Goal: Task Accomplishment & Management: Complete application form

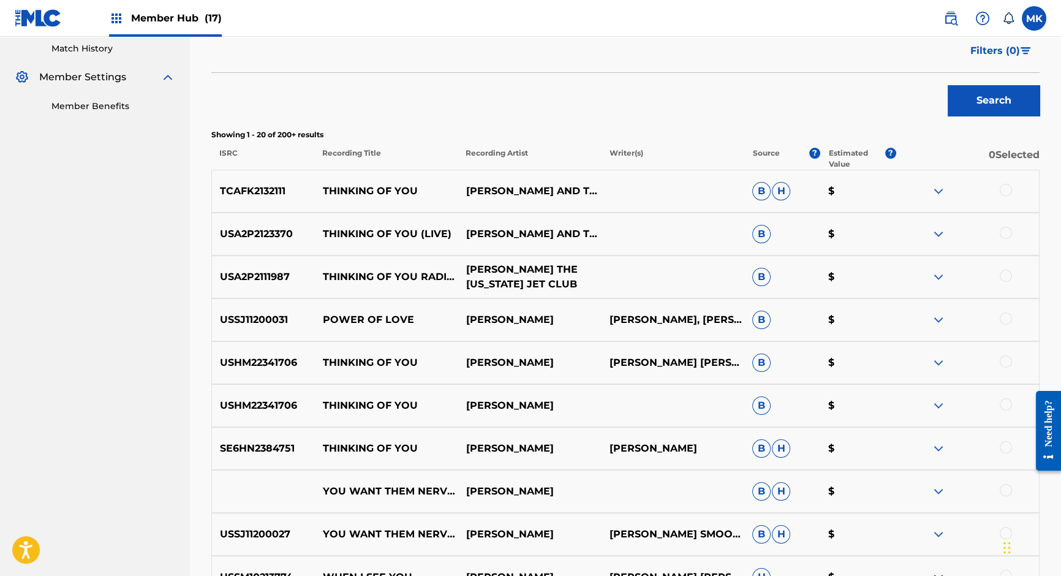
scroll to position [345, 0]
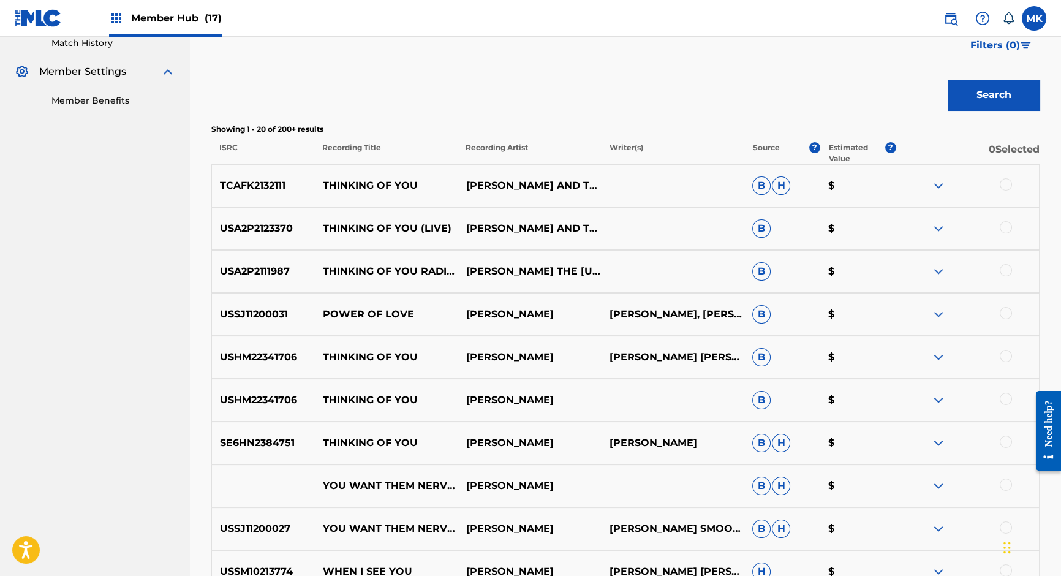
click at [936, 184] on img at bounding box center [938, 185] width 15 height 15
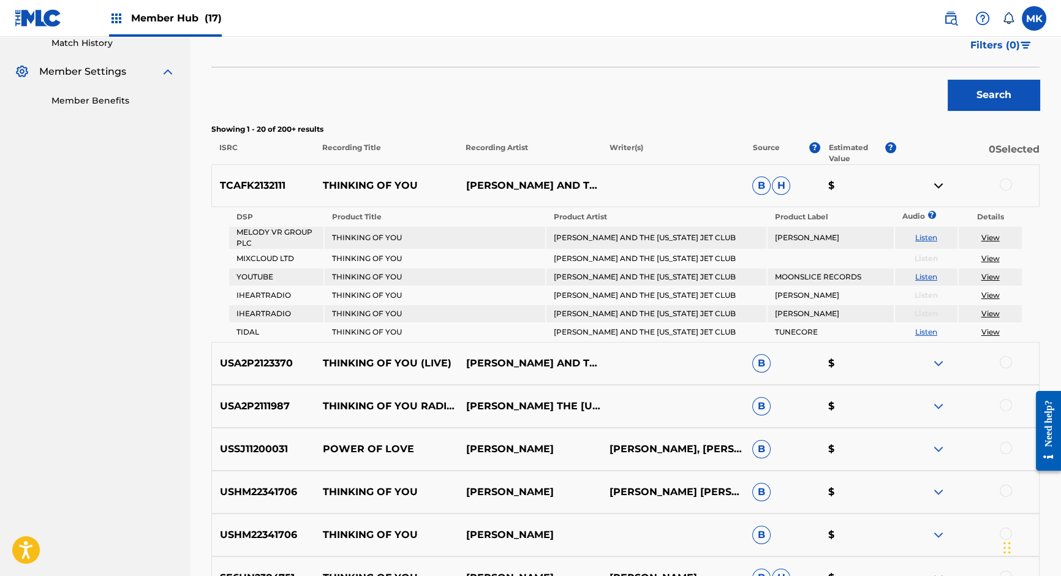
click at [990, 237] on link "View" at bounding box center [990, 237] width 18 height 9
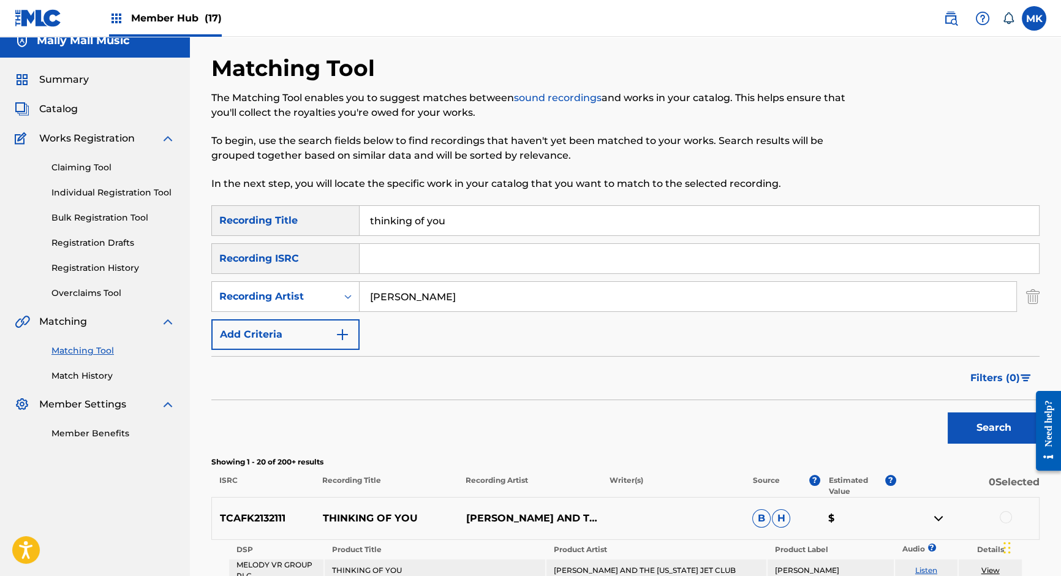
scroll to position [0, 0]
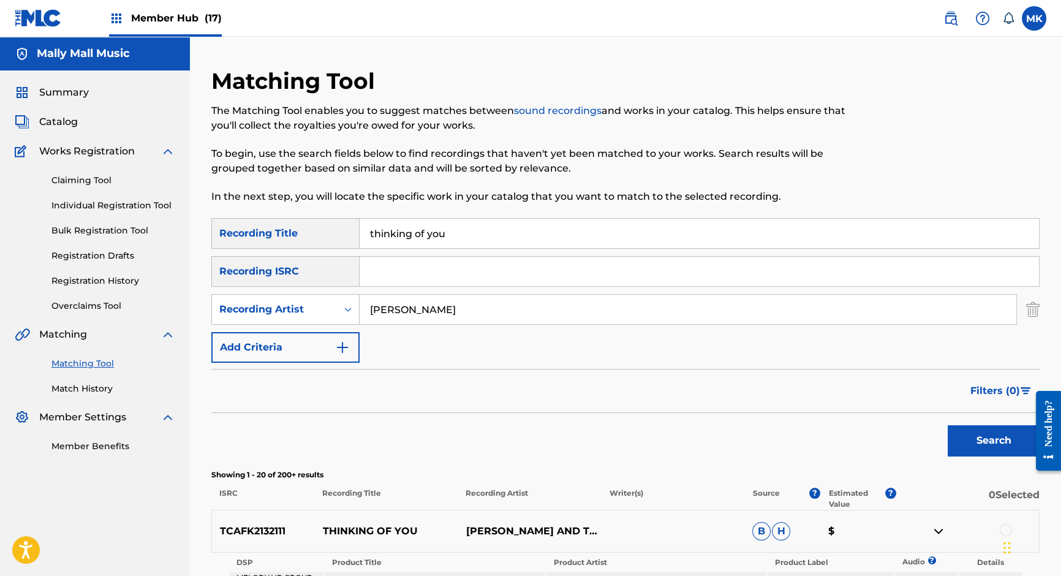
click at [415, 235] on input "thinking of you" at bounding box center [699, 233] width 679 height 29
click at [948, 425] on button "Search" at bounding box center [994, 440] width 92 height 31
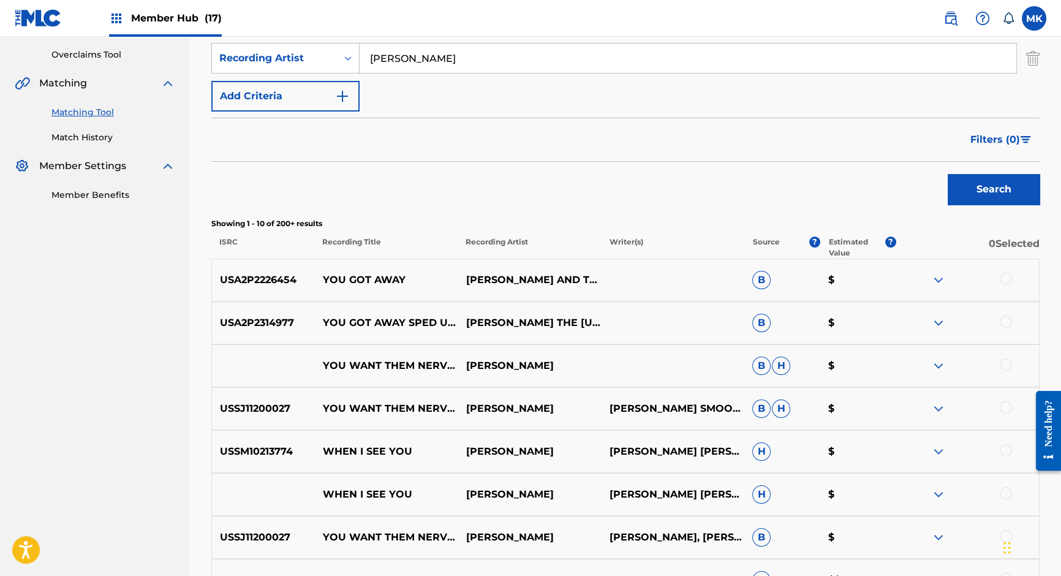
scroll to position [249, 0]
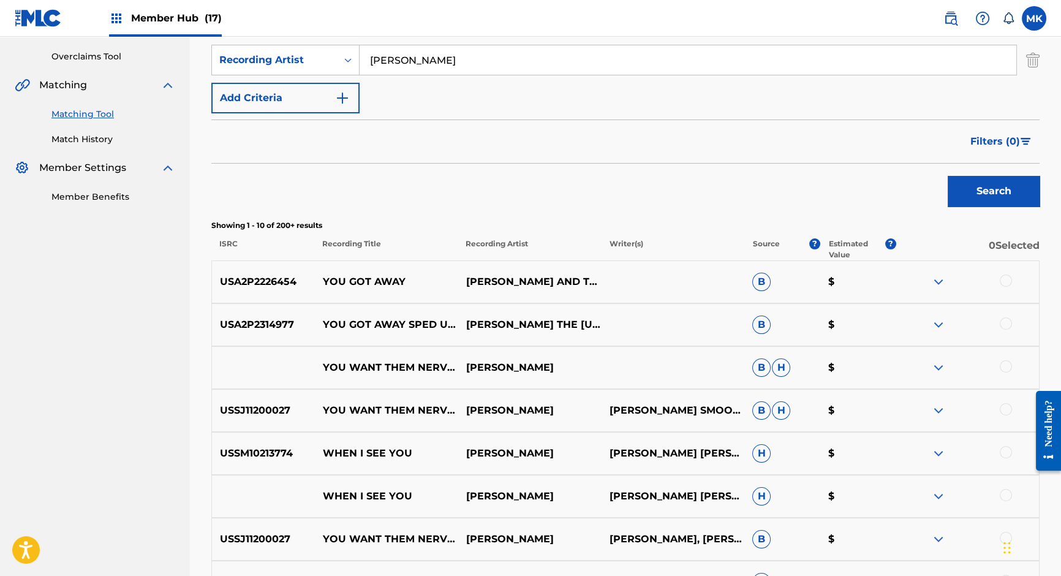
click at [260, 280] on p "USA2P2226454" at bounding box center [263, 281] width 103 height 15
copy p "USA2P2226454"
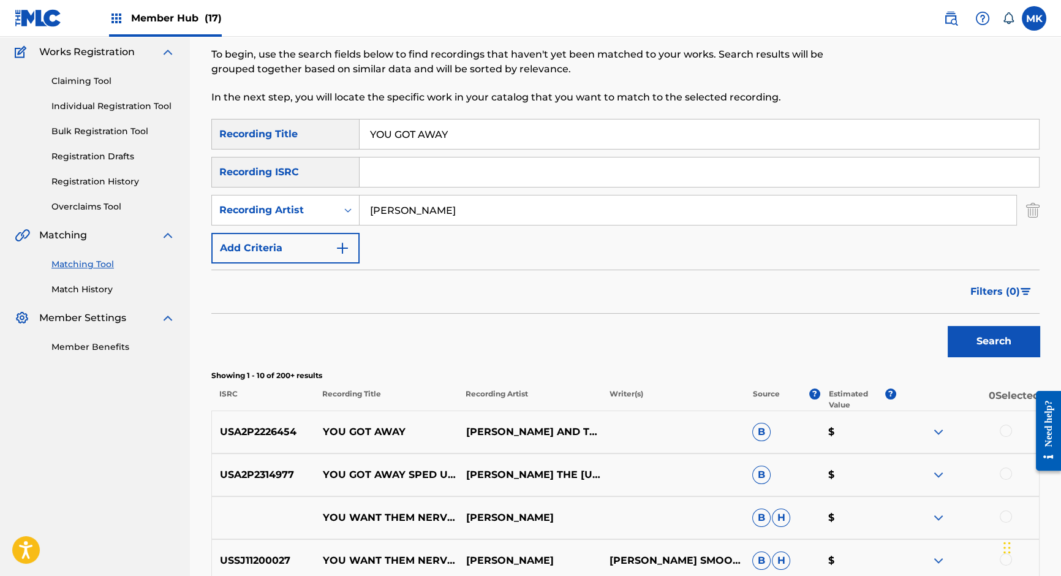
click at [416, 131] on input "YOU GOT AWAY" at bounding box center [699, 133] width 679 height 29
type input "every night"
click at [948, 326] on button "Search" at bounding box center [994, 341] width 92 height 31
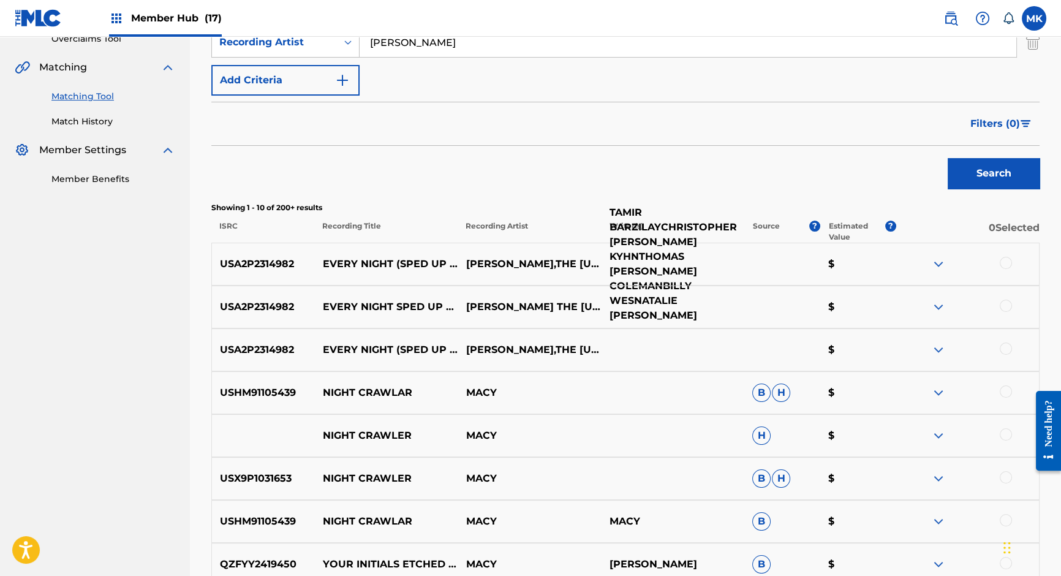
scroll to position [268, 0]
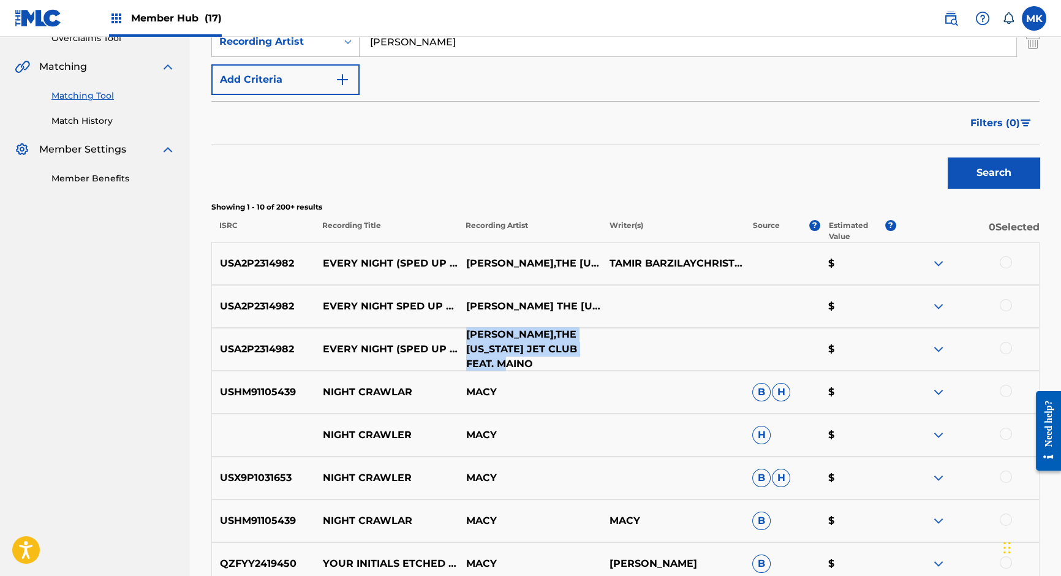
drag, startPoint x: 469, startPoint y: 333, endPoint x: 549, endPoint y: 363, distance: 85.7
click at [549, 363] on p "[PERSON_NAME],THE [US_STATE] JET CLUB FEAT. MAINO" at bounding box center [529, 349] width 143 height 44
copy p "[PERSON_NAME],THE [US_STATE] JET CLUB FEAT. MAINO"
click at [243, 350] on p "USA2P2314982" at bounding box center [263, 349] width 103 height 15
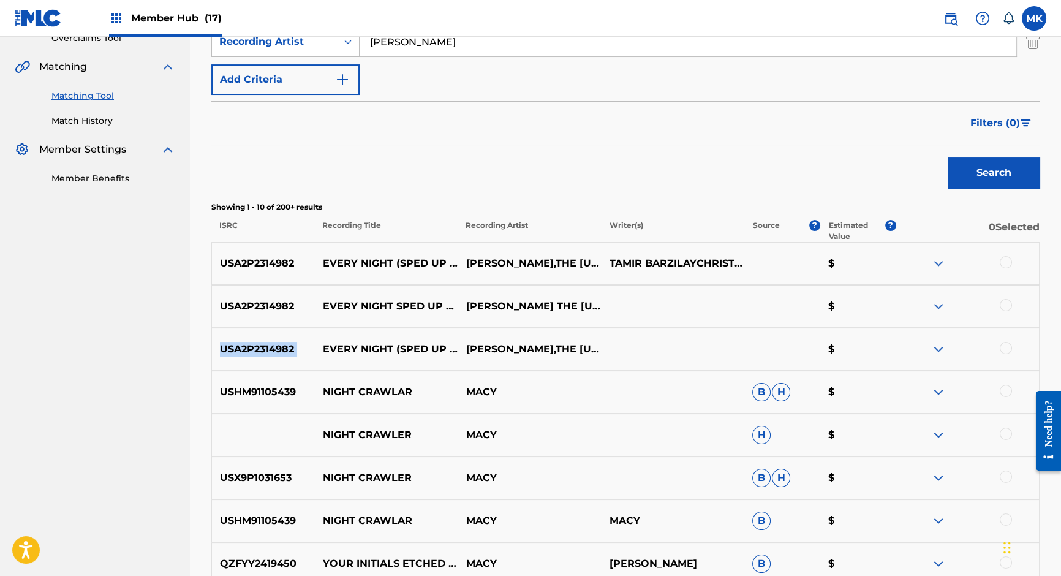
click at [243, 350] on p "USA2P2314982" at bounding box center [263, 349] width 103 height 15
copy p "USA2P2314982"
click at [938, 258] on img at bounding box center [938, 263] width 15 height 15
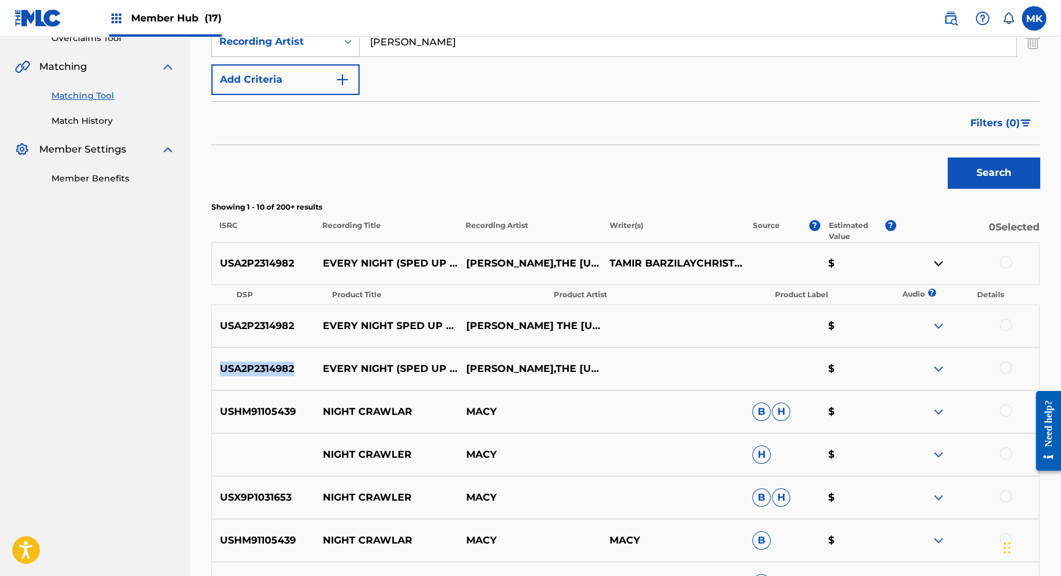
click at [936, 326] on img at bounding box center [938, 325] width 15 height 15
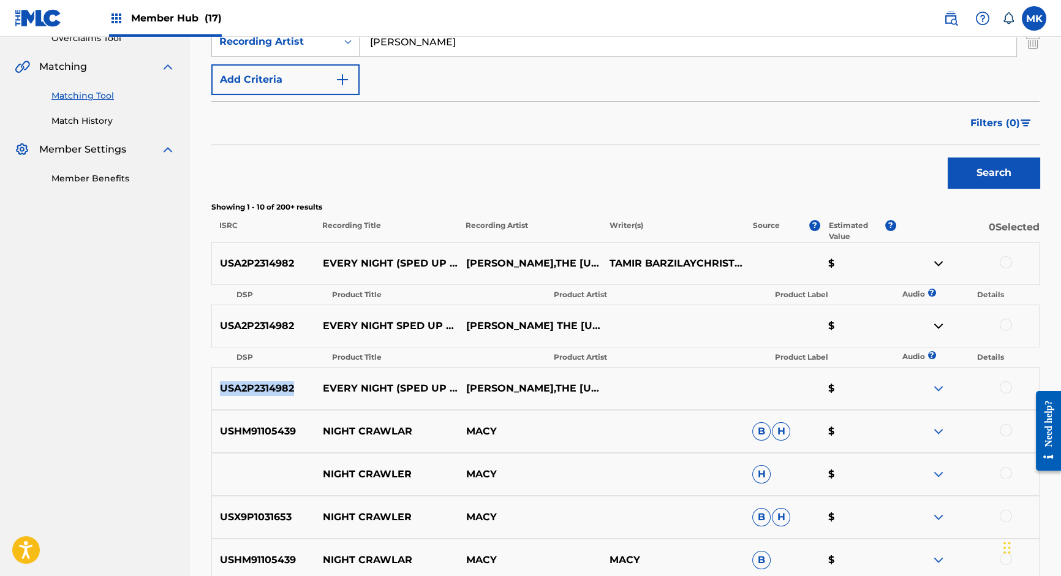
click at [937, 387] on img at bounding box center [938, 388] width 15 height 15
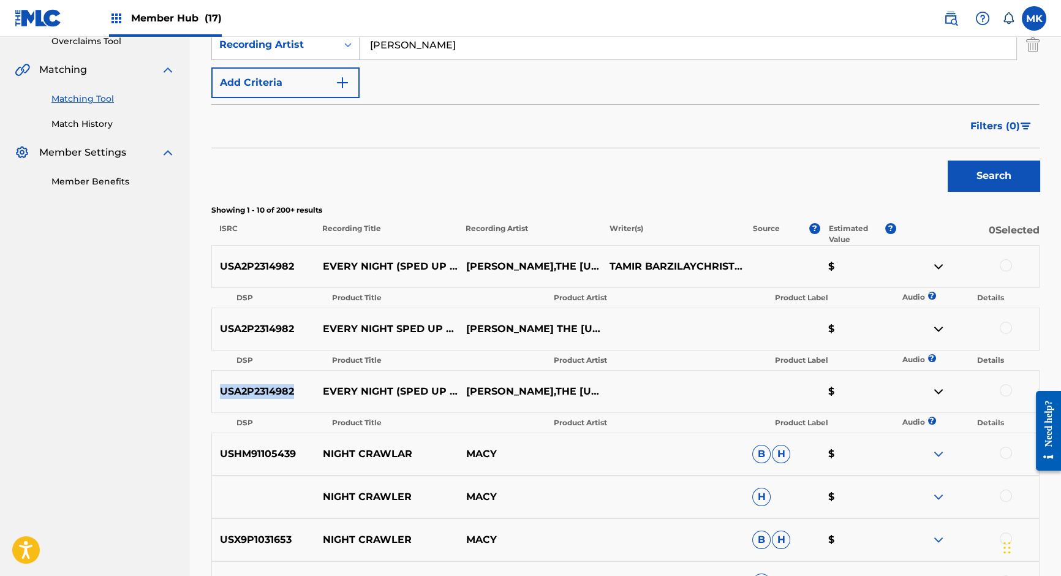
scroll to position [274, 0]
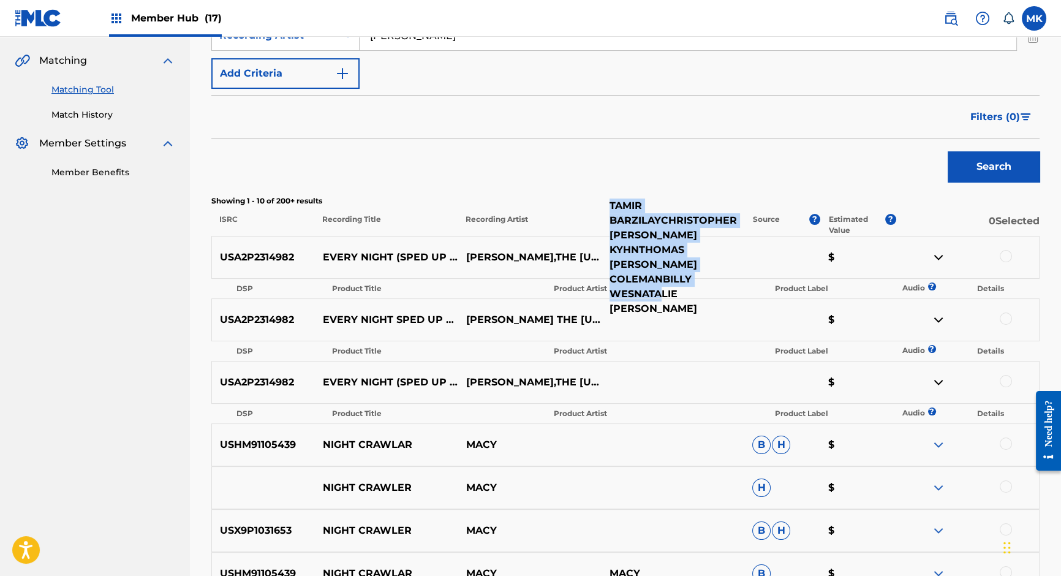
drag, startPoint x: 611, startPoint y: 206, endPoint x: 701, endPoint y: 273, distance: 111.6
click at [701, 273] on p "TAMIR BARZILAYCHRISTOPHER [PERSON_NAME] KYHNTHOMAS [PERSON_NAME] COLEMANBILLY W…" at bounding box center [672, 257] width 143 height 118
copy p "TAMIR BARZILAYCHRISTOPHER [PERSON_NAME] KYHNTHOMAS [PERSON_NAME]"
click at [680, 260] on p "TAMIR BARZILAYCHRISTOPHER [PERSON_NAME] KYHNTHOMAS [PERSON_NAME] COLEMANBILLY W…" at bounding box center [672, 257] width 143 height 118
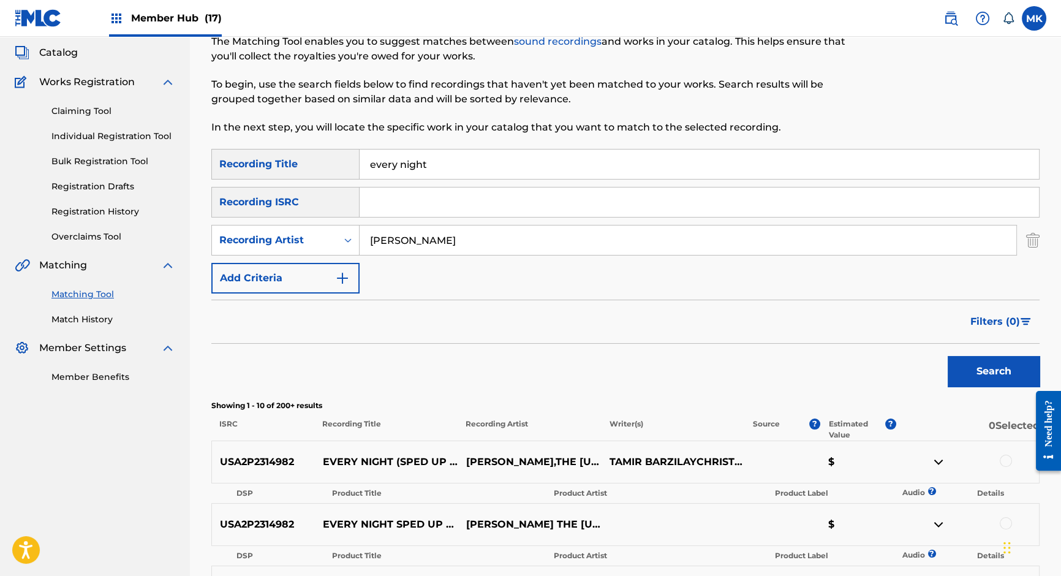
scroll to position [0, 0]
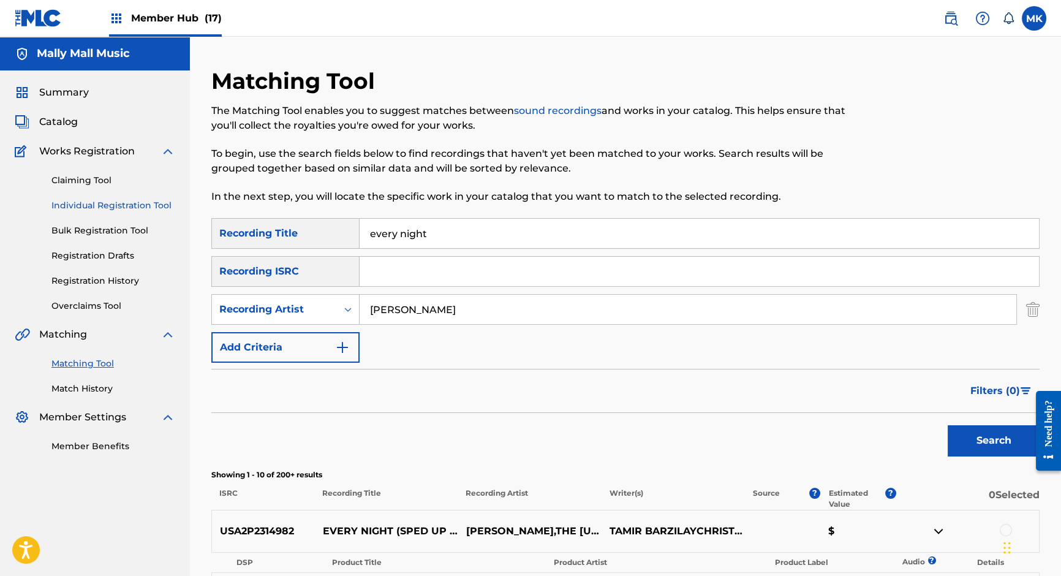
click at [145, 208] on link "Individual Registration Tool" at bounding box center [113, 205] width 124 height 13
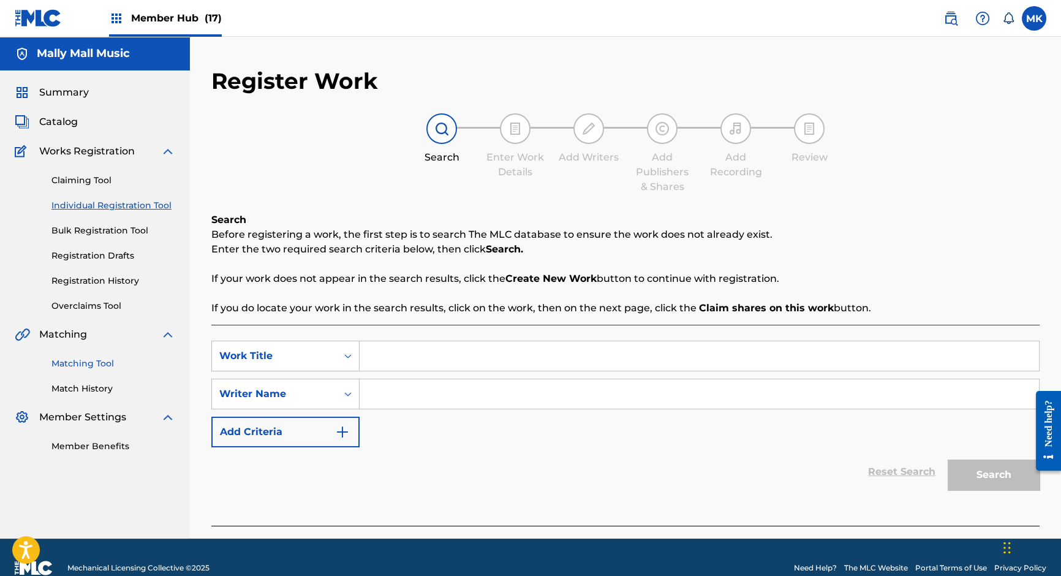
click at [82, 365] on link "Matching Tool" at bounding box center [113, 363] width 124 height 13
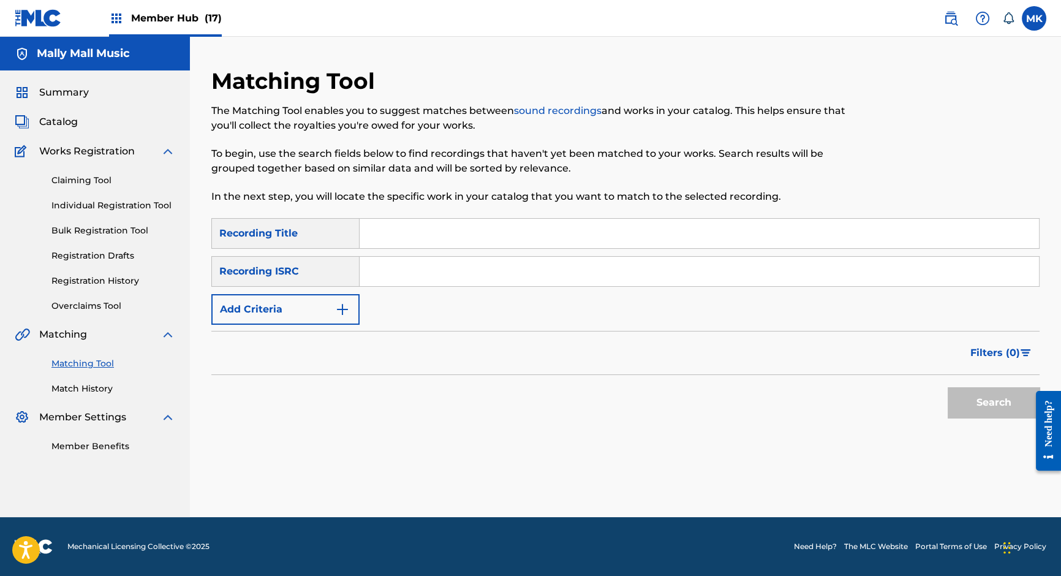
click at [412, 244] on input "Search Form" at bounding box center [699, 233] width 679 height 29
type input "young and ballin"
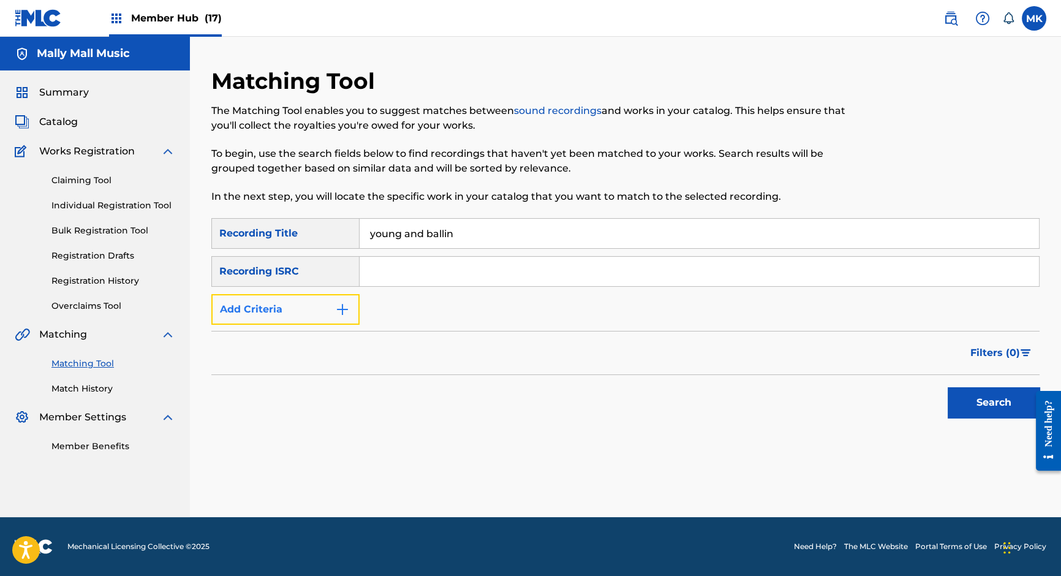
click at [344, 306] on img "Search Form" at bounding box center [342, 309] width 15 height 15
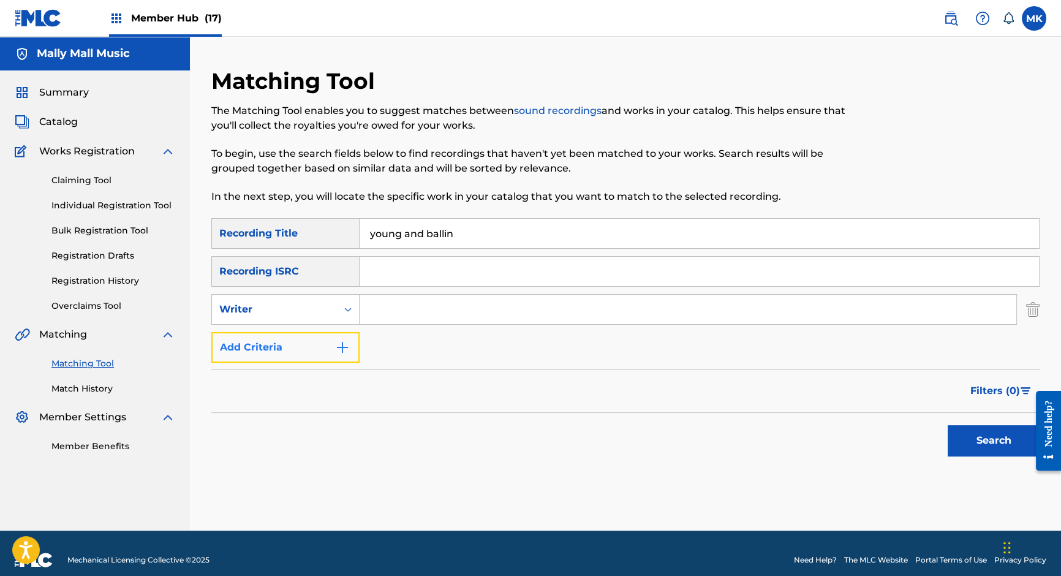
click at [343, 346] on img "Search Form" at bounding box center [342, 347] width 15 height 15
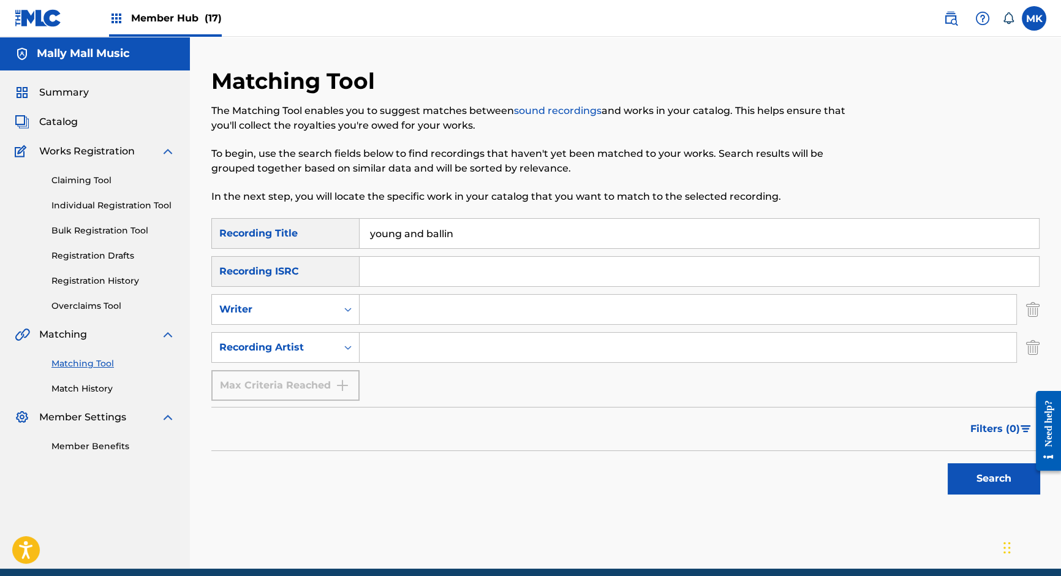
click at [398, 349] on input "Search Form" at bounding box center [688, 347] width 657 height 29
click at [948, 463] on button "Search" at bounding box center [994, 478] width 92 height 31
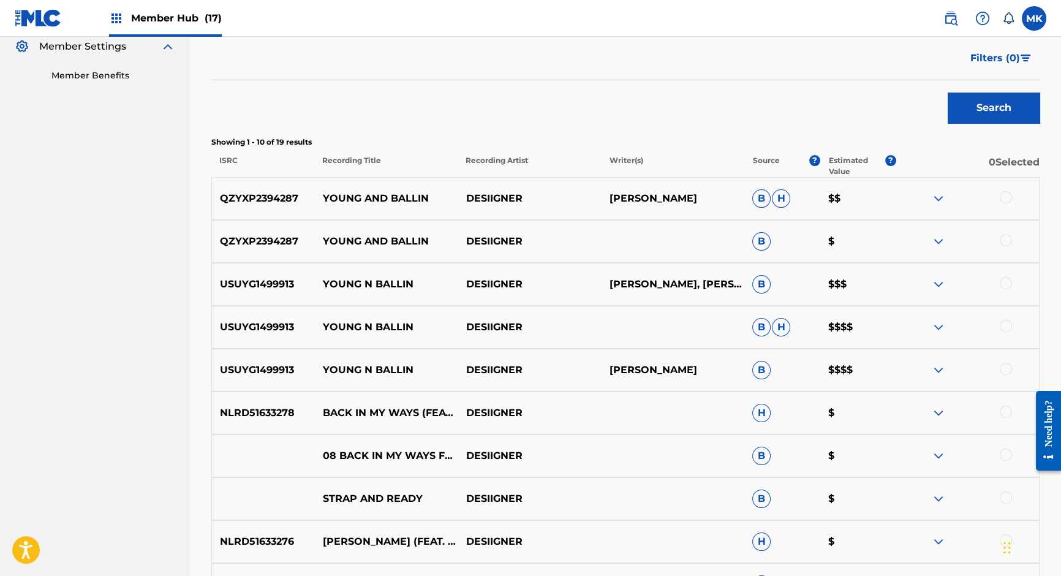
scroll to position [379, 0]
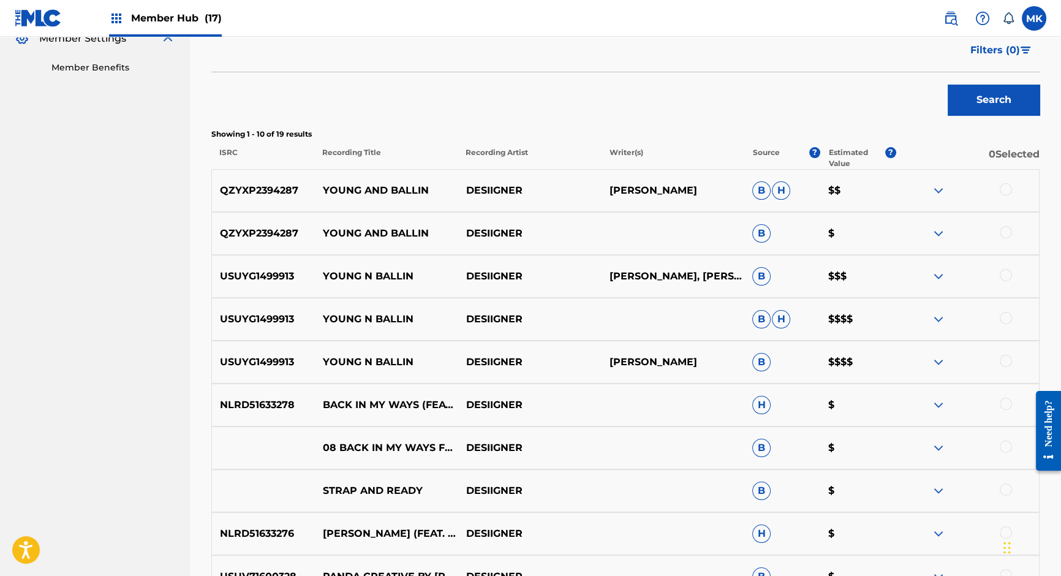
click at [260, 190] on p "QZYXP2394287" at bounding box center [263, 190] width 103 height 15
copy p "QZYXP2394287"
click at [937, 360] on img at bounding box center [938, 362] width 15 height 15
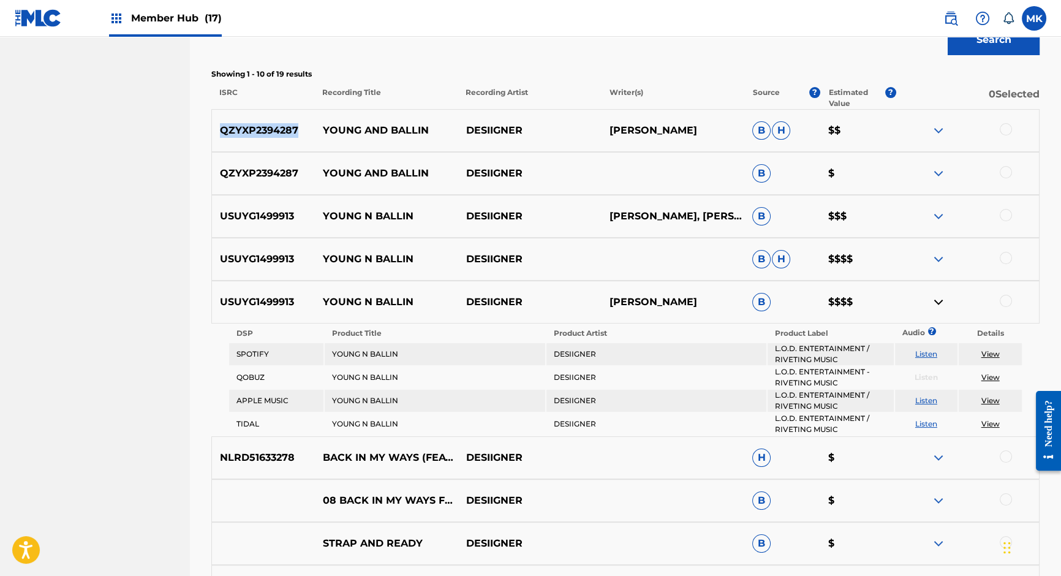
scroll to position [443, 0]
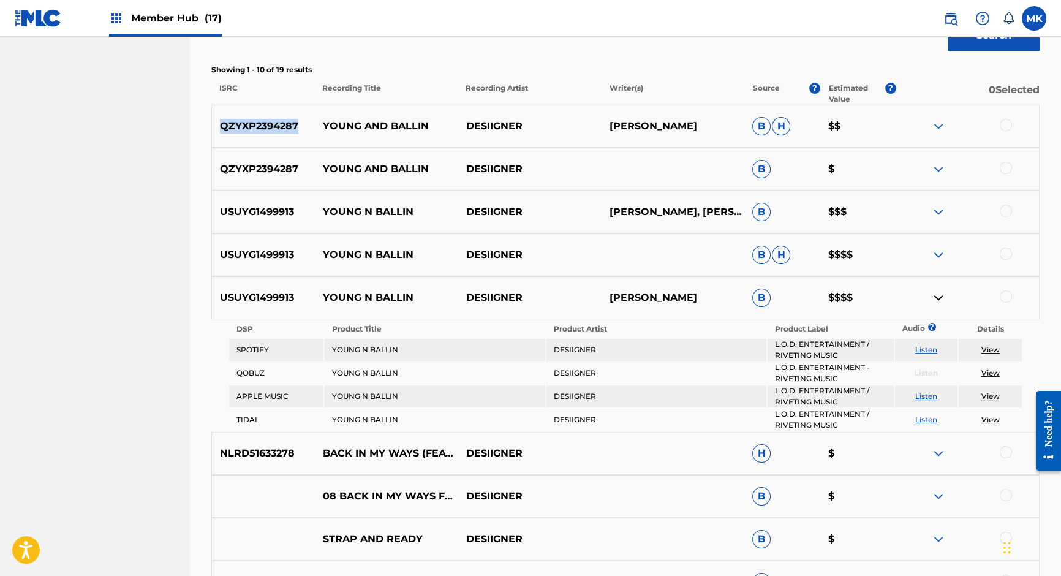
click at [938, 250] on img at bounding box center [938, 254] width 15 height 15
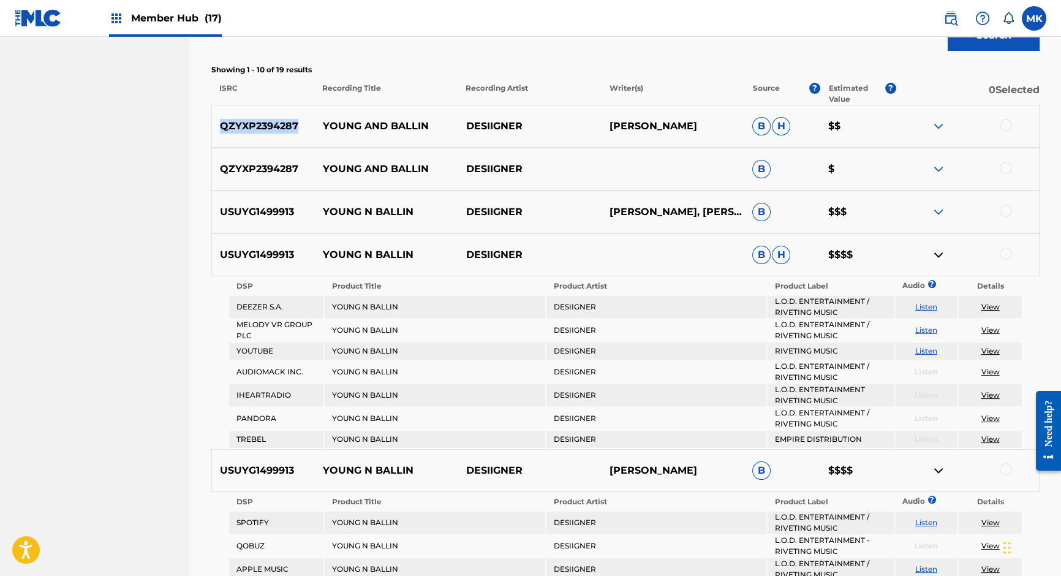
click at [935, 205] on img at bounding box center [938, 212] width 15 height 15
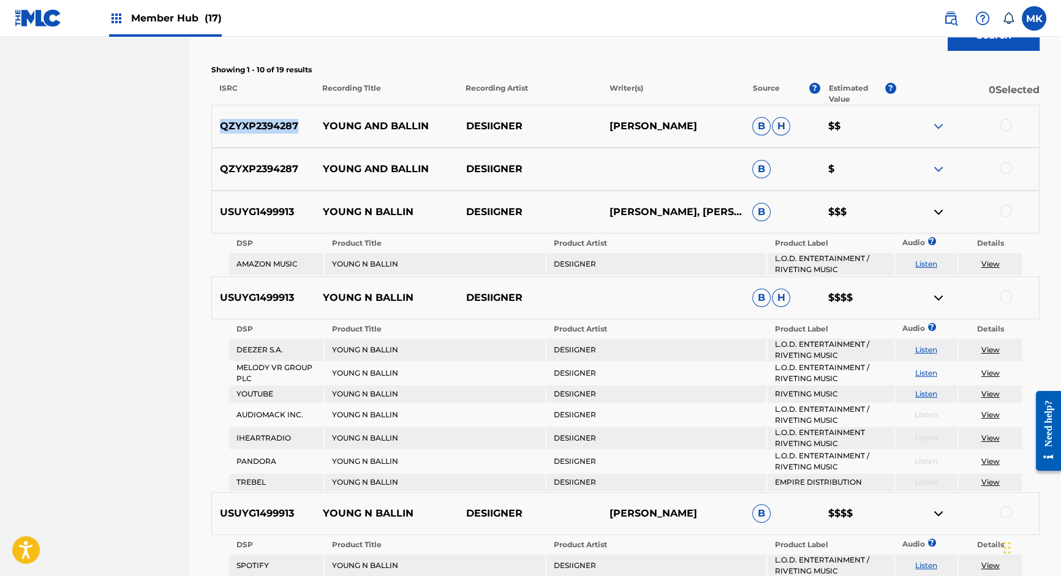
click at [940, 162] on img at bounding box center [938, 169] width 15 height 15
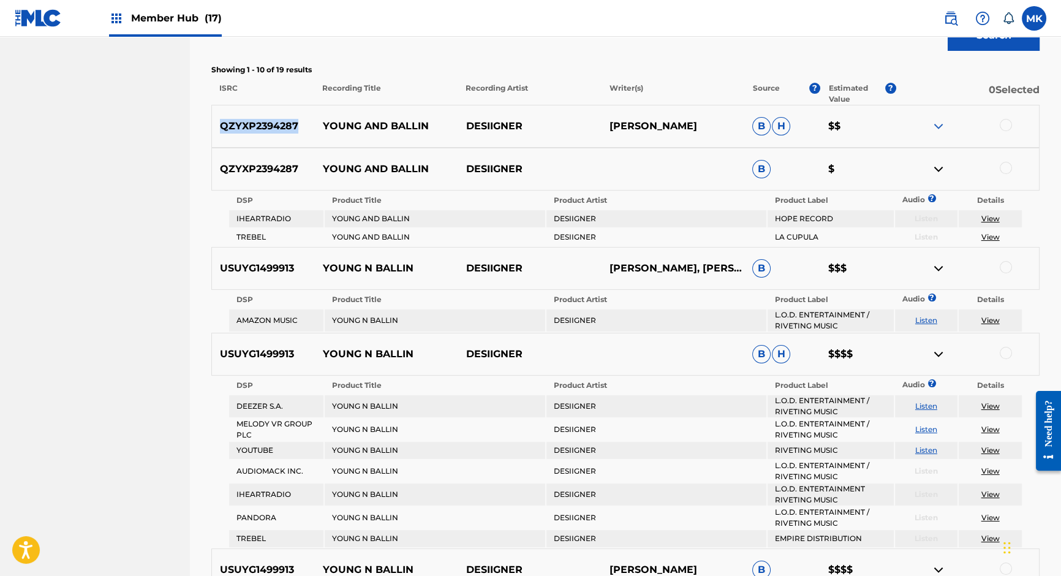
click at [939, 124] on img at bounding box center [938, 126] width 15 height 15
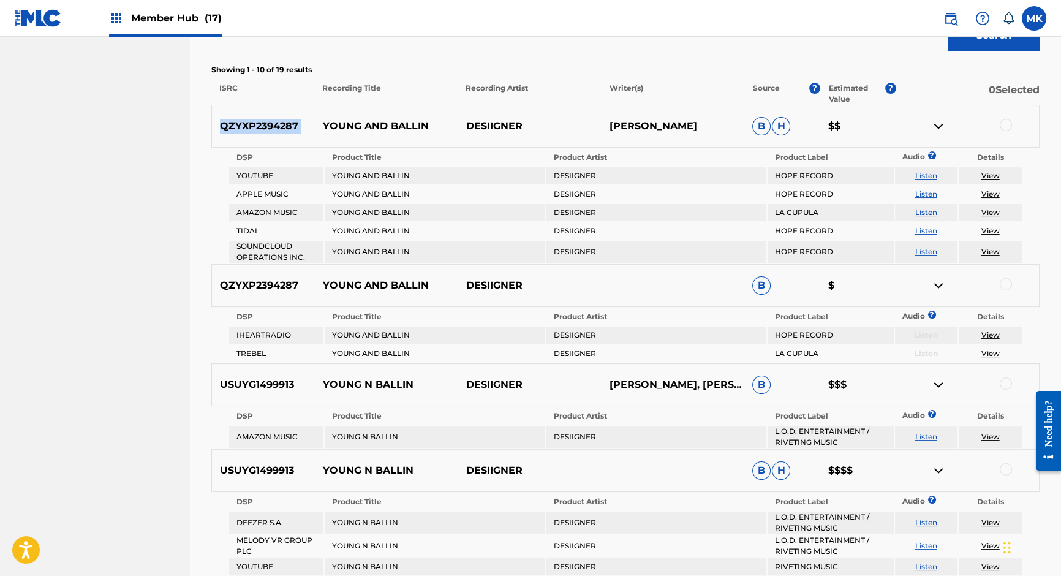
copy p "QZYXP2394287"
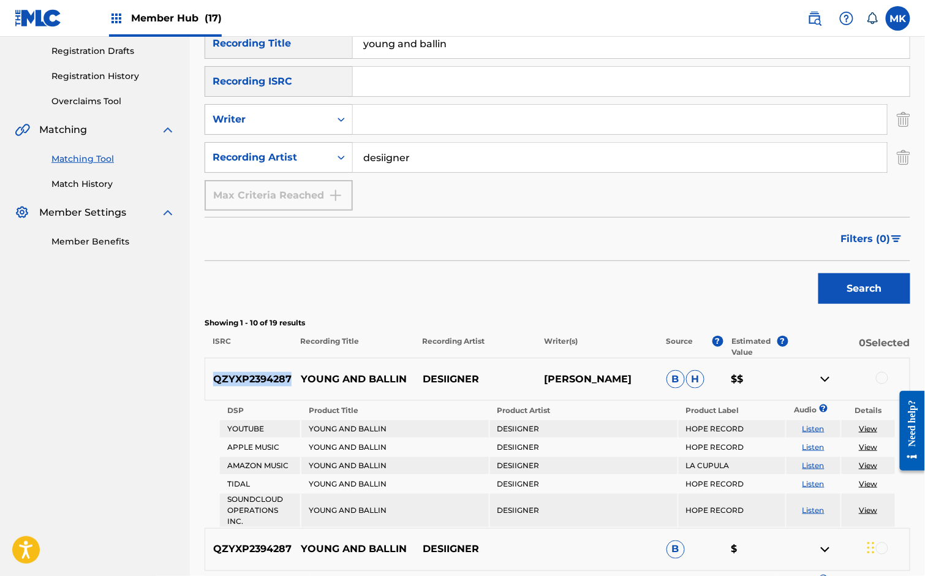
scroll to position [0, 0]
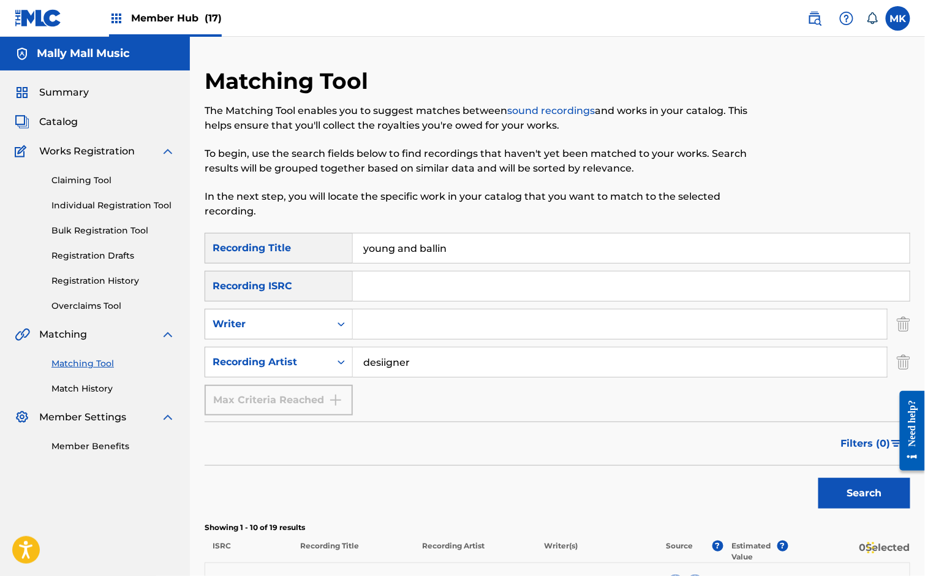
click at [394, 370] on input "desiigner" at bounding box center [620, 361] width 534 height 29
paste input "Youngboy Never Broke Again"
type input "Youngboy Never Broke Again"
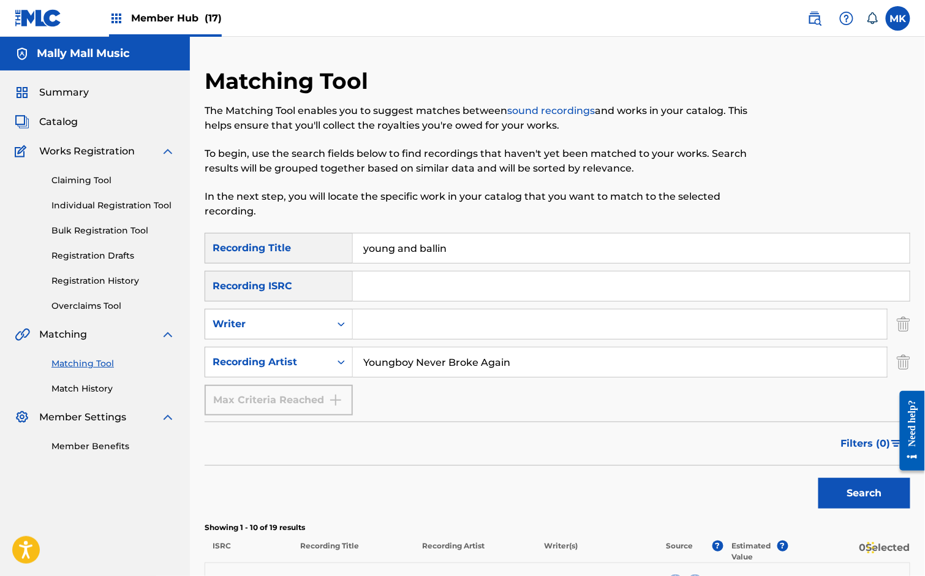
click at [405, 249] on input "young and ballin" at bounding box center [631, 247] width 557 height 29
type input "[PERSON_NAME]"
click at [888, 486] on button "Search" at bounding box center [864, 493] width 92 height 31
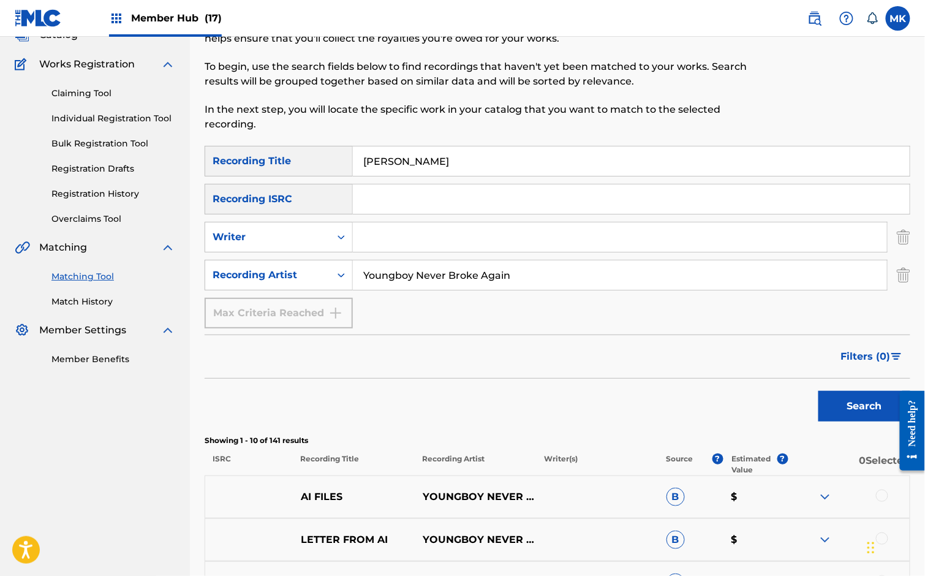
scroll to position [86, 0]
click at [92, 90] on link "Claiming Tool" at bounding box center [113, 94] width 124 height 13
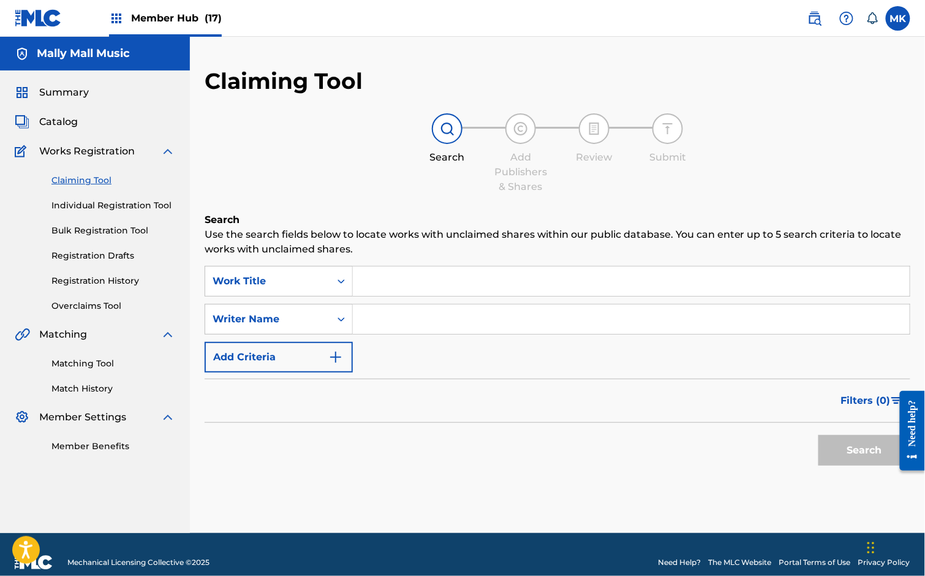
click at [394, 282] on input "Search Form" at bounding box center [631, 280] width 557 height 29
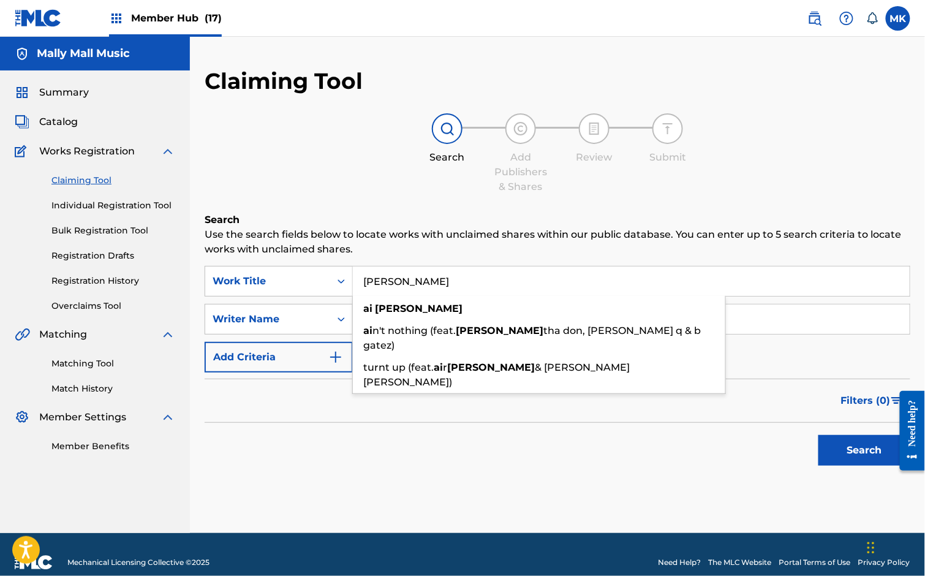
type input "[PERSON_NAME]"
click at [411, 228] on p "Use the search fields below to locate works with unclaimed shares within our pu…" at bounding box center [558, 241] width 706 height 29
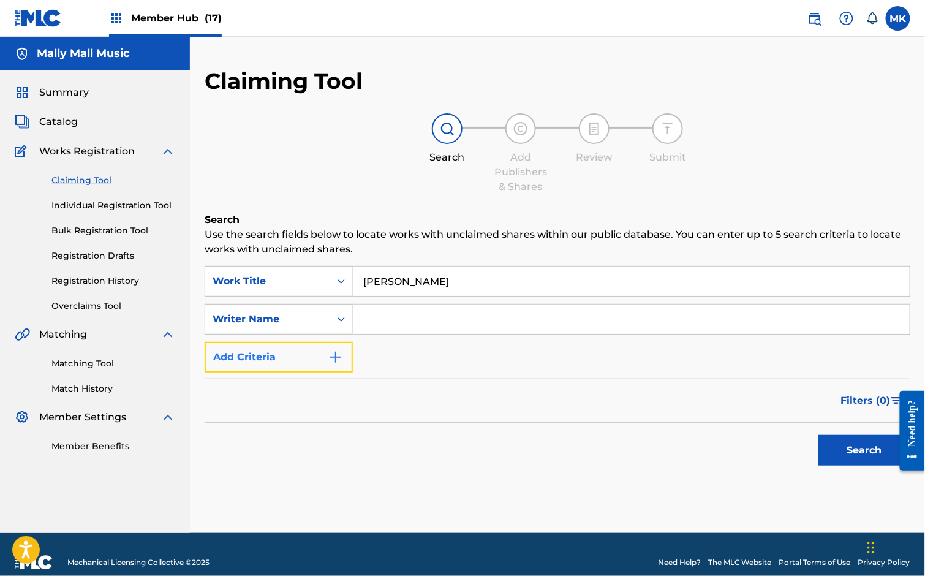
click at [334, 355] on img "Search Form" at bounding box center [335, 357] width 15 height 15
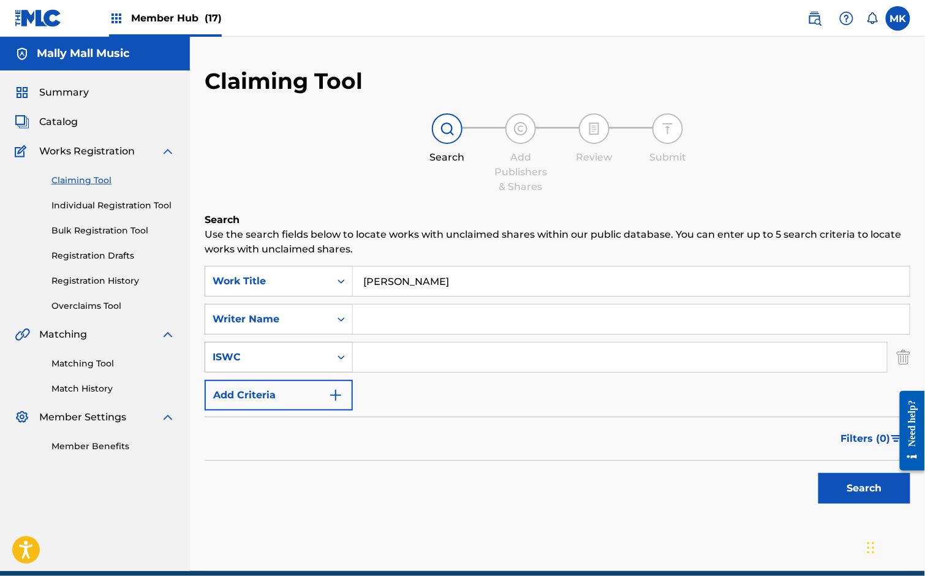
click at [344, 360] on icon "Search Form" at bounding box center [341, 357] width 12 height 12
click at [375, 318] on input "Search Form" at bounding box center [631, 318] width 557 height 29
paste input "[PERSON_NAME]"
type input "[PERSON_NAME]"
click at [852, 480] on button "Search" at bounding box center [864, 488] width 92 height 31
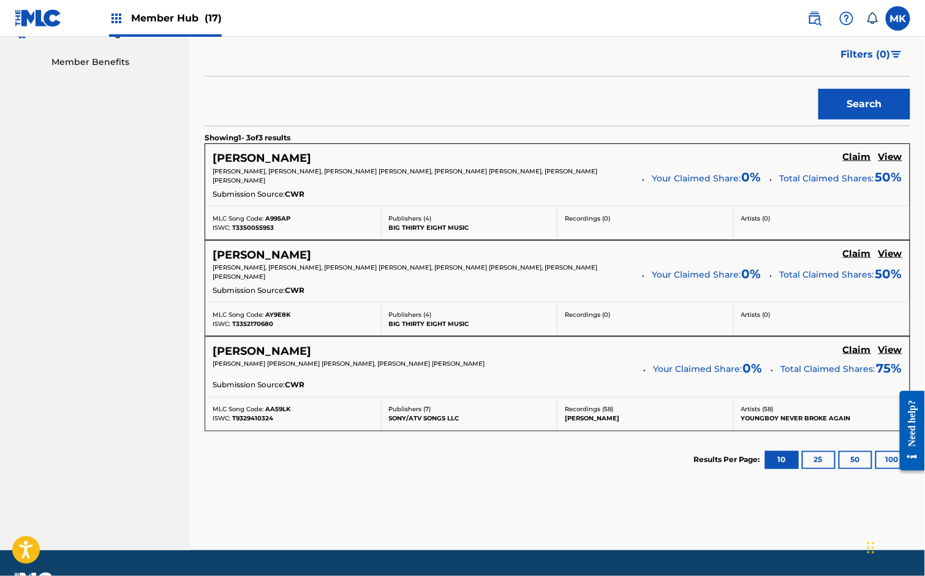
scroll to position [383, 0]
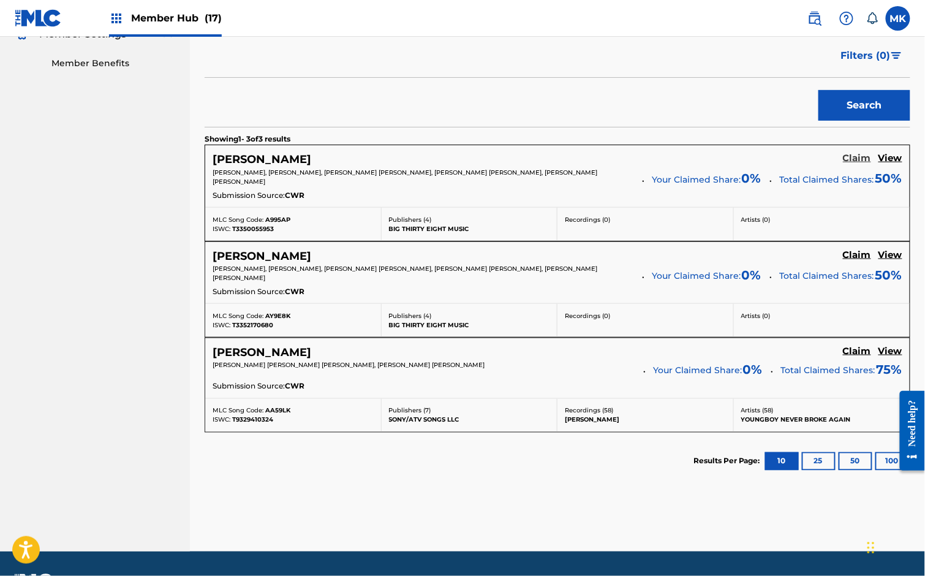
click at [854, 154] on h5 "Claim" at bounding box center [857, 159] width 28 height 12
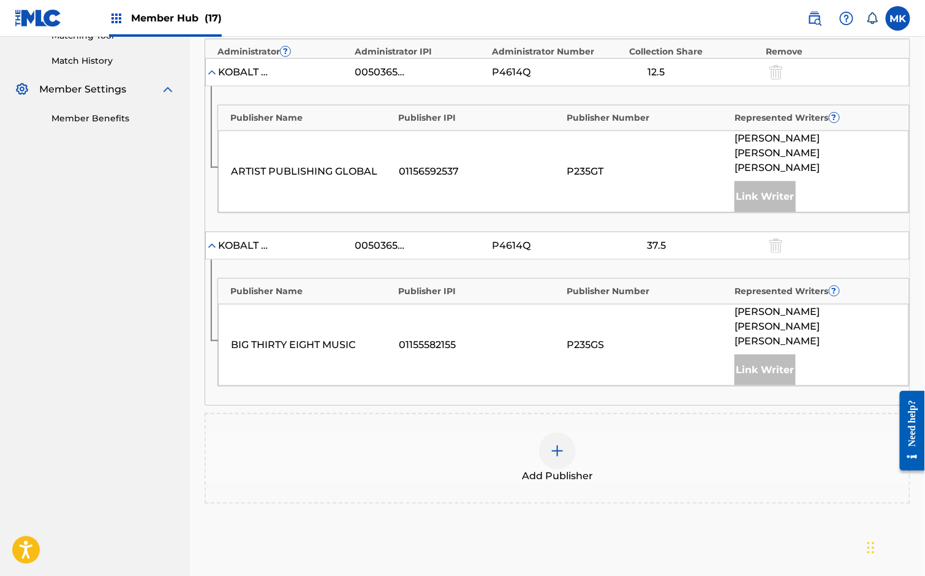
scroll to position [327, 0]
click at [560, 444] on img at bounding box center [557, 451] width 15 height 15
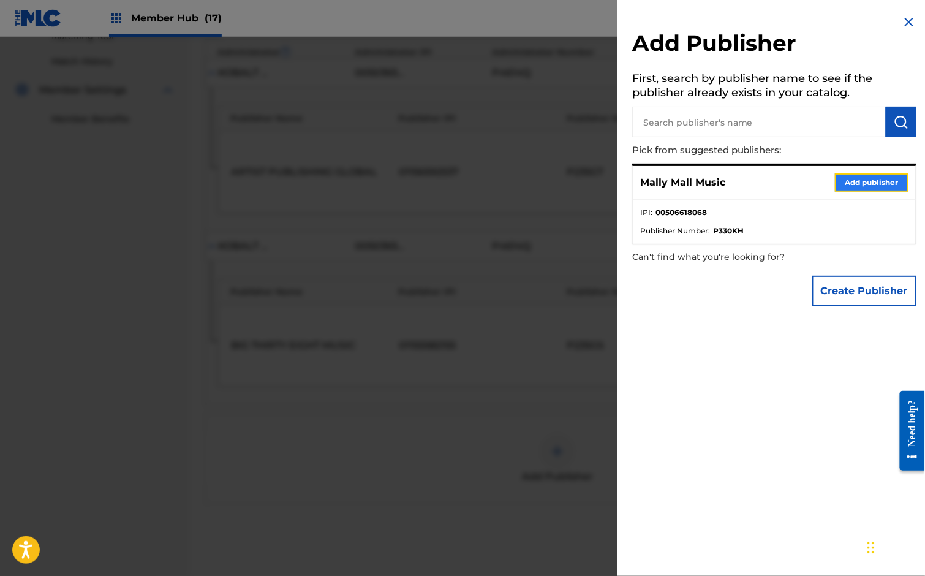
click at [878, 180] on button "Add publisher" at bounding box center [871, 182] width 73 height 18
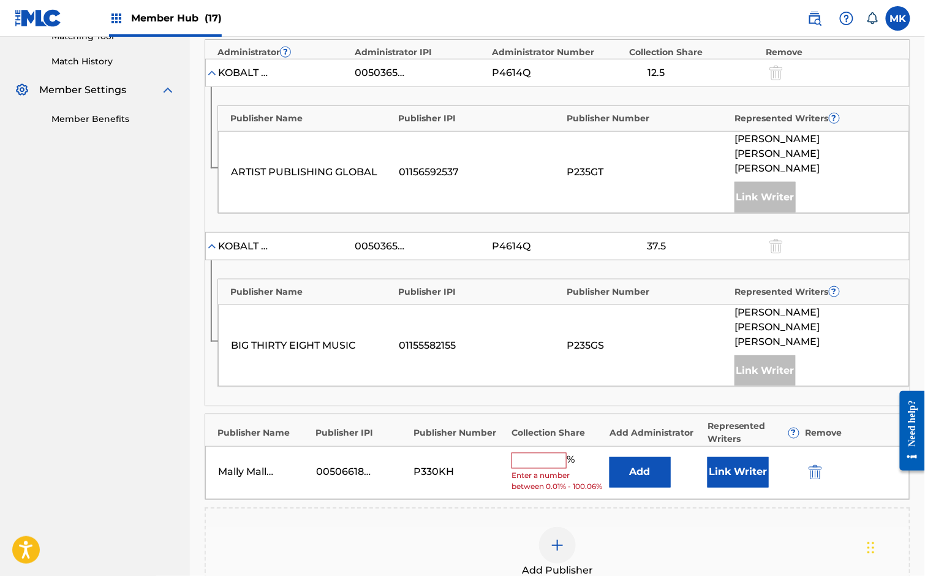
click at [519, 453] on input "text" at bounding box center [538, 461] width 55 height 16
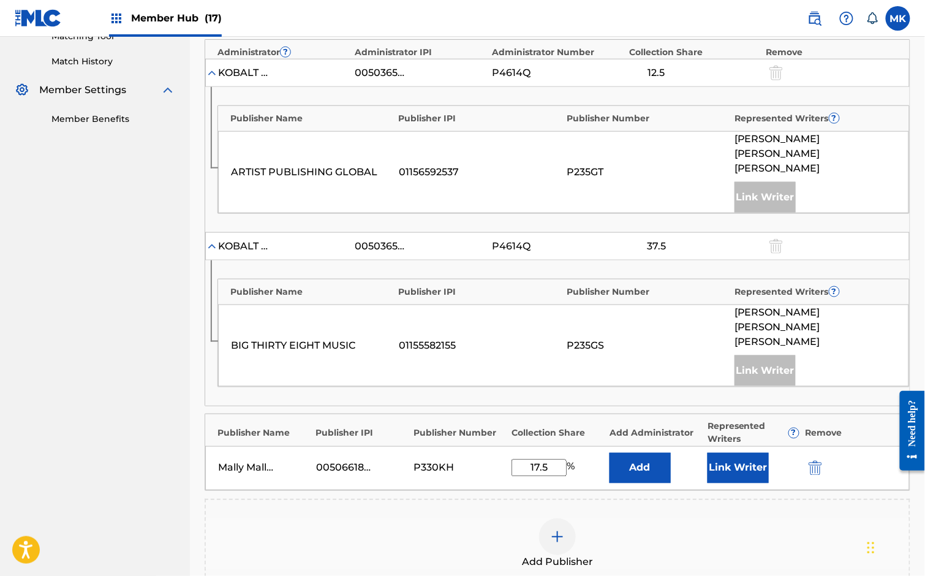
type input "17.5"
click at [552, 459] on input "17.5" at bounding box center [538, 467] width 55 height 17
type input "17.50"
click at [726, 453] on button "Link Writer" at bounding box center [737, 468] width 61 height 31
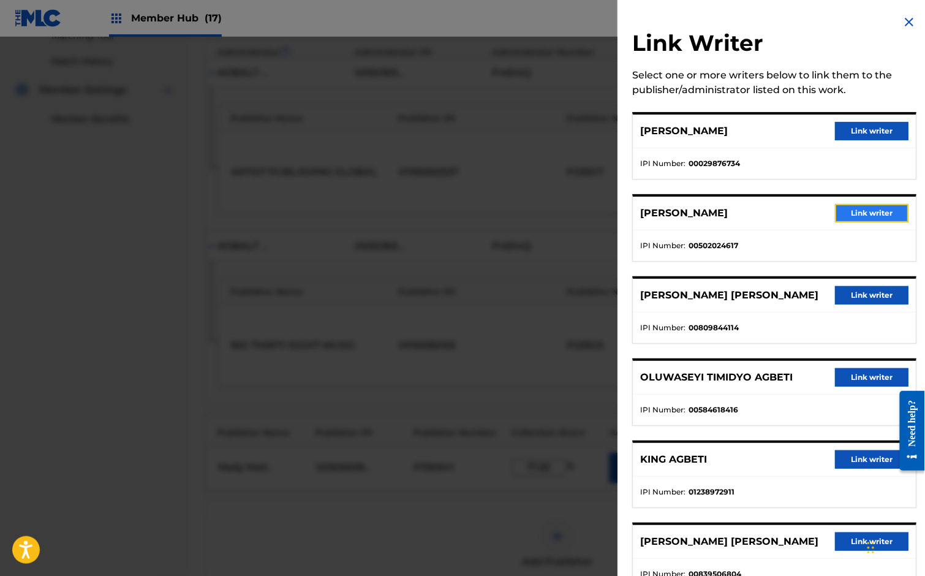
click at [867, 215] on button "Link writer" at bounding box center [871, 213] width 73 height 18
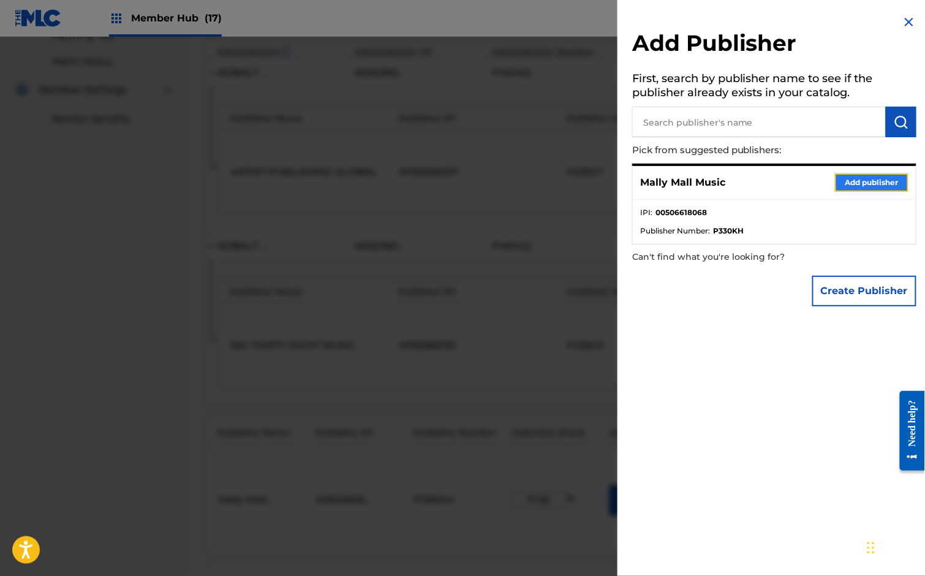
click at [860, 179] on button "Add publisher" at bounding box center [871, 182] width 73 height 18
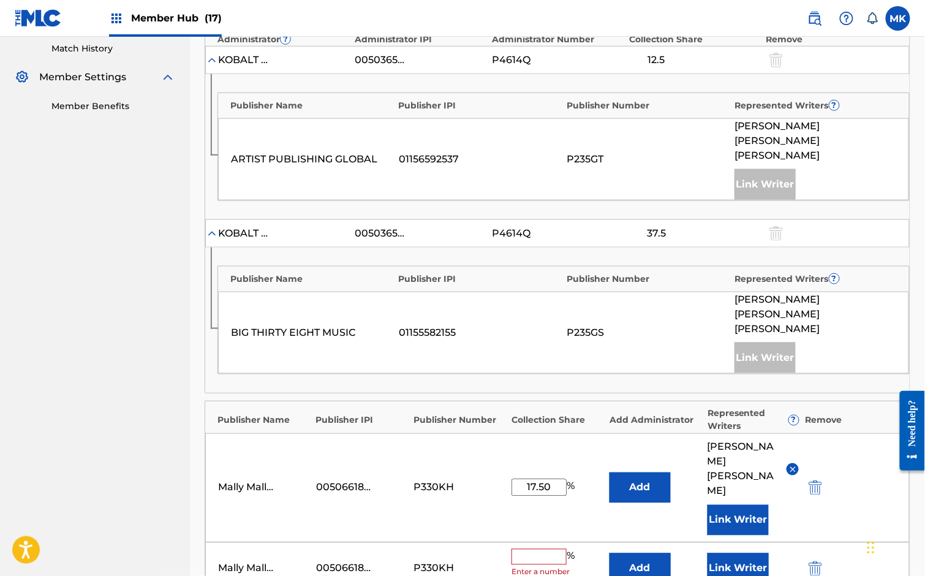
scroll to position [358, 0]
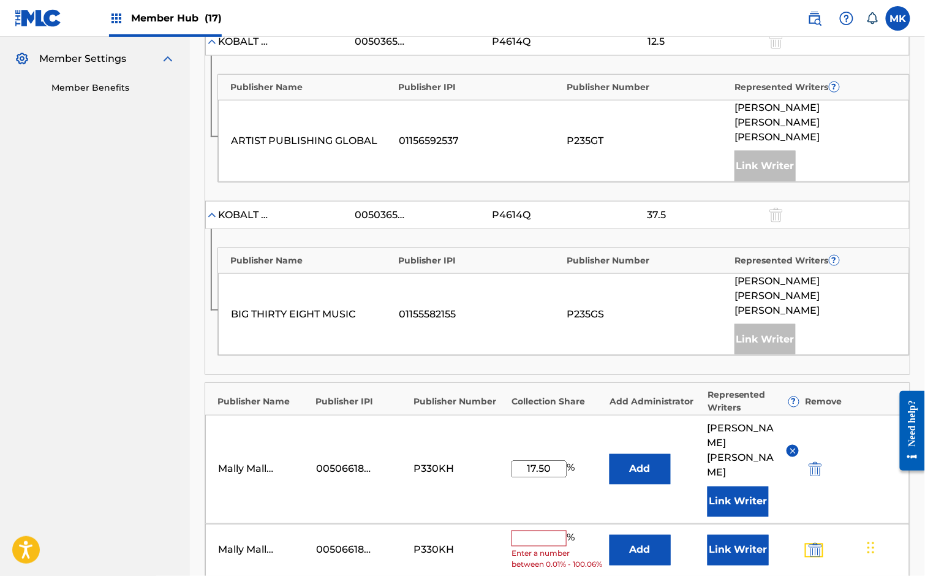
click at [819, 543] on img "submit" at bounding box center [814, 550] width 13 height 15
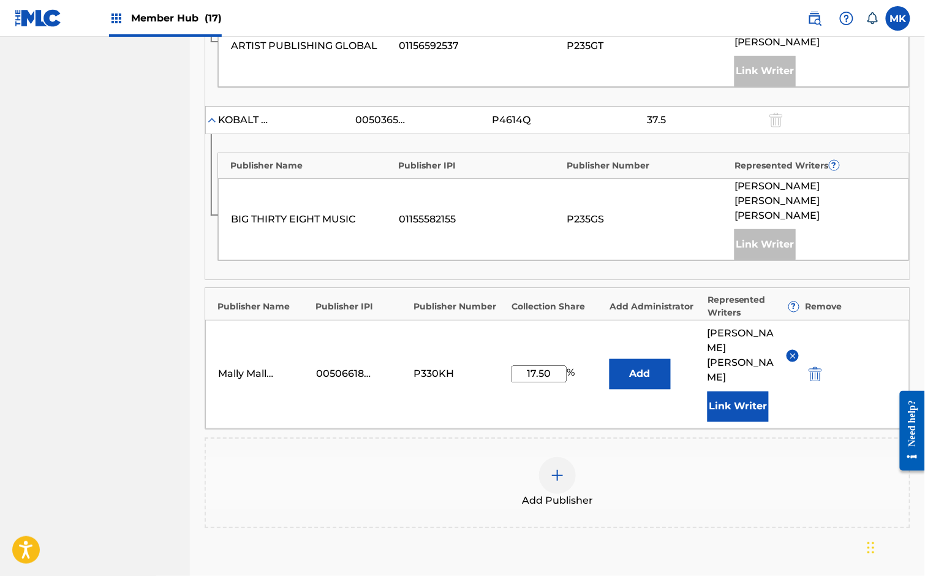
scroll to position [422, 0]
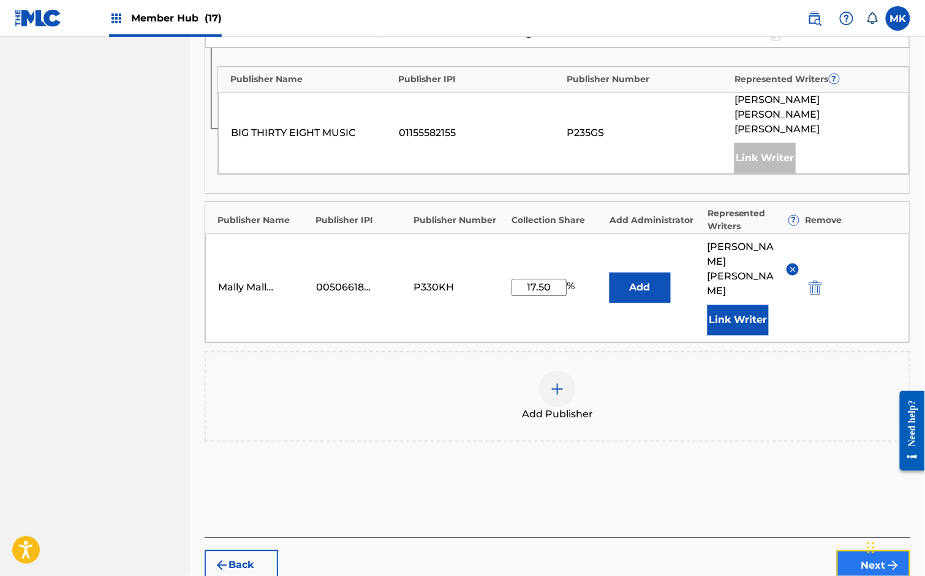
click at [861, 550] on button "Next" at bounding box center [873, 565] width 73 height 31
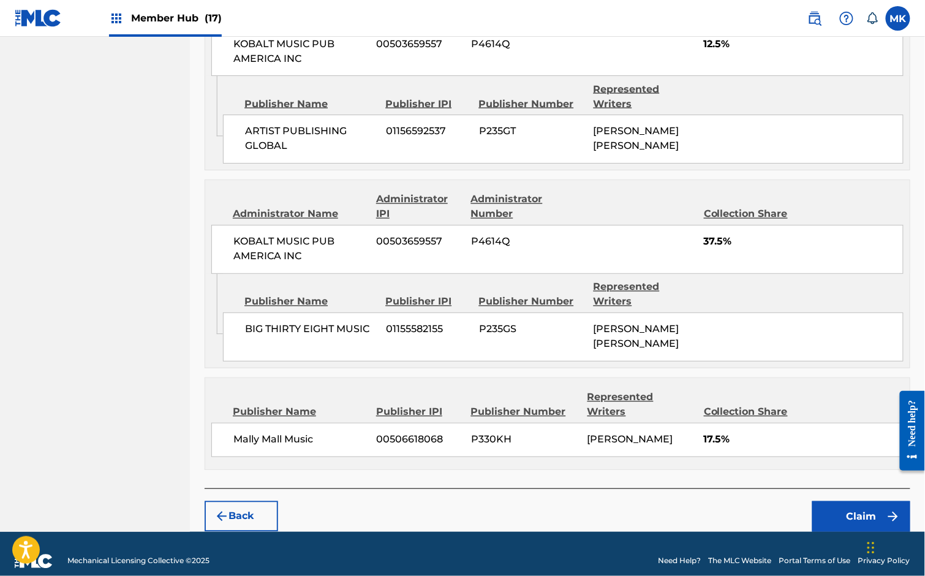
scroll to position [650, 0]
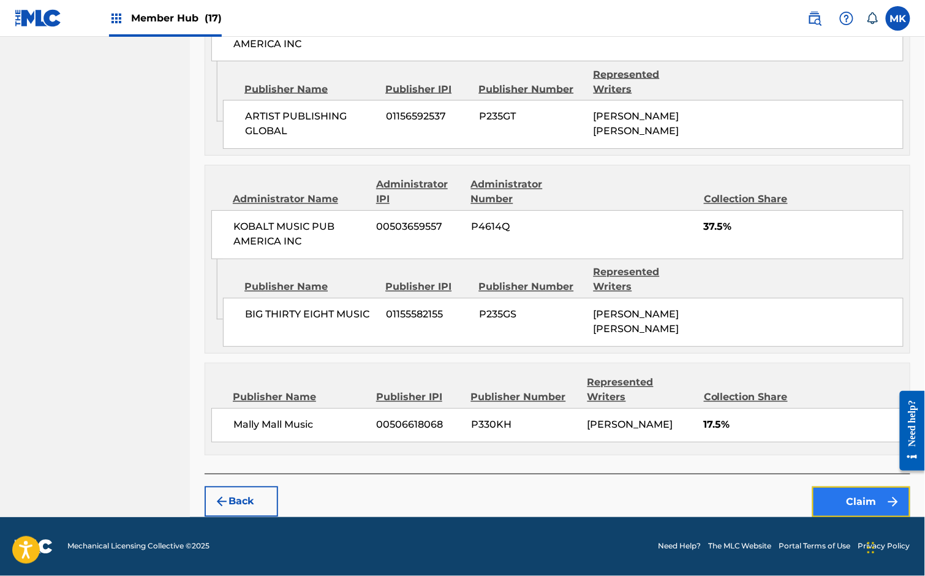
click at [867, 492] on button "Claim" at bounding box center [861, 501] width 98 height 31
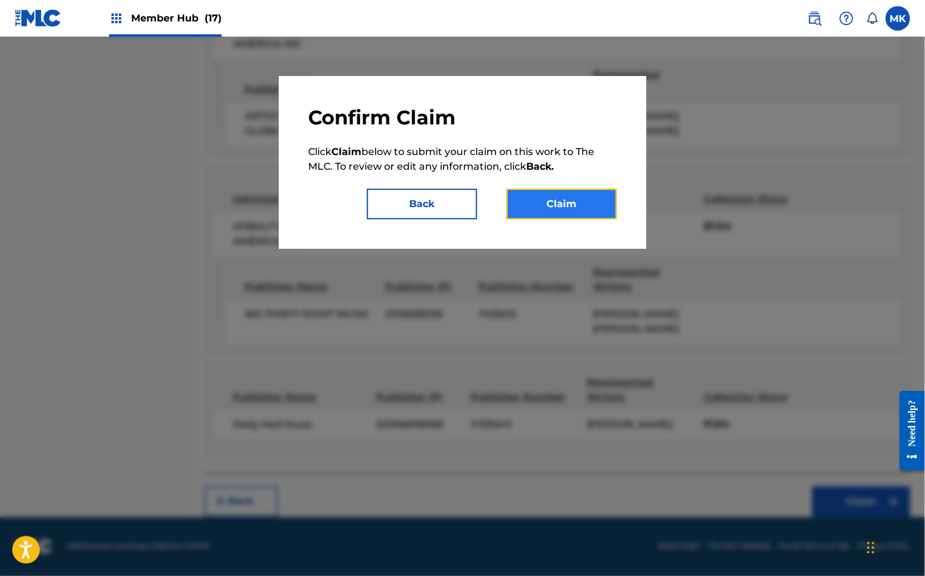
click at [570, 205] on button "Claim" at bounding box center [562, 204] width 110 height 31
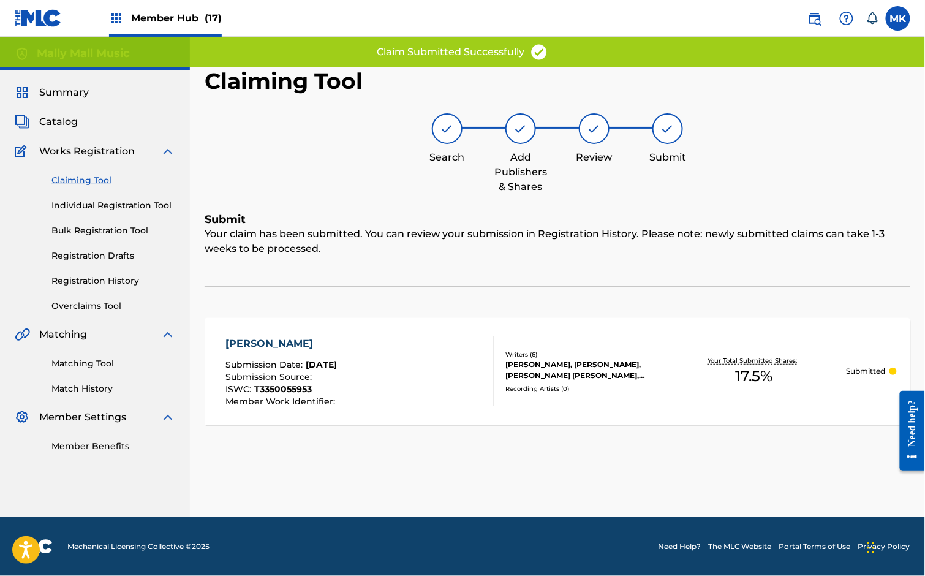
scroll to position [0, 0]
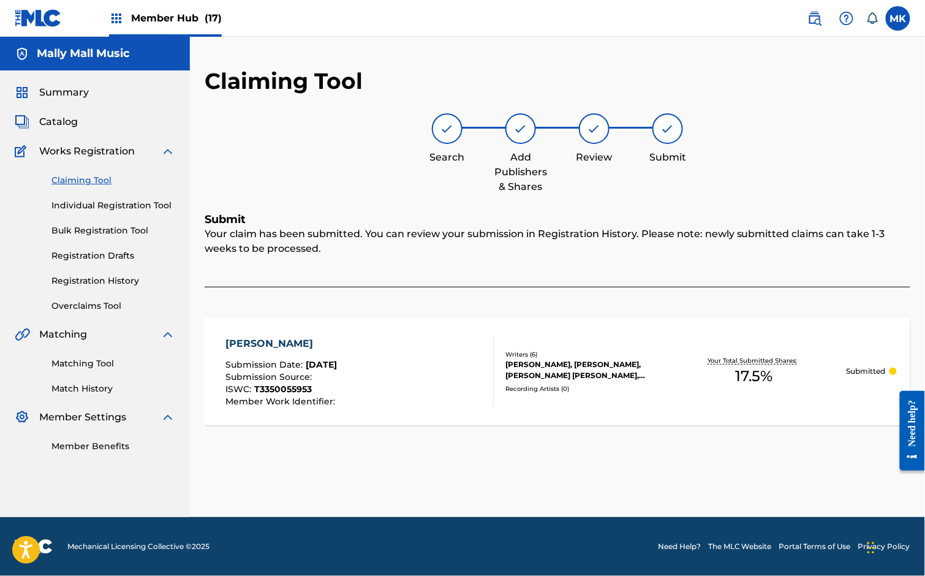
click at [89, 179] on link "Claiming Tool" at bounding box center [113, 180] width 124 height 13
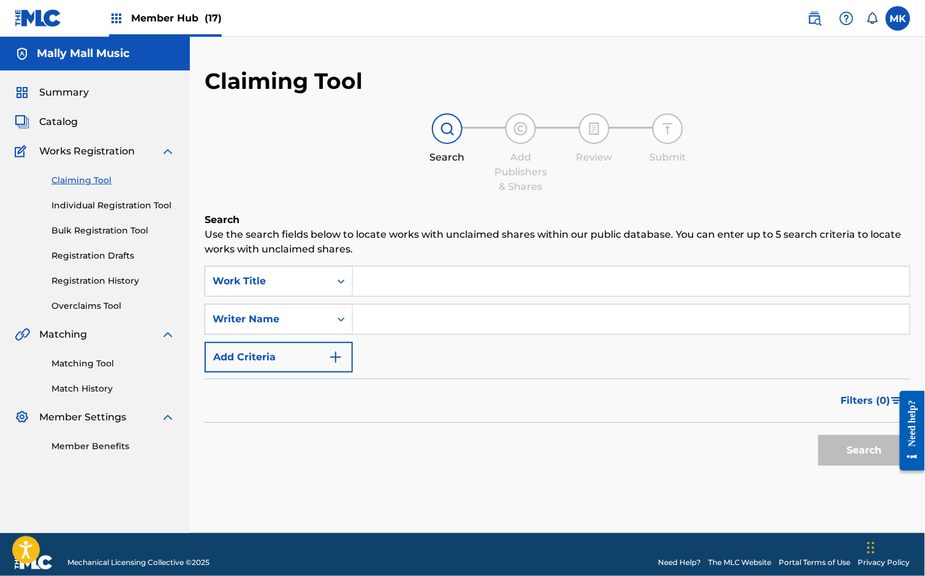
click at [394, 279] on input "Search Form" at bounding box center [631, 280] width 557 height 29
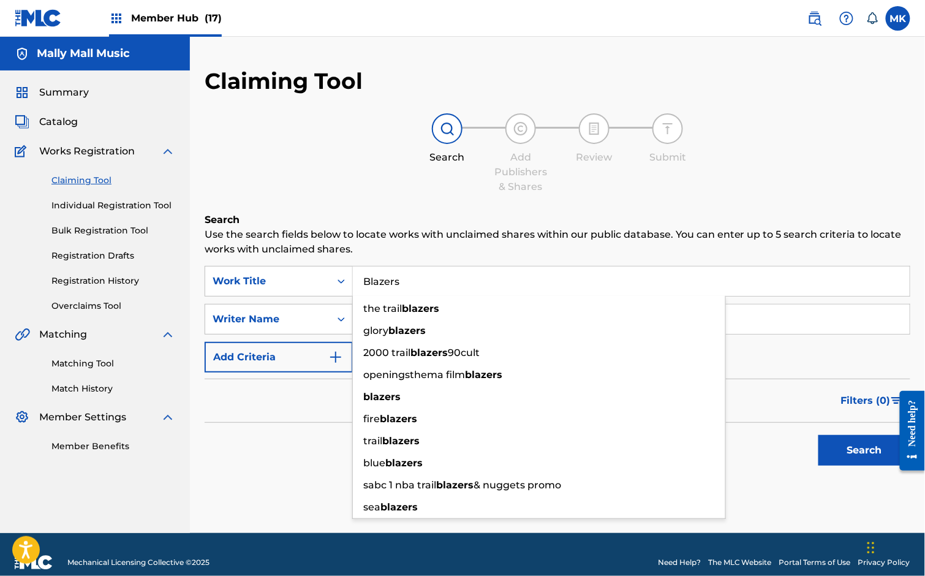
type input "Blazers"
click at [315, 415] on div "Filters ( 0 )" at bounding box center [558, 401] width 706 height 44
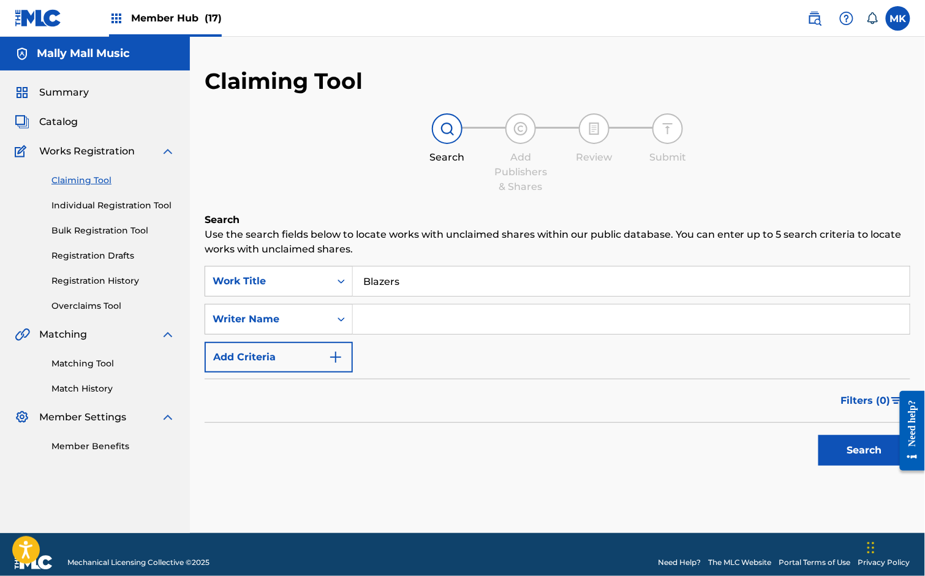
click at [384, 311] on input "Search Form" at bounding box center [631, 318] width 557 height 29
paste input "[PERSON_NAME]"
type input "[PERSON_NAME]"
click at [857, 444] on button "Search" at bounding box center [864, 450] width 92 height 31
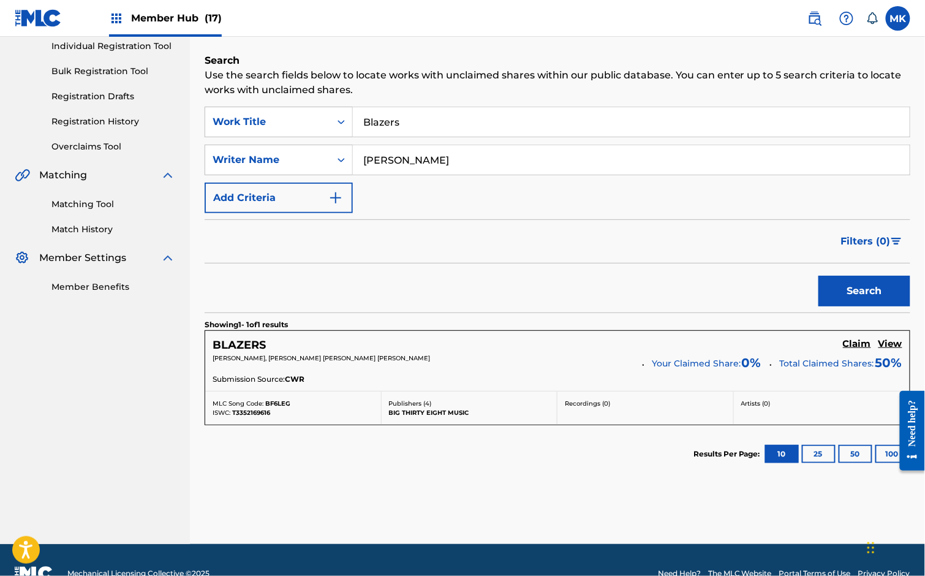
scroll to position [184, 0]
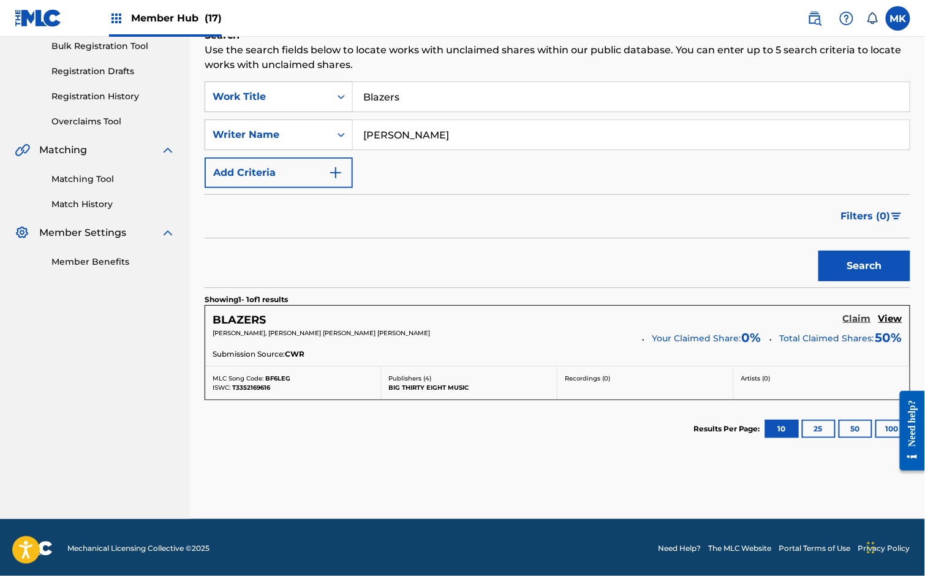
click at [853, 318] on h5 "Claim" at bounding box center [857, 319] width 28 height 12
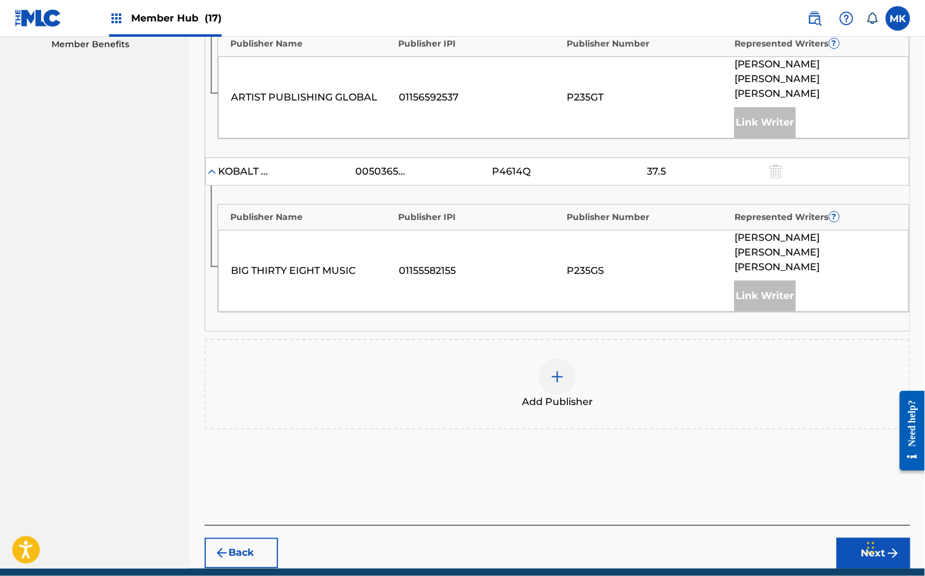
scroll to position [420, 0]
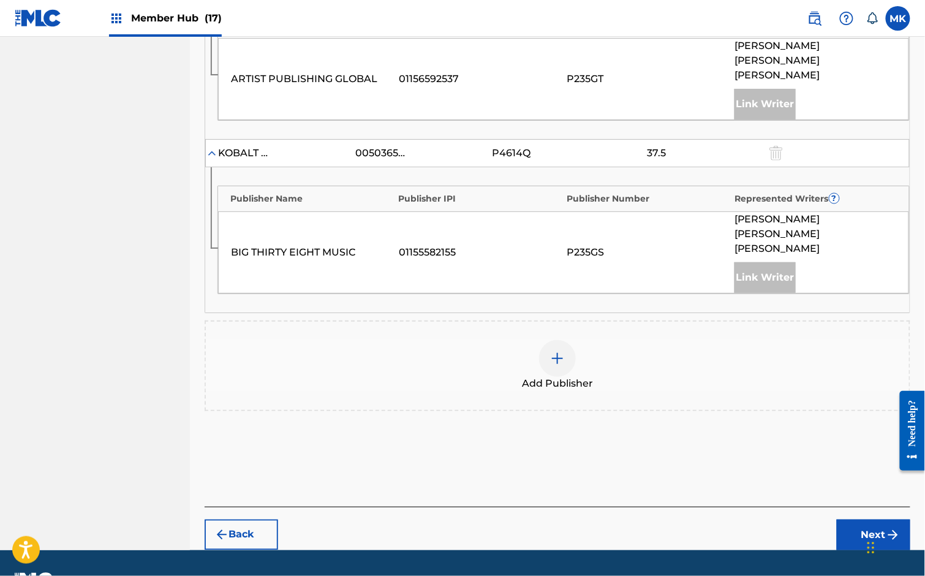
click at [556, 351] on img at bounding box center [557, 358] width 15 height 15
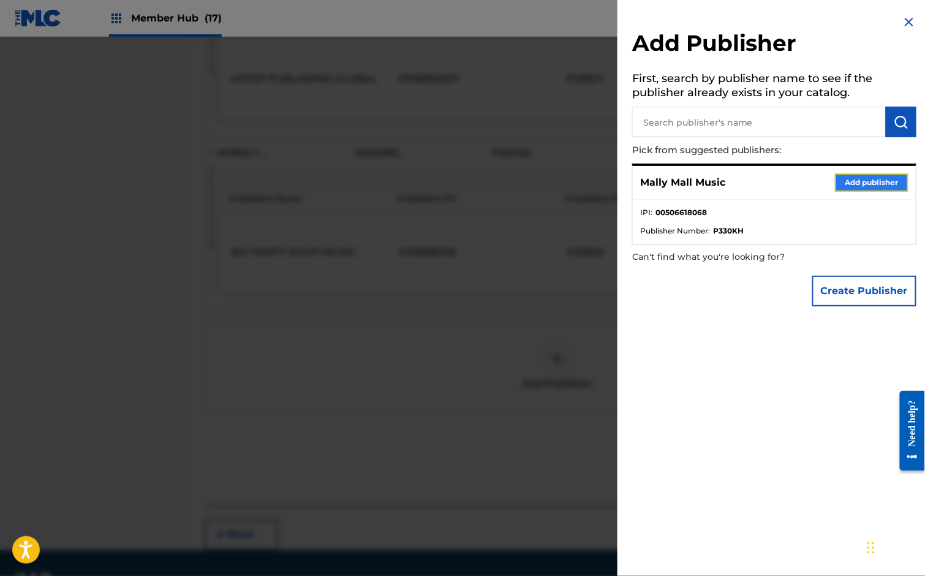
click at [868, 185] on button "Add publisher" at bounding box center [871, 182] width 73 height 18
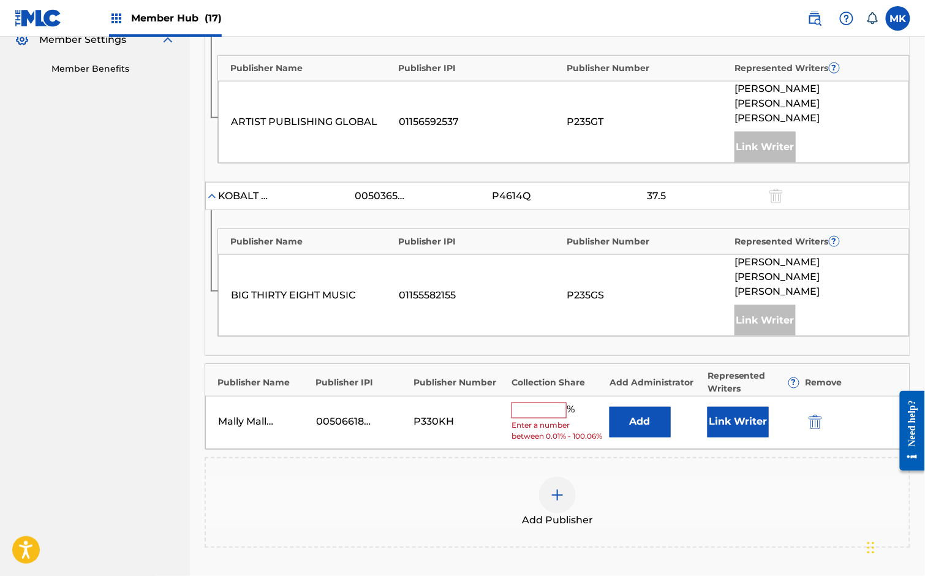
scroll to position [379, 0]
click at [554, 401] on input "text" at bounding box center [538, 409] width 55 height 16
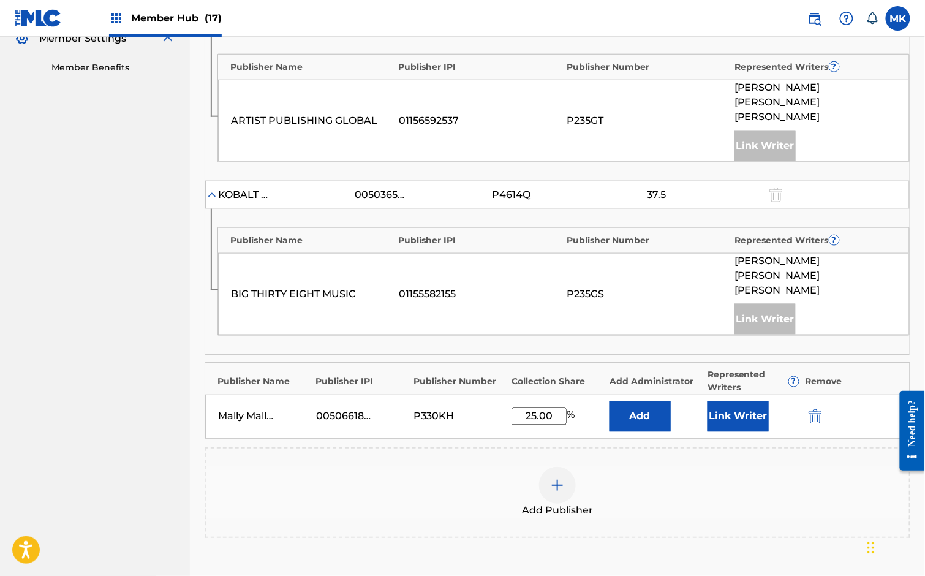
type input "25.00"
click at [729, 401] on button "Link Writer" at bounding box center [737, 416] width 61 height 31
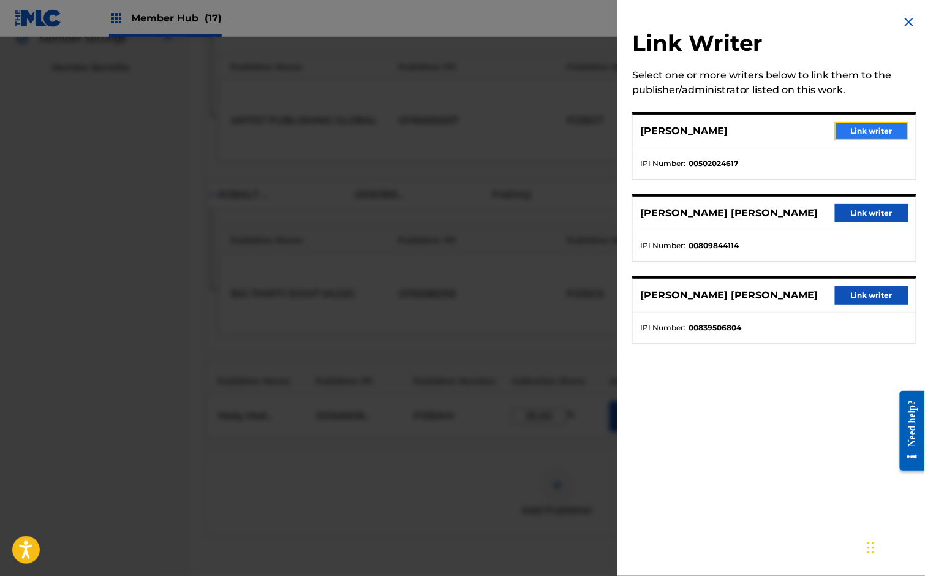
click at [873, 134] on button "Link writer" at bounding box center [871, 131] width 73 height 18
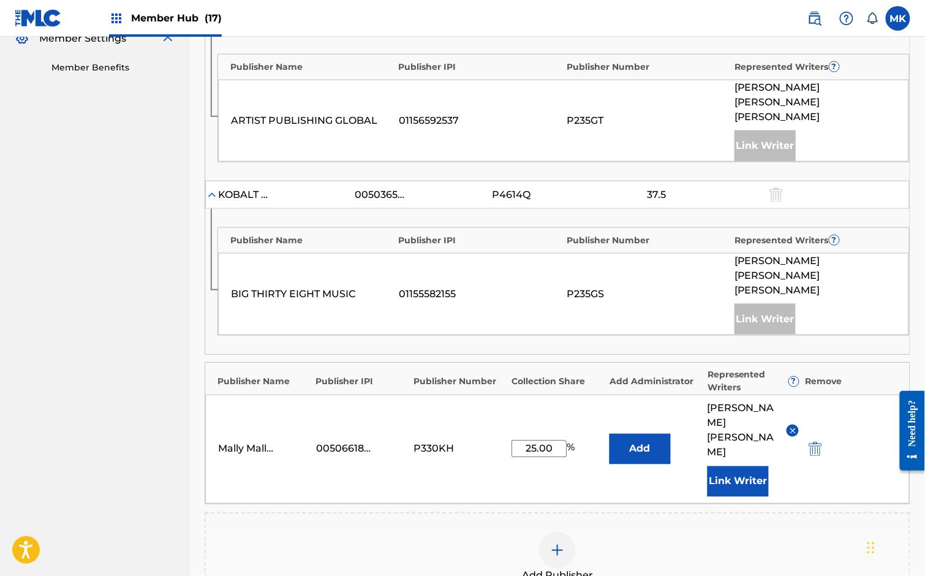
scroll to position [539, 0]
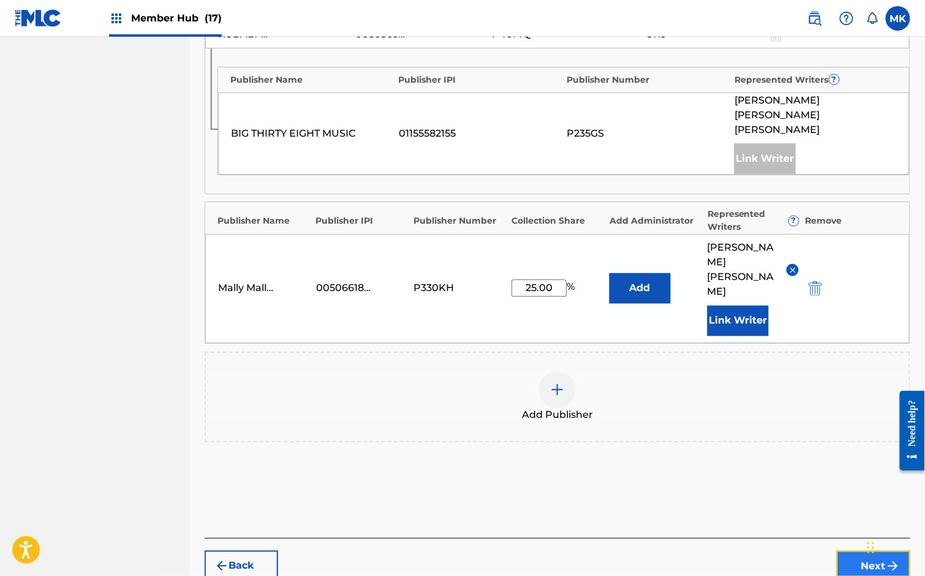
click at [878, 551] on button "Next" at bounding box center [873, 566] width 73 height 31
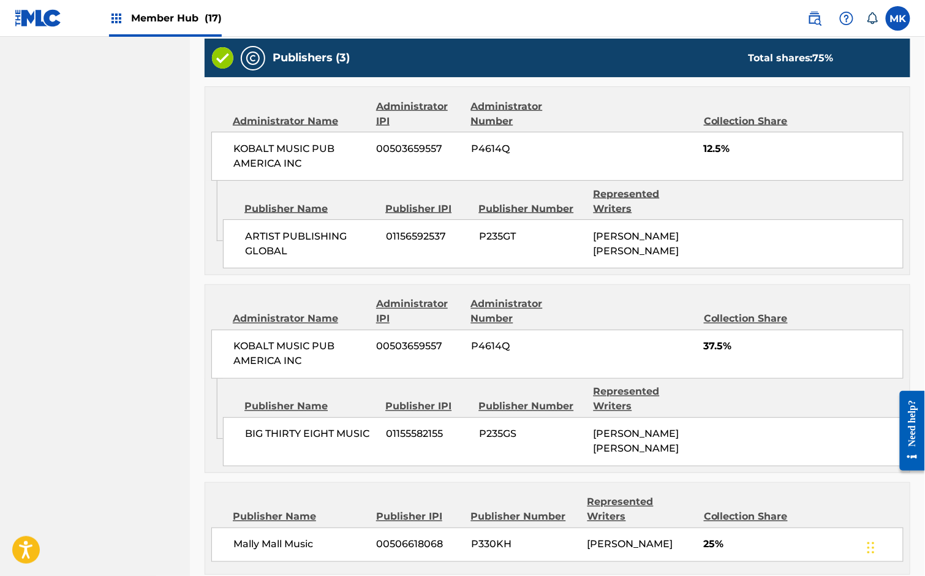
scroll to position [597, 0]
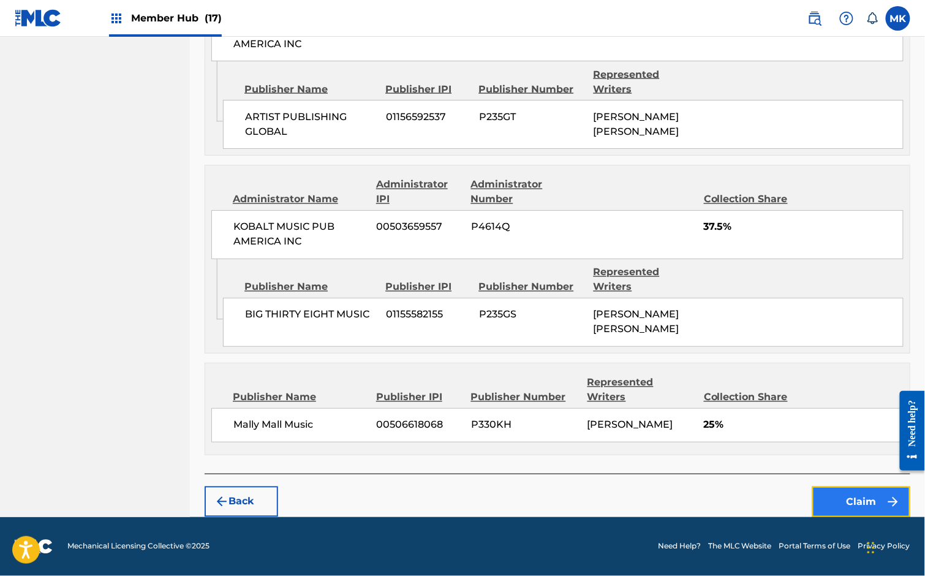
click at [865, 506] on button "Claim" at bounding box center [861, 501] width 98 height 31
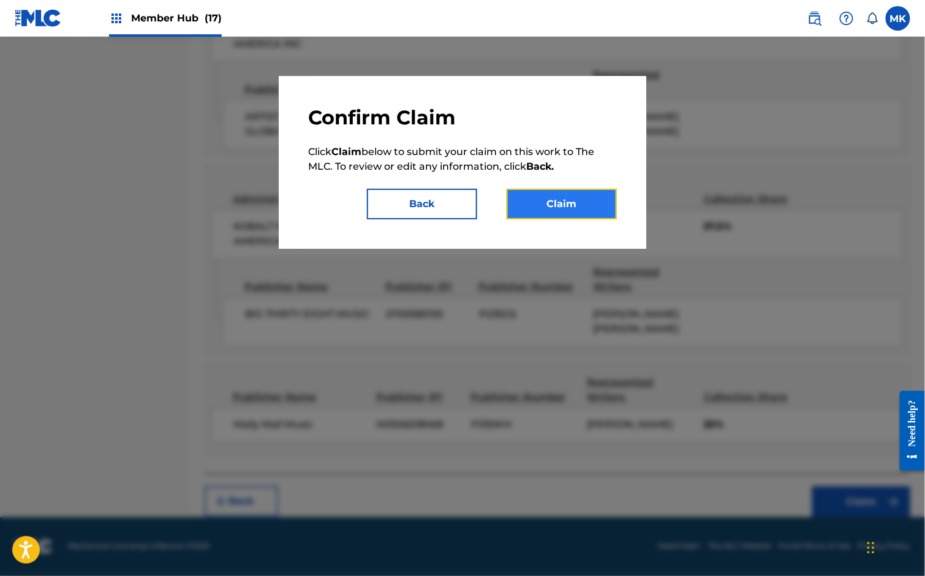
click at [540, 204] on button "Claim" at bounding box center [562, 204] width 110 height 31
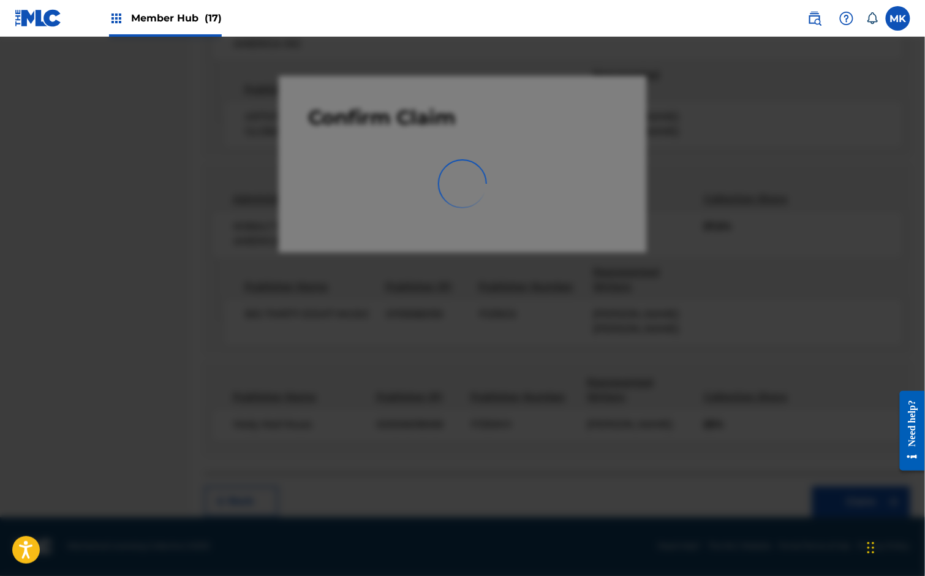
scroll to position [0, 0]
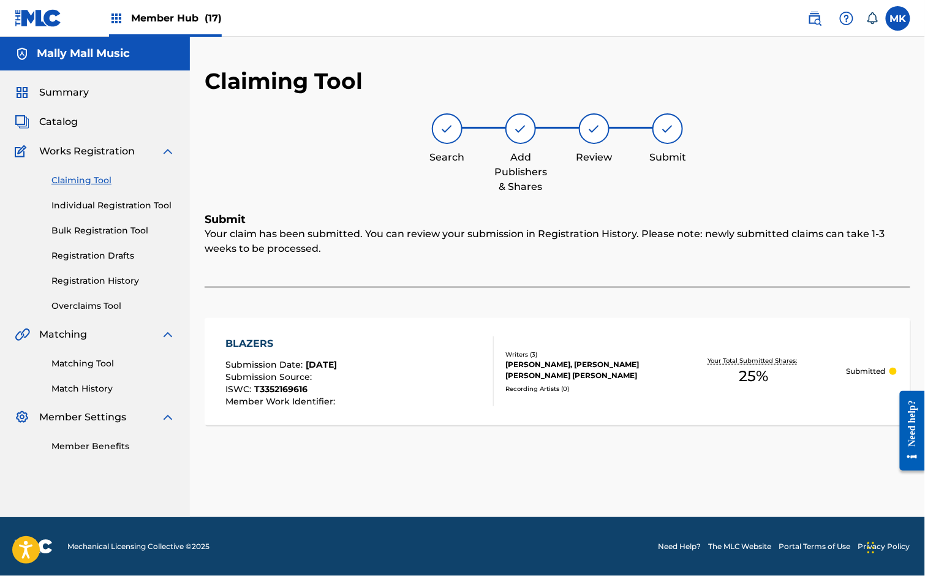
click at [92, 178] on link "Claiming Tool" at bounding box center [113, 180] width 124 height 13
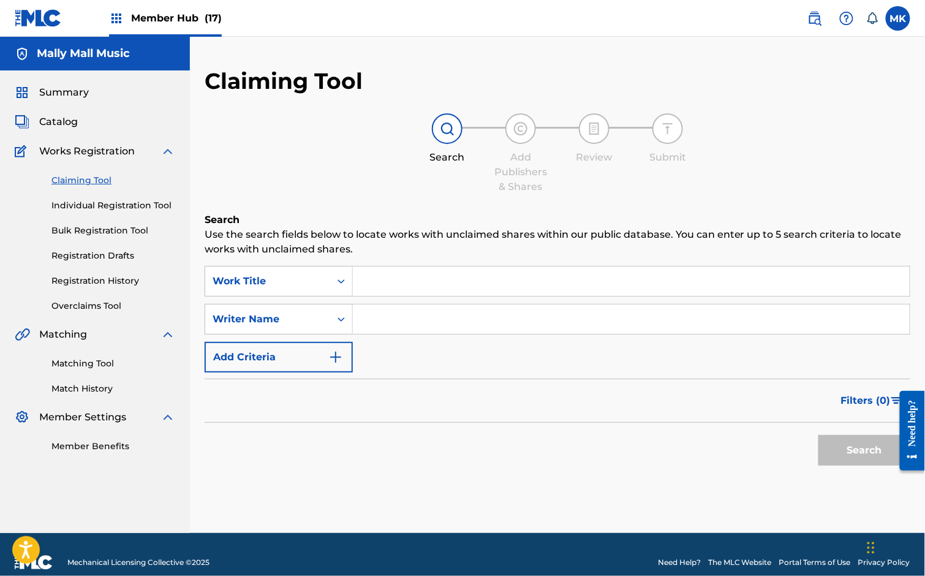
click at [420, 288] on input "Search Form" at bounding box center [631, 280] width 557 height 29
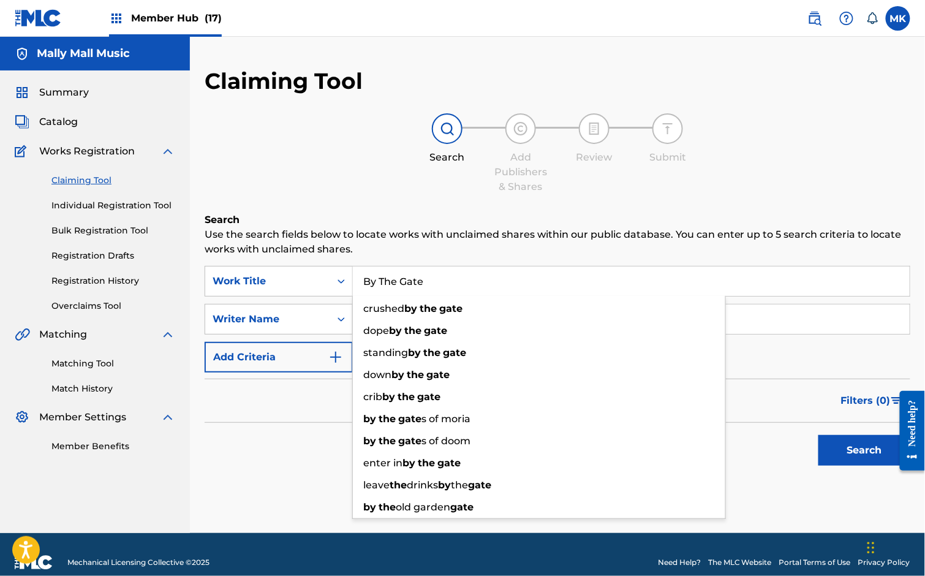
type input "By The Gate"
click at [788, 318] on input "Search Form" at bounding box center [631, 318] width 557 height 29
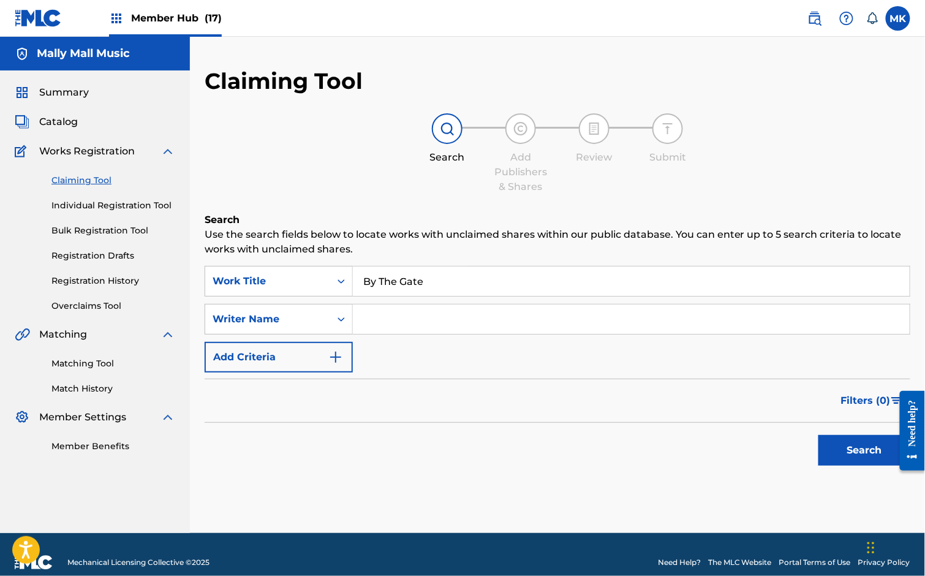
paste input "[PERSON_NAME]"
type input "[PERSON_NAME]"
click at [875, 458] on button "Search" at bounding box center [864, 450] width 92 height 31
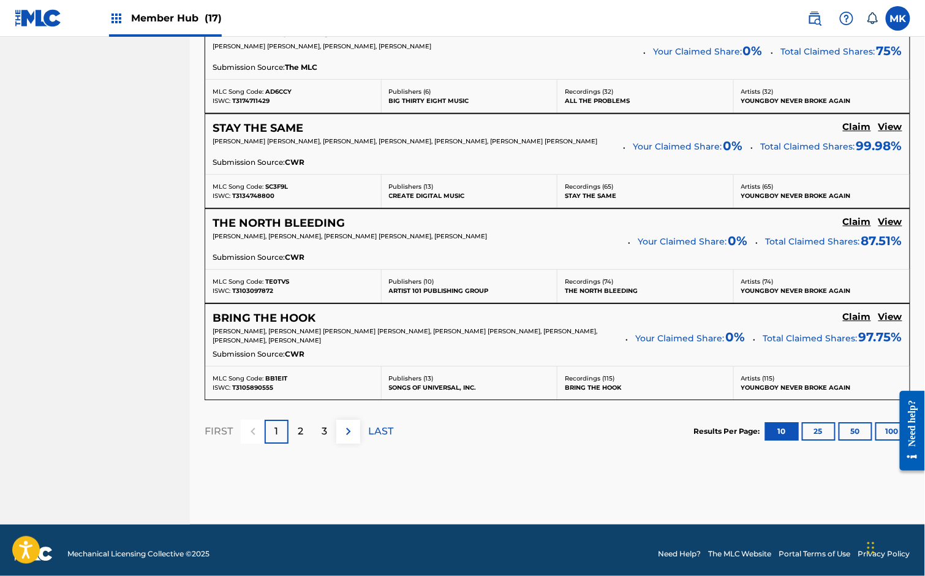
scroll to position [1041, 0]
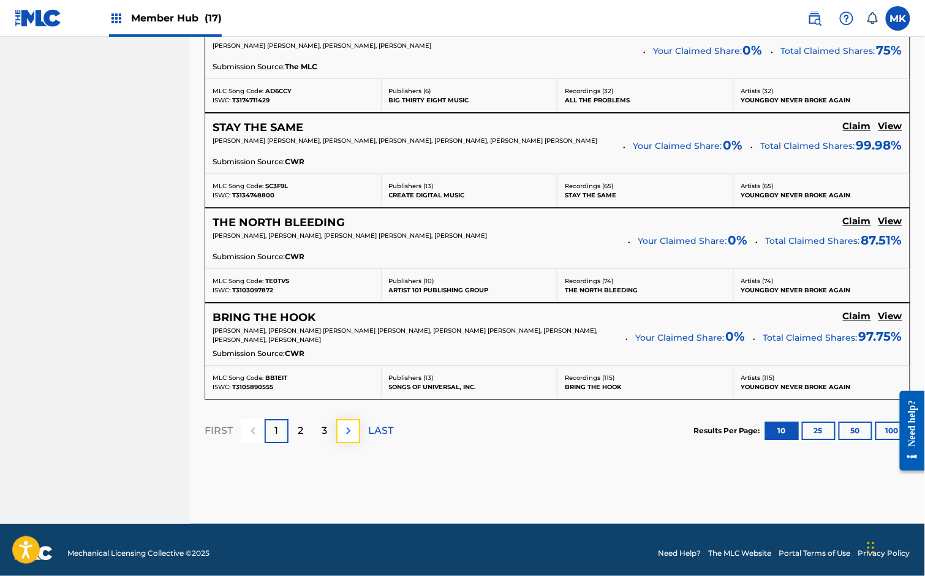
click at [341, 428] on img at bounding box center [348, 430] width 15 height 15
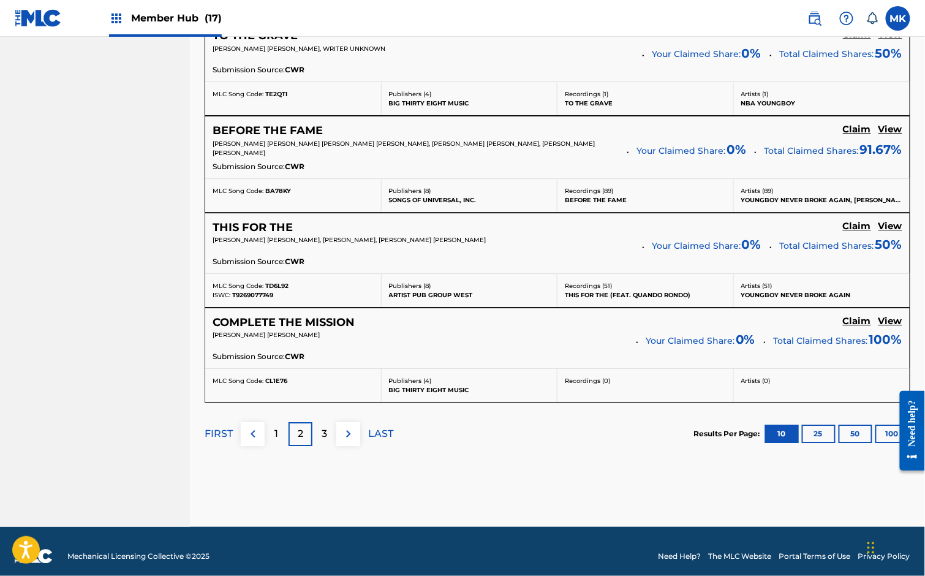
scroll to position [1039, 0]
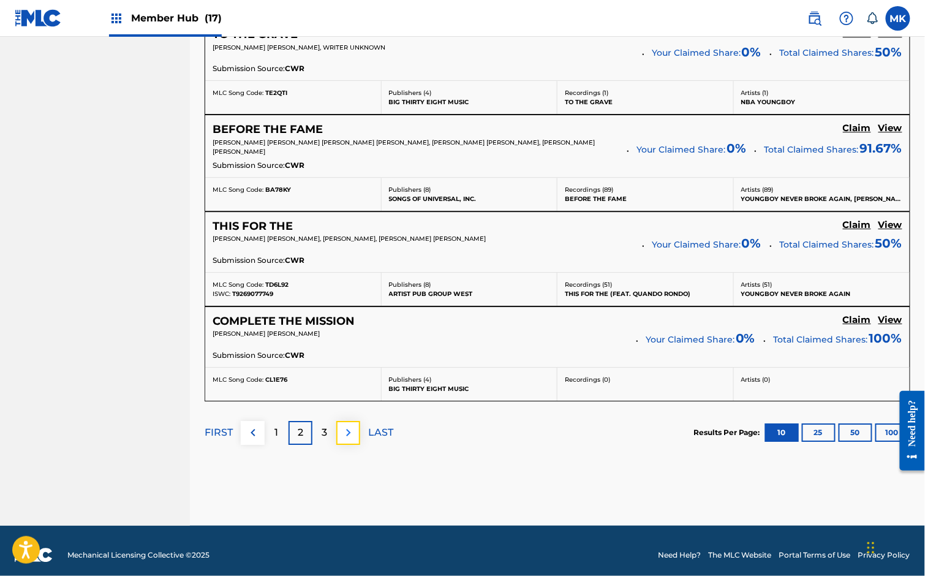
click at [344, 425] on img at bounding box center [348, 432] width 15 height 15
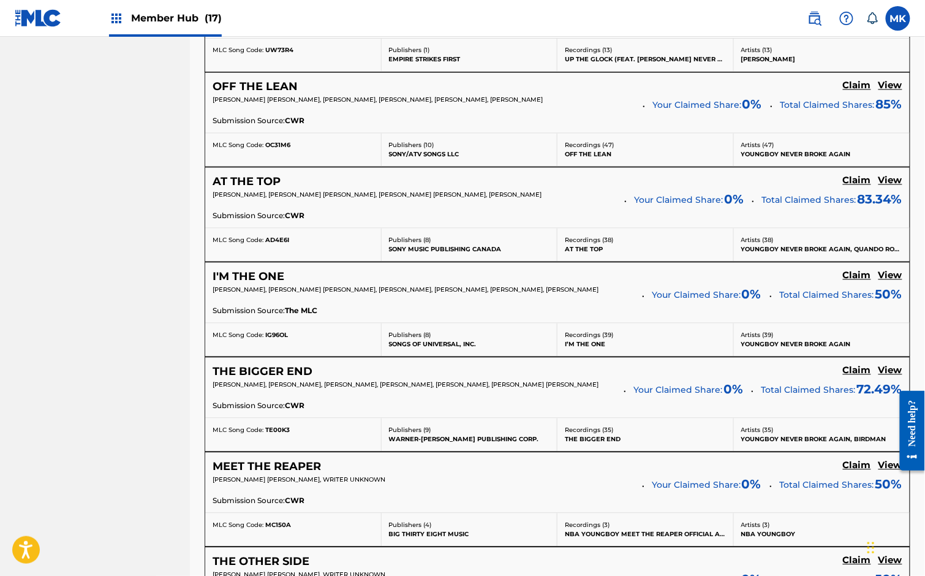
scroll to position [1038, 0]
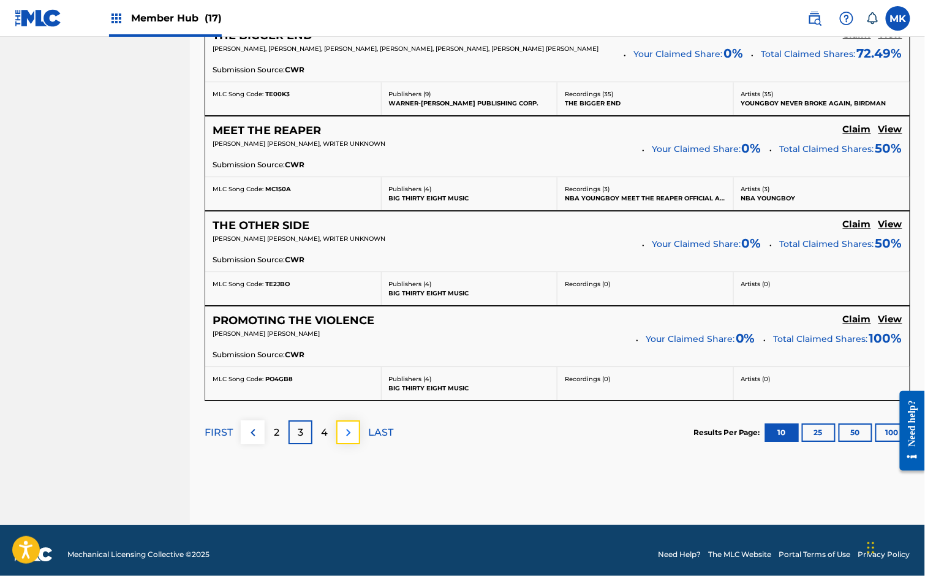
click at [351, 430] on img at bounding box center [348, 432] width 15 height 15
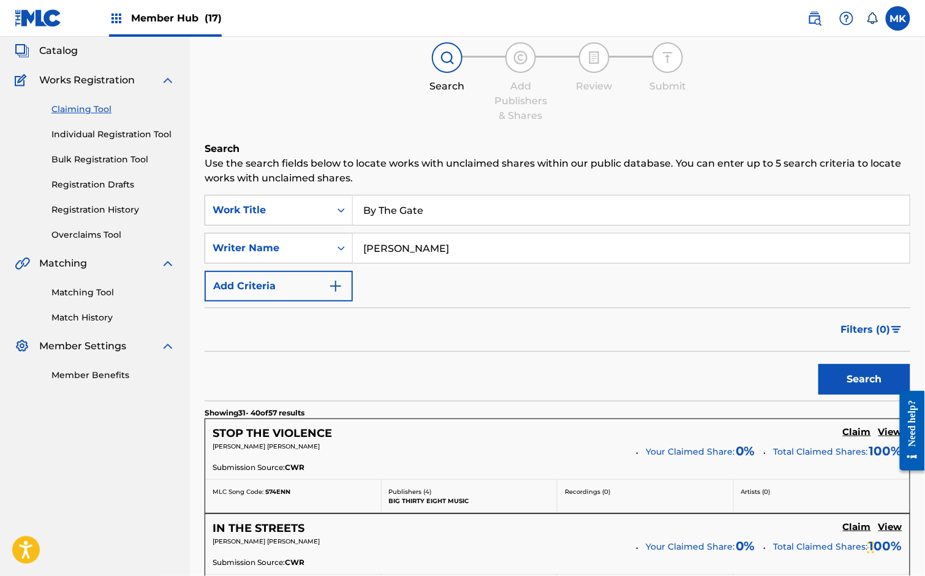
scroll to position [0, 0]
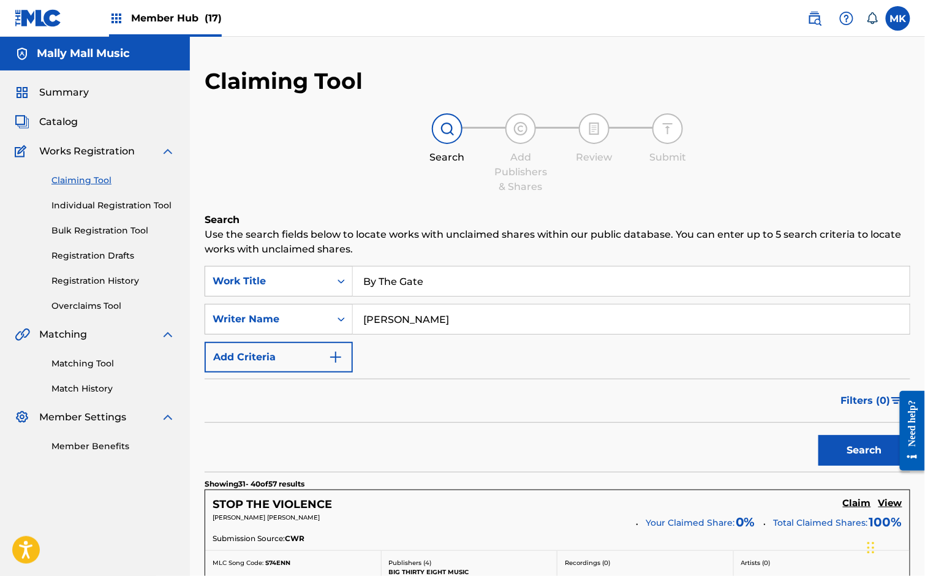
click at [431, 279] on input "By The Gate" at bounding box center [631, 280] width 557 height 29
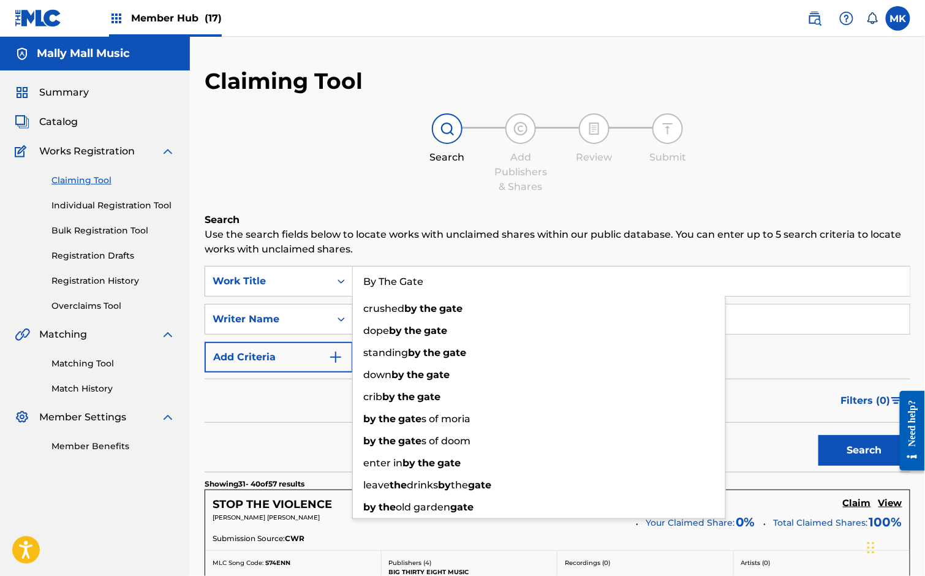
click at [431, 279] on input "By The Gate" at bounding box center [631, 280] width 557 height 29
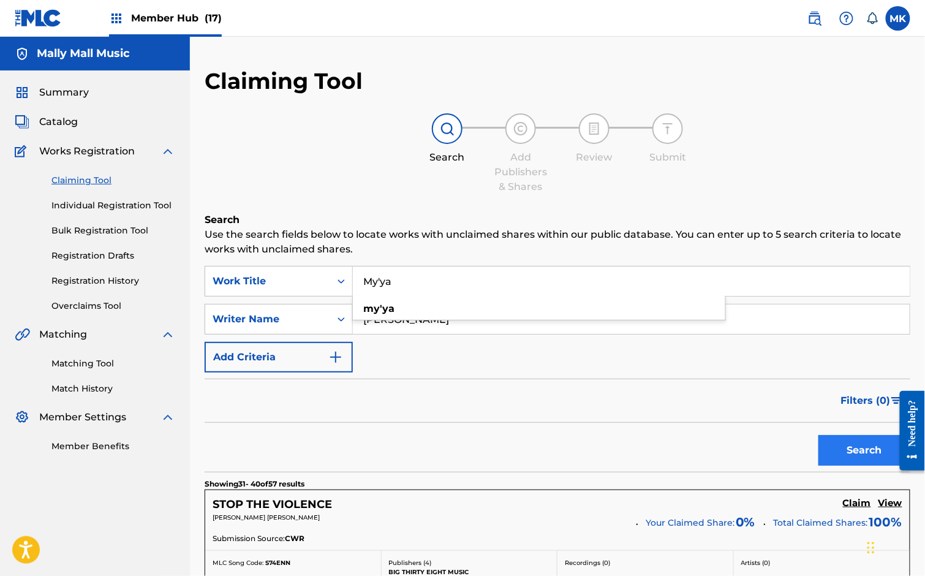
type input "My'ya"
click at [859, 451] on button "Search" at bounding box center [864, 450] width 92 height 31
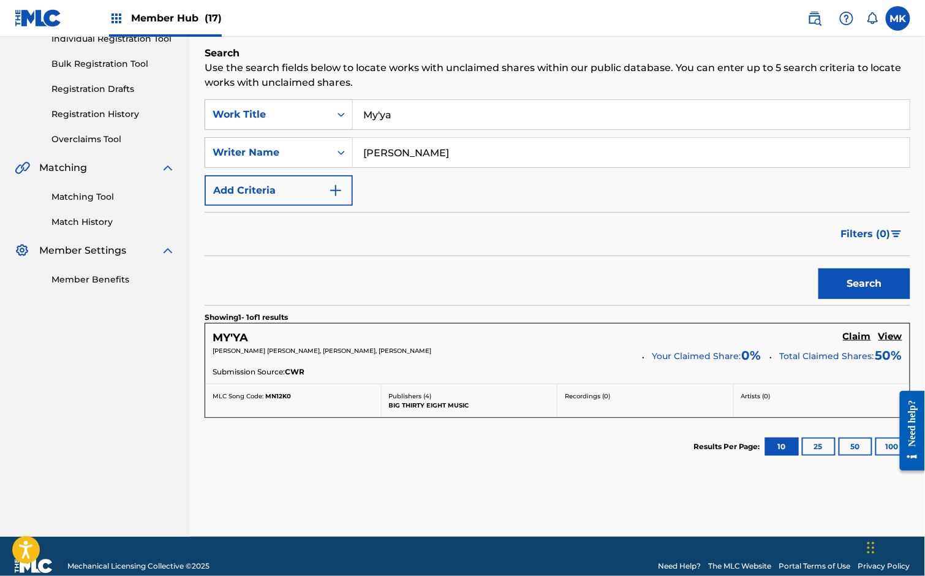
scroll to position [184, 0]
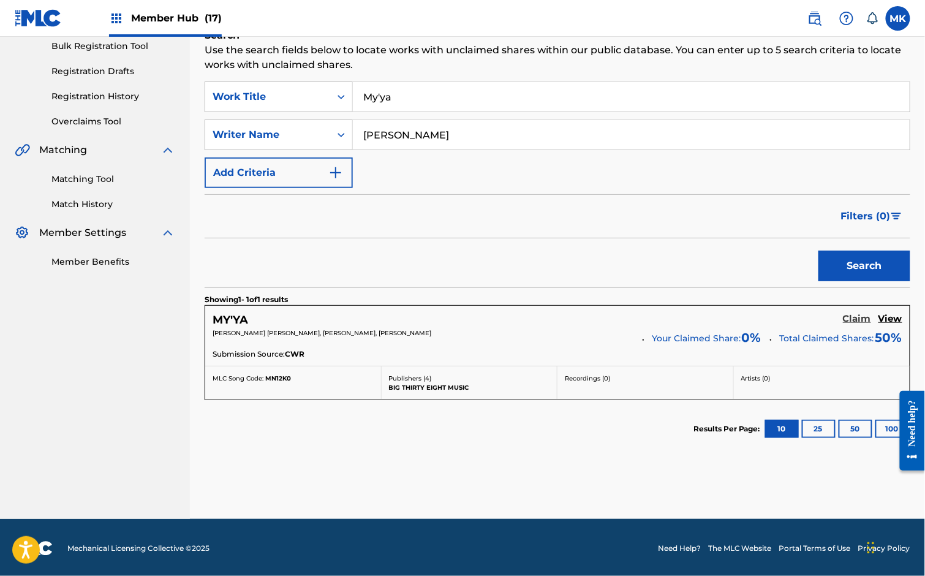
click at [853, 314] on h5 "Claim" at bounding box center [857, 319] width 28 height 12
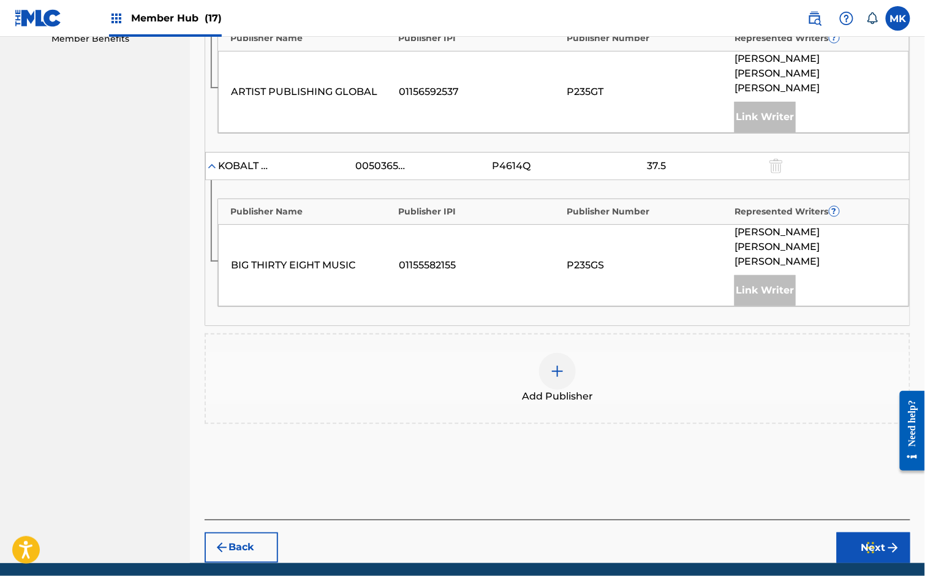
scroll to position [420, 0]
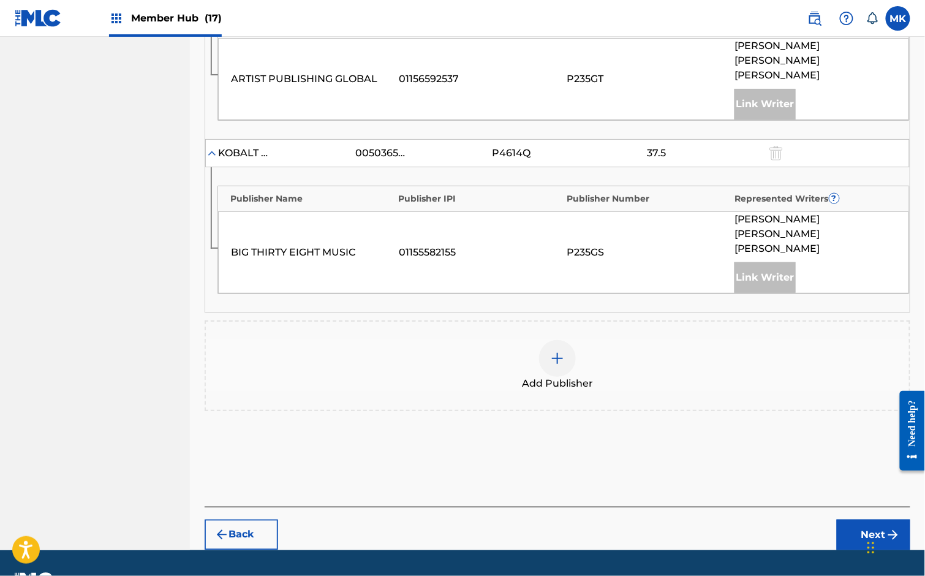
click at [559, 351] on img at bounding box center [557, 358] width 15 height 15
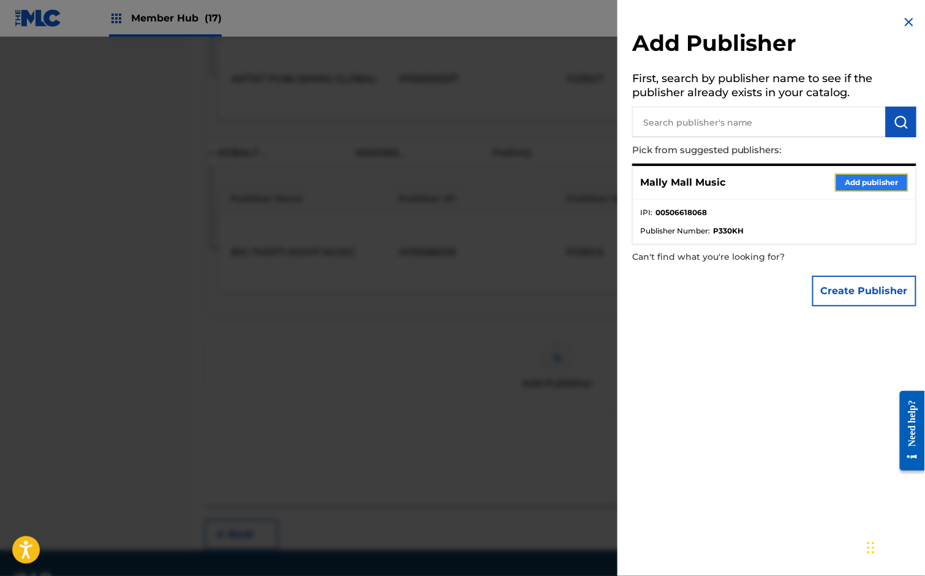
click at [840, 177] on button "Add publisher" at bounding box center [871, 182] width 73 height 18
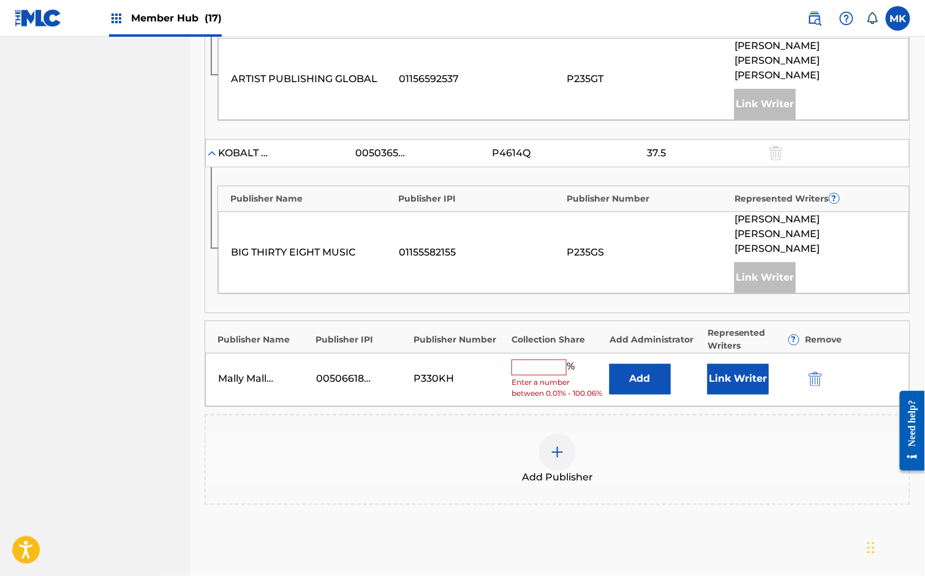
click at [540, 360] on input "text" at bounding box center [538, 368] width 55 height 16
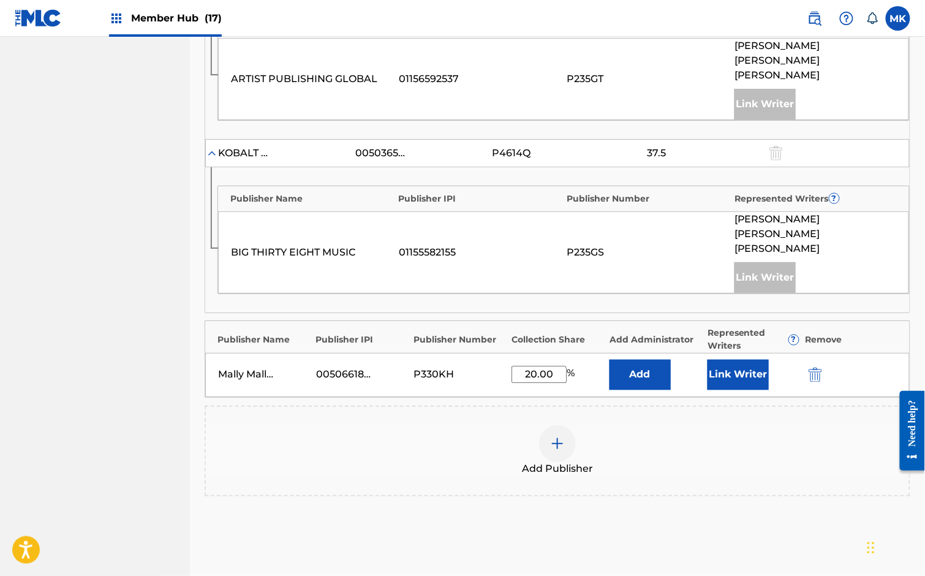
type input "20.00"
click at [755, 360] on button "Link Writer" at bounding box center [737, 375] width 61 height 31
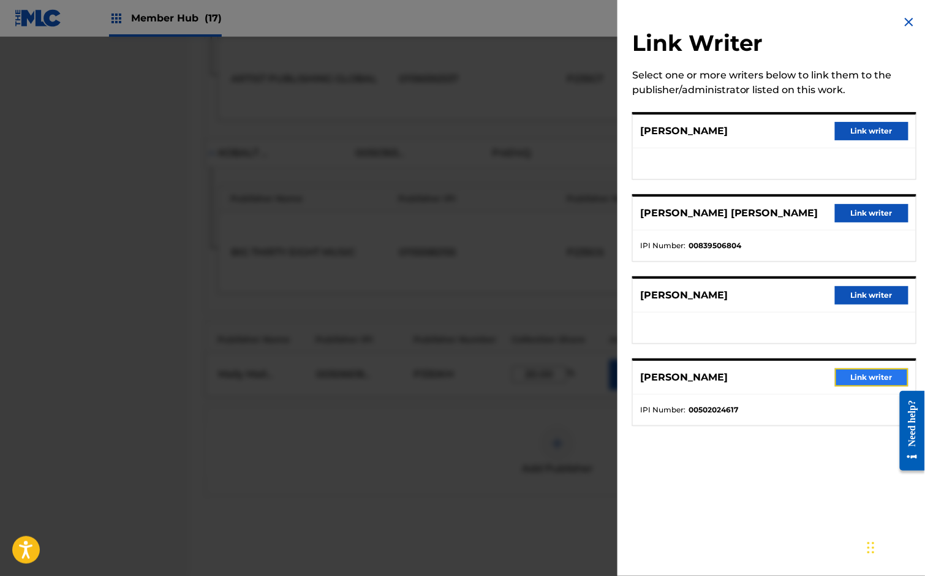
click at [849, 371] on button "Link writer" at bounding box center [871, 377] width 73 height 18
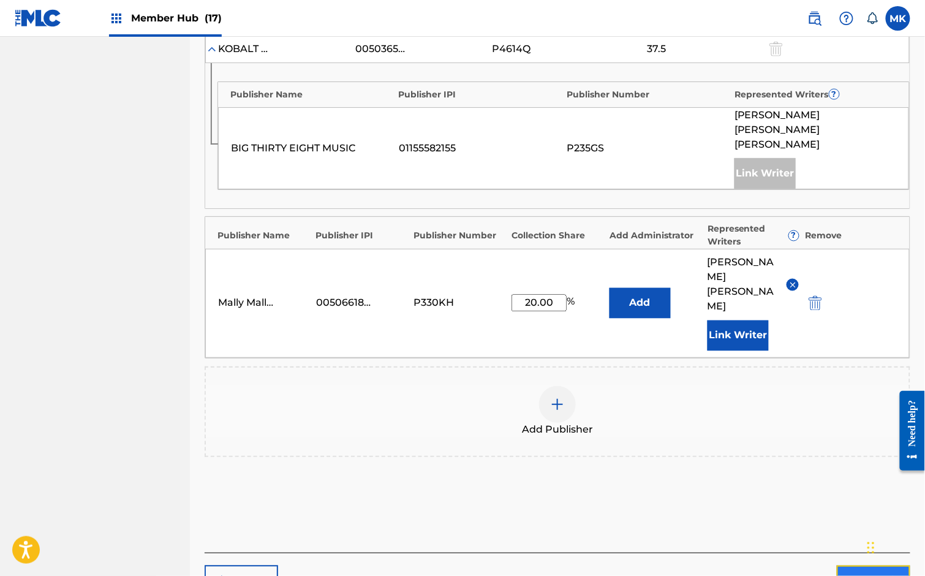
click at [861, 565] on button "Next" at bounding box center [873, 580] width 73 height 31
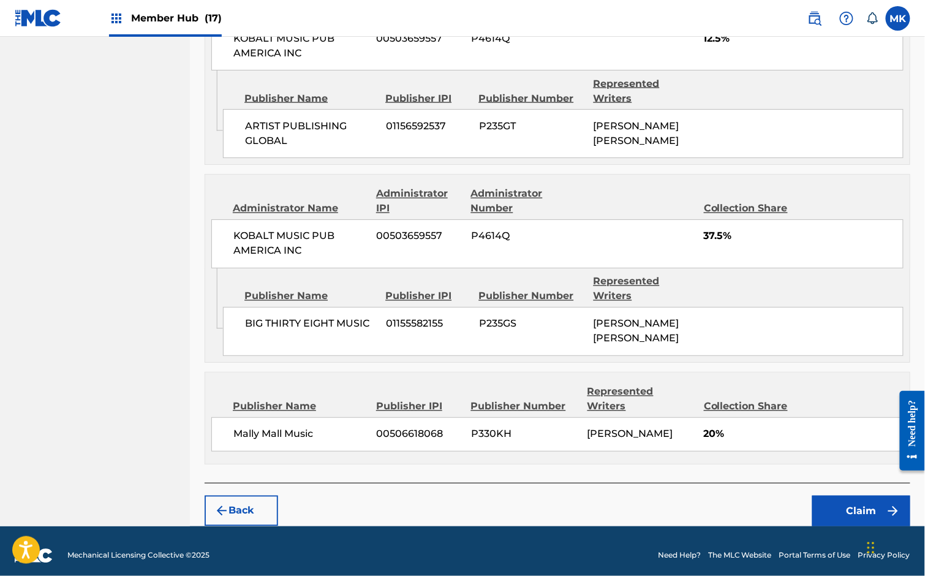
scroll to position [614, 0]
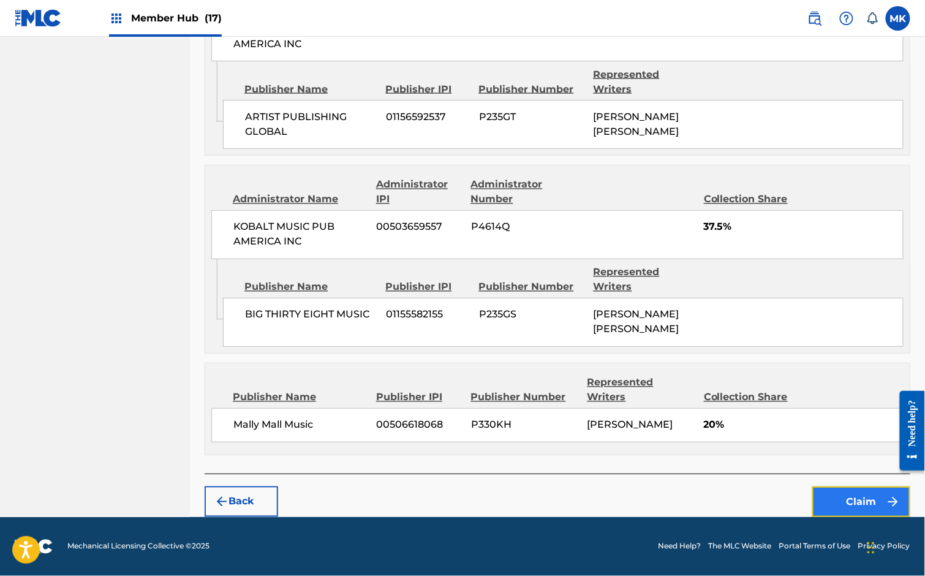
click at [853, 502] on button "Claim" at bounding box center [861, 501] width 98 height 31
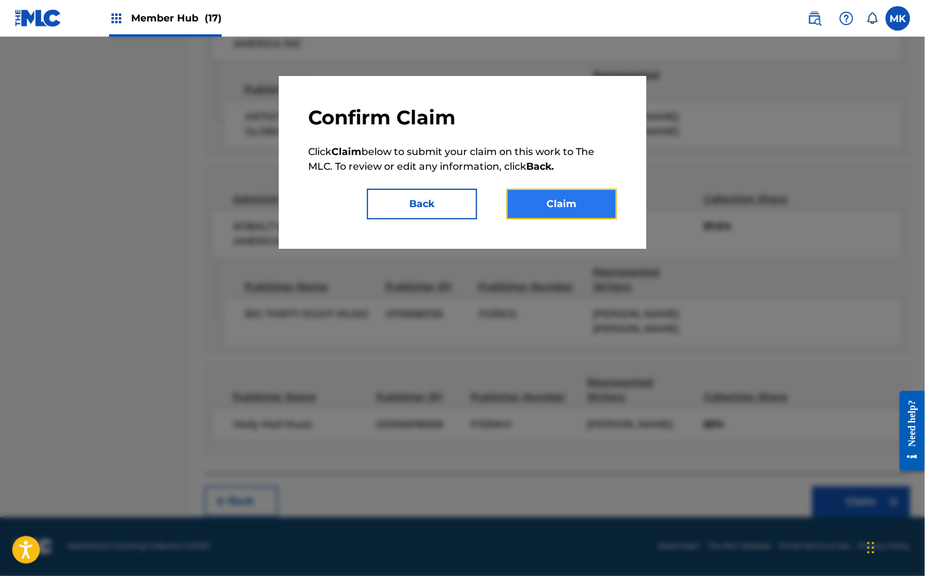
click at [567, 202] on button "Claim" at bounding box center [562, 204] width 110 height 31
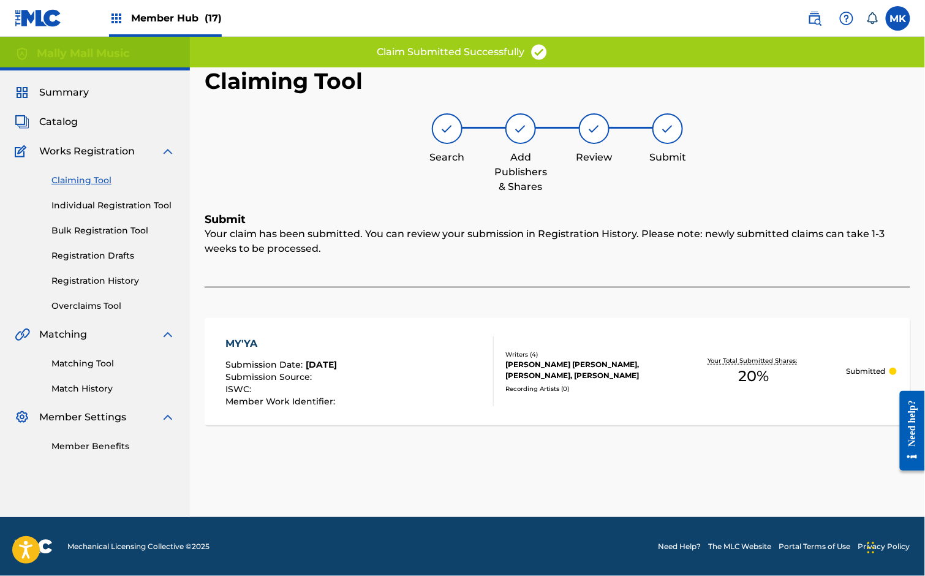
scroll to position [0, 0]
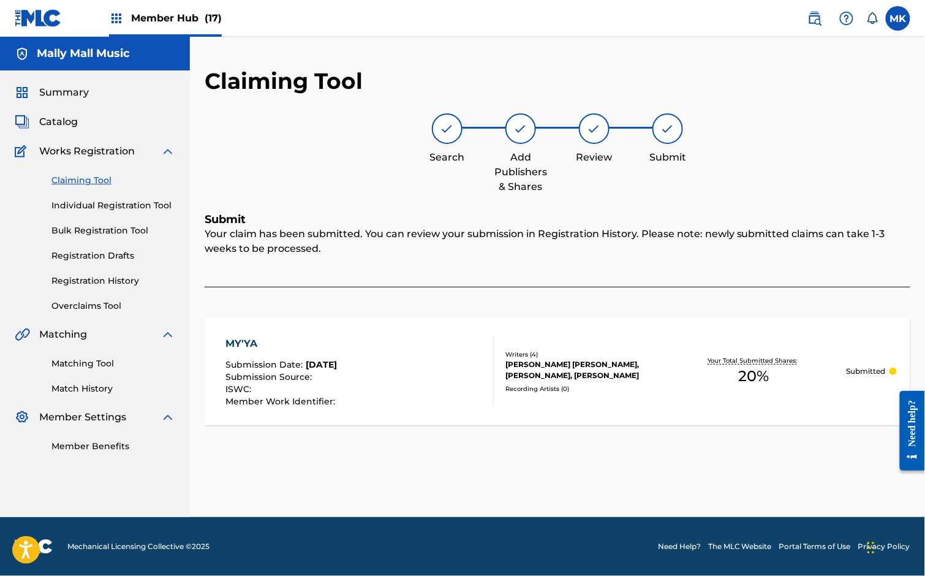
click at [99, 178] on link "Claiming Tool" at bounding box center [113, 180] width 124 height 13
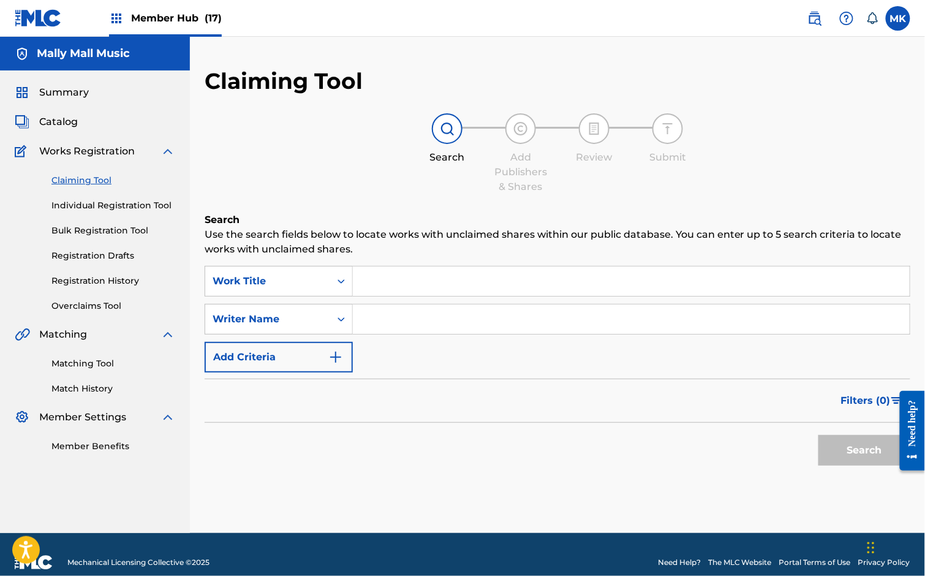
click at [373, 280] on input "Search Form" at bounding box center [631, 280] width 557 height 29
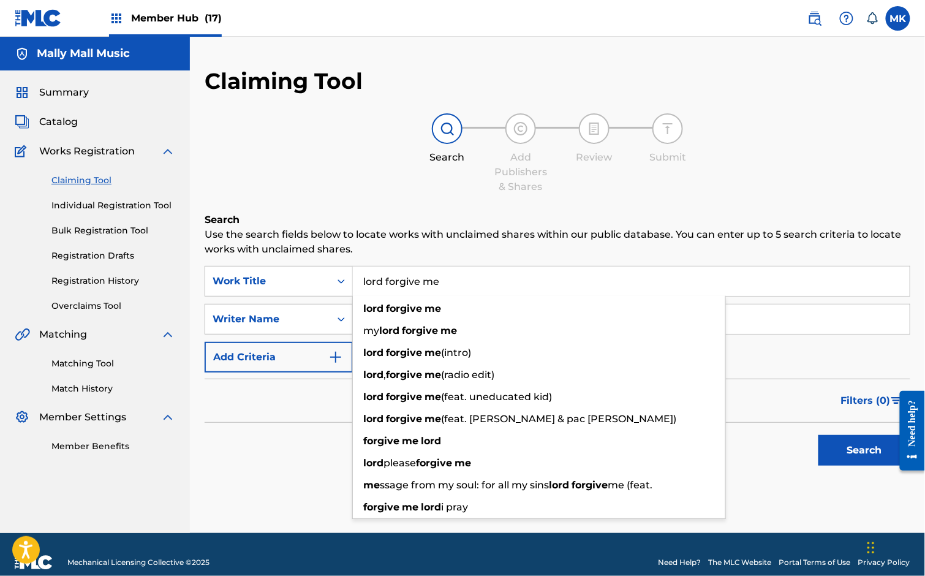
type input "lord forgive me"
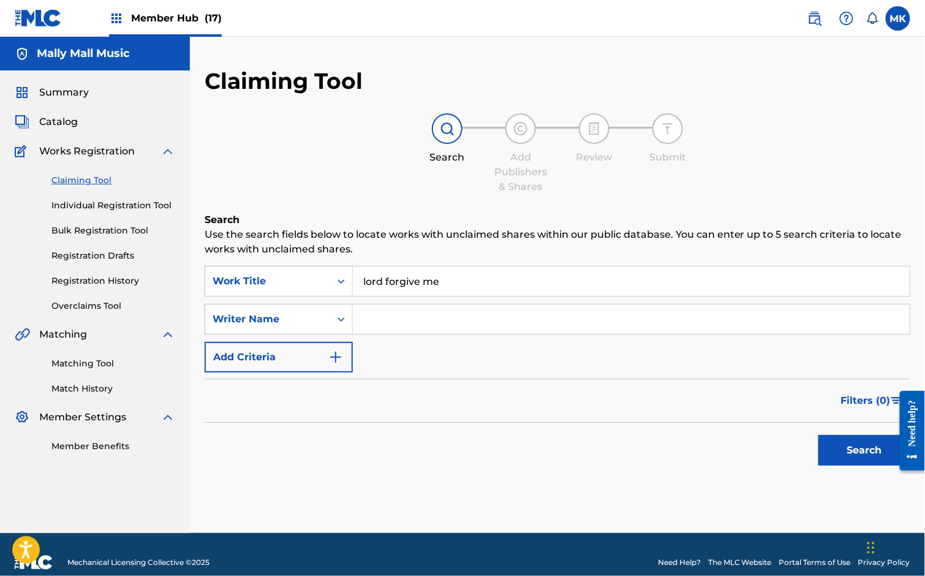
click at [403, 323] on input "Search Form" at bounding box center [631, 318] width 557 height 29
paste input "[PERSON_NAME]"
type input "[PERSON_NAME]"
click at [848, 445] on button "Search" at bounding box center [864, 450] width 92 height 31
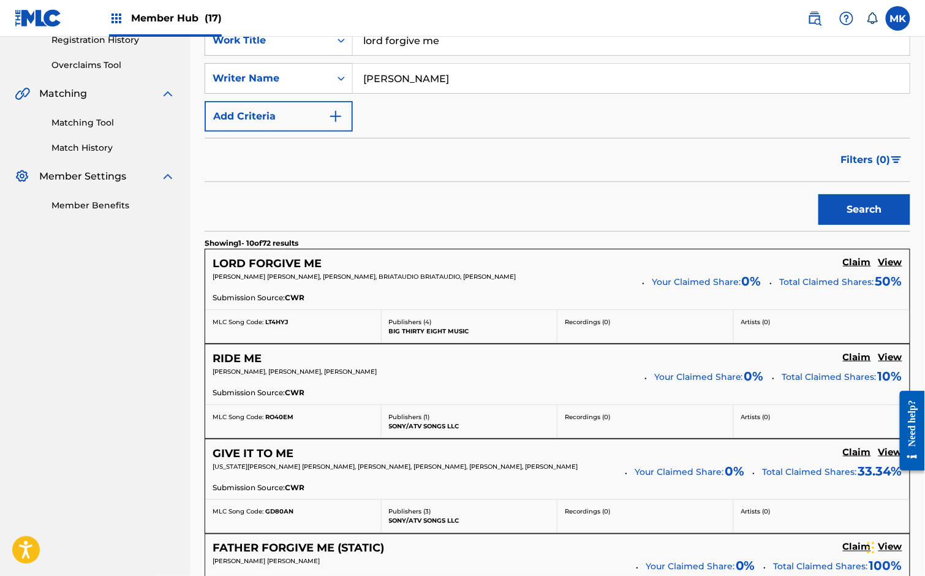
scroll to position [242, 0]
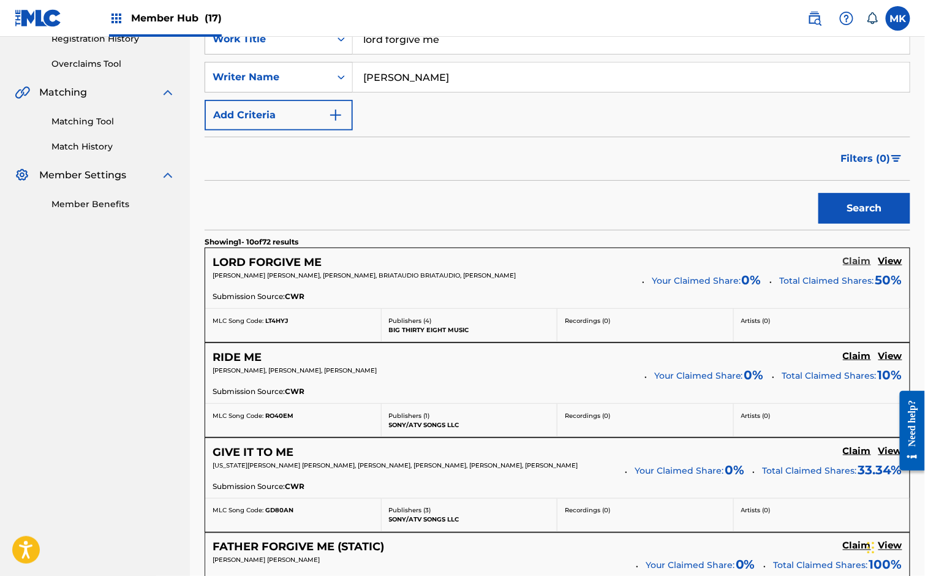
click at [858, 261] on h5 "Claim" at bounding box center [857, 261] width 28 height 12
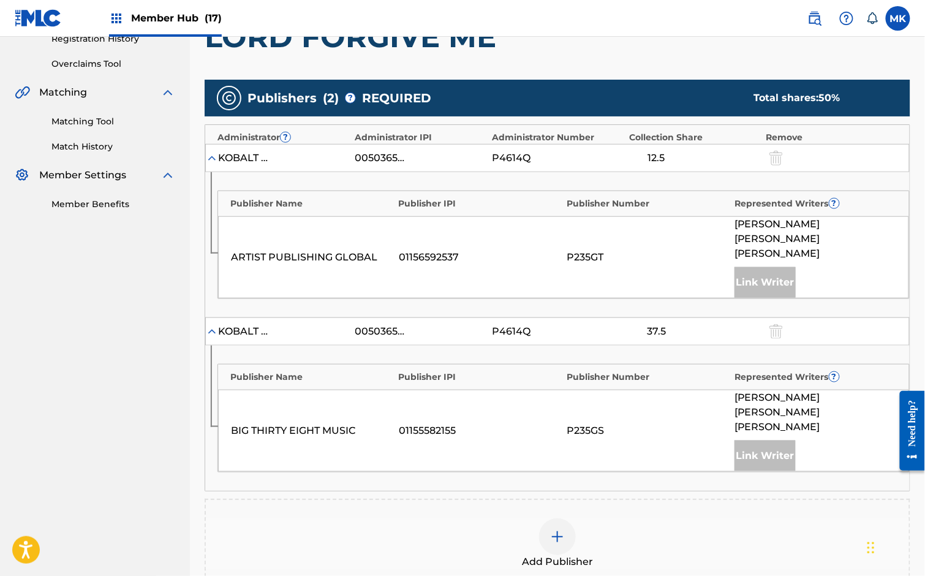
click at [554, 518] on div at bounding box center [557, 536] width 37 height 37
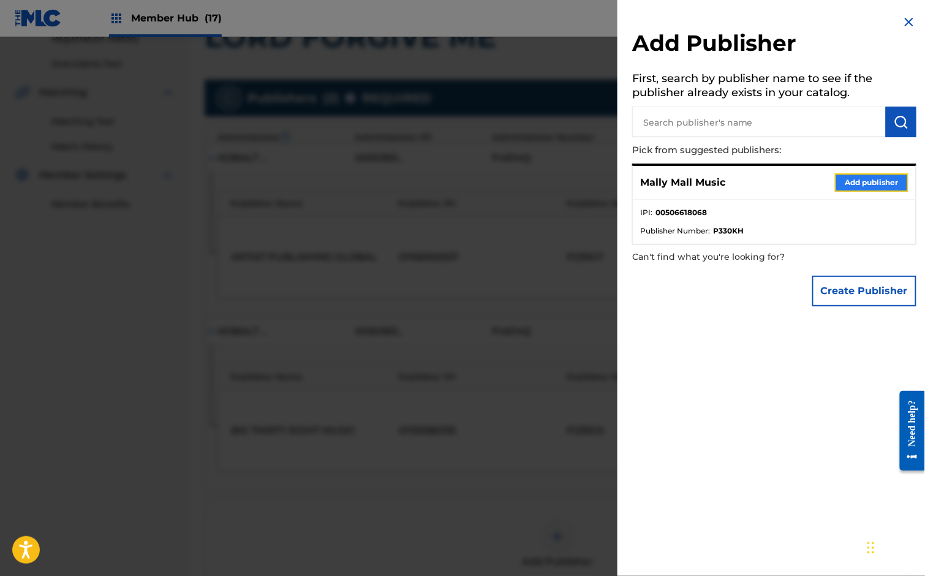
click at [872, 177] on button "Add publisher" at bounding box center [871, 182] width 73 height 18
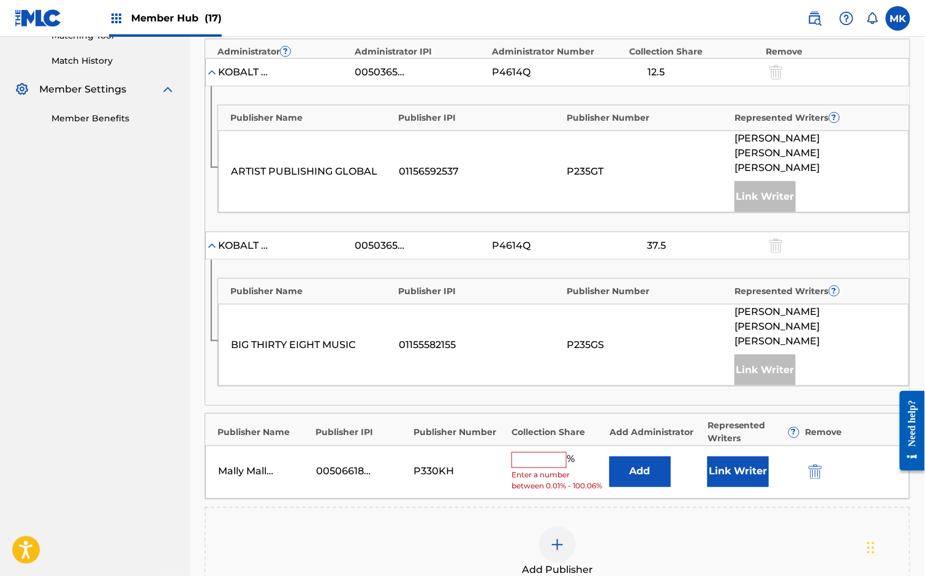
scroll to position [331, 0]
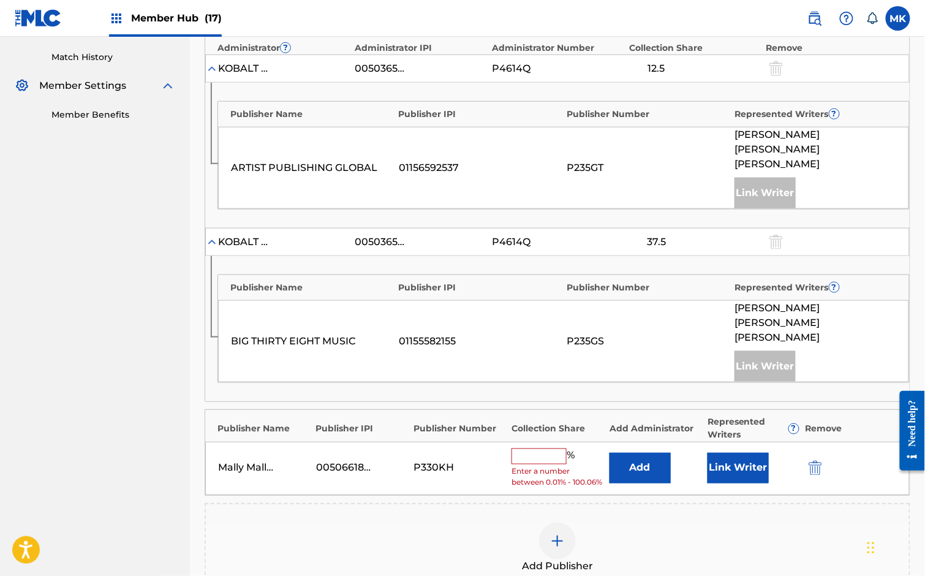
click at [545, 448] on input "text" at bounding box center [538, 456] width 55 height 16
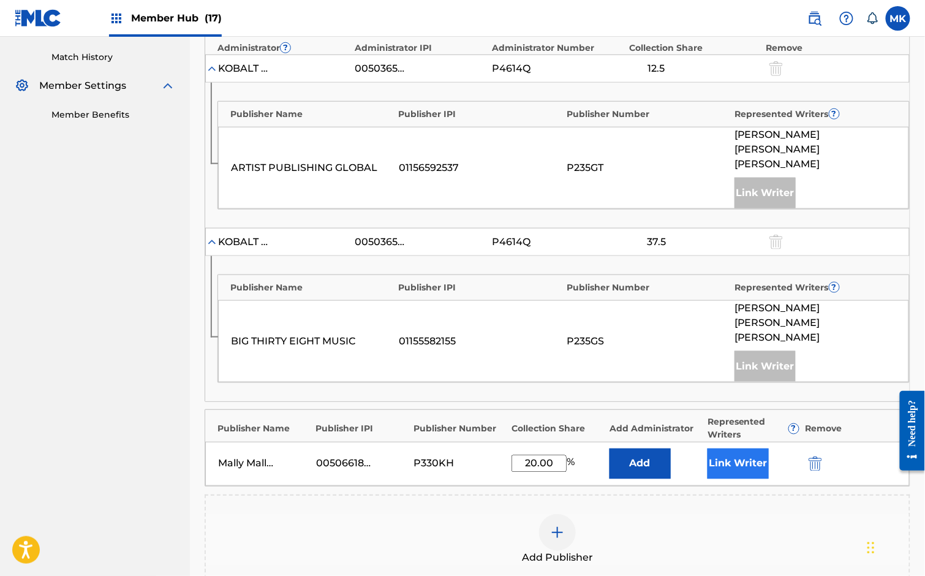
type input "20.00"
click at [742, 448] on button "Link Writer" at bounding box center [737, 463] width 61 height 31
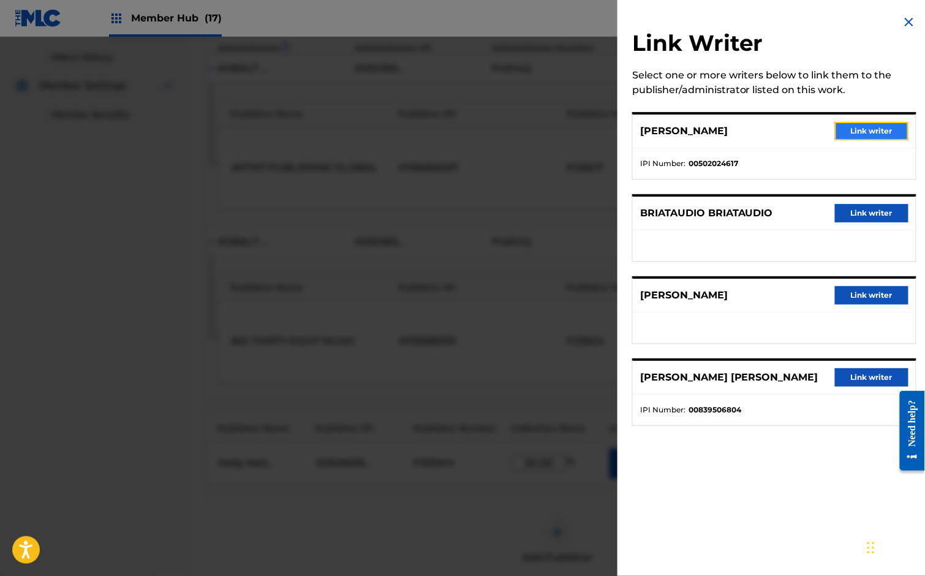
click at [891, 128] on button "Link writer" at bounding box center [871, 131] width 73 height 18
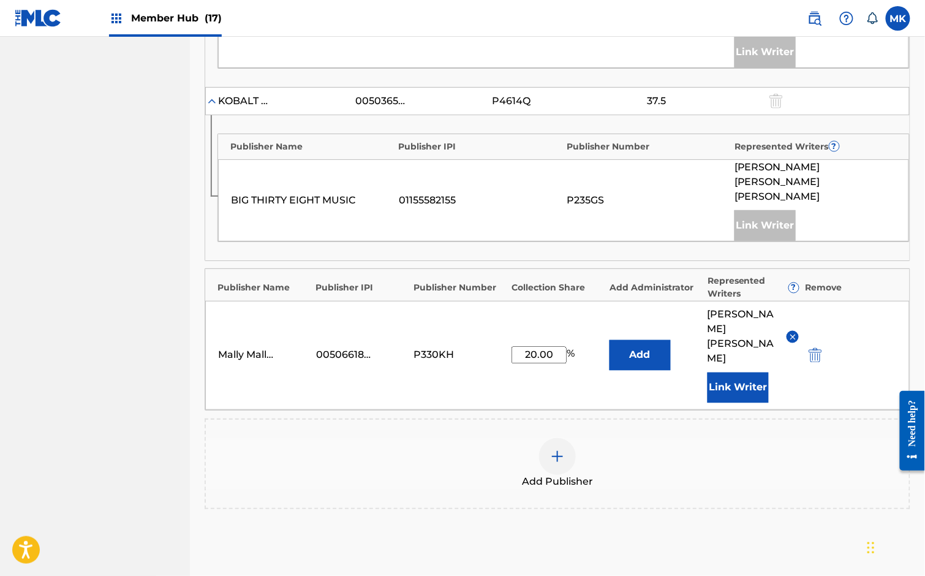
scroll to position [540, 0]
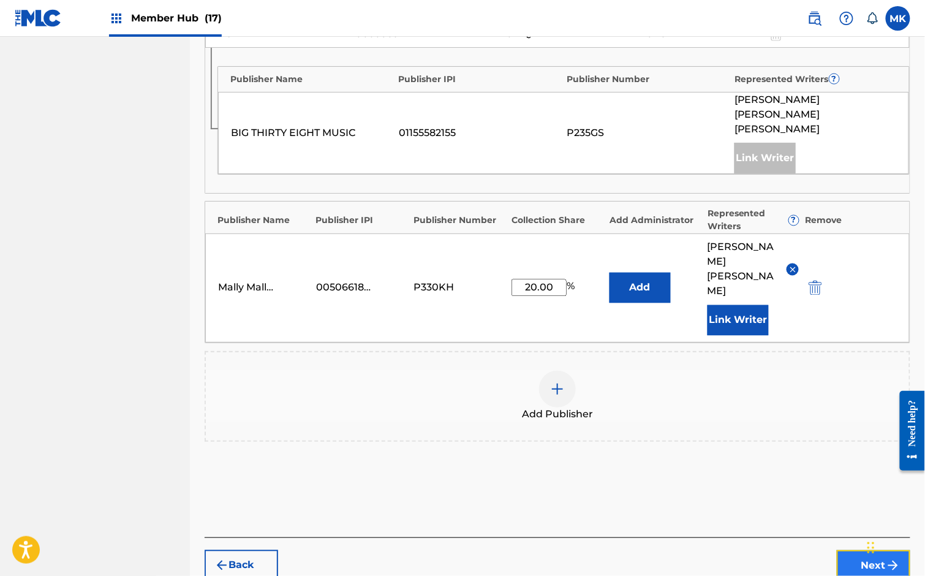
click at [886, 558] on img "submit" at bounding box center [893, 565] width 15 height 15
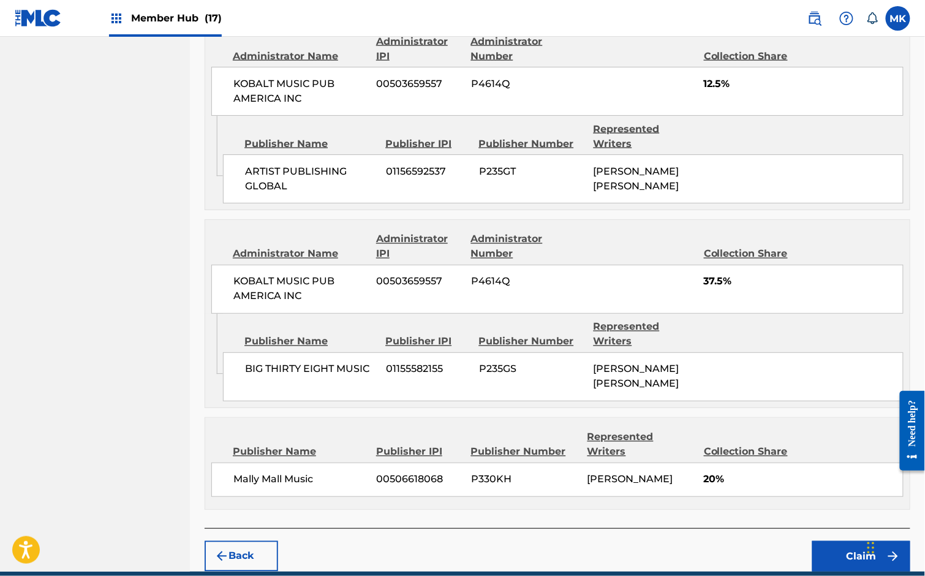
scroll to position [614, 0]
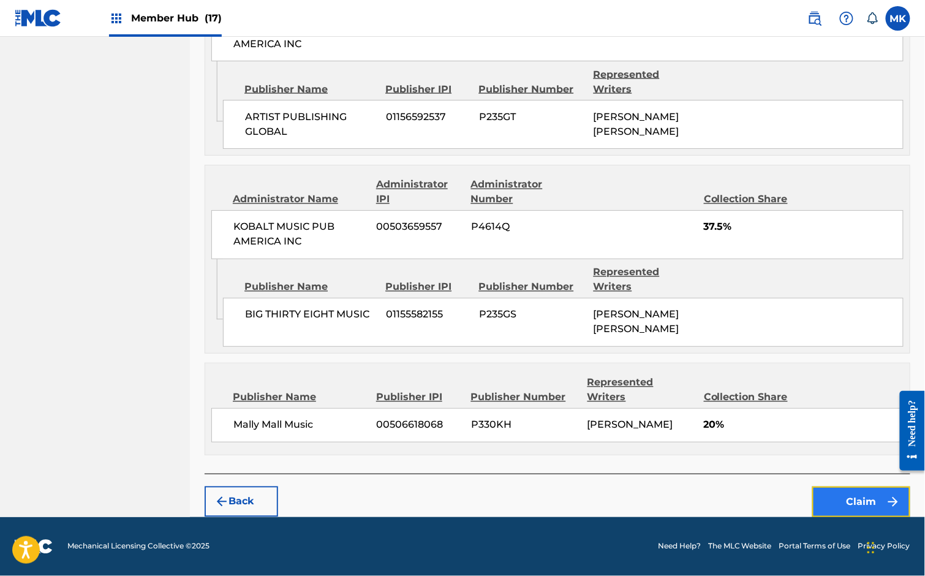
click at [867, 499] on button "Claim" at bounding box center [861, 501] width 98 height 31
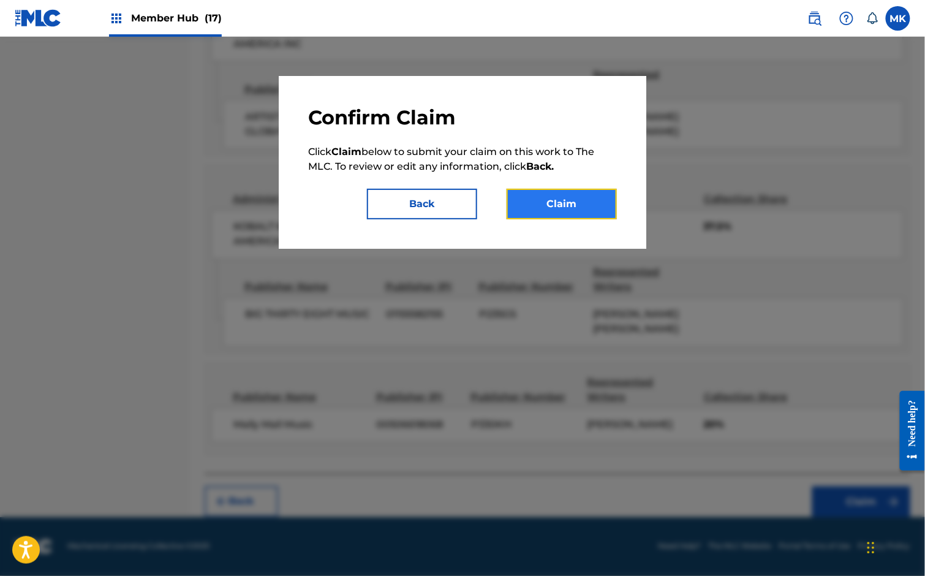
click at [544, 201] on button "Claim" at bounding box center [562, 204] width 110 height 31
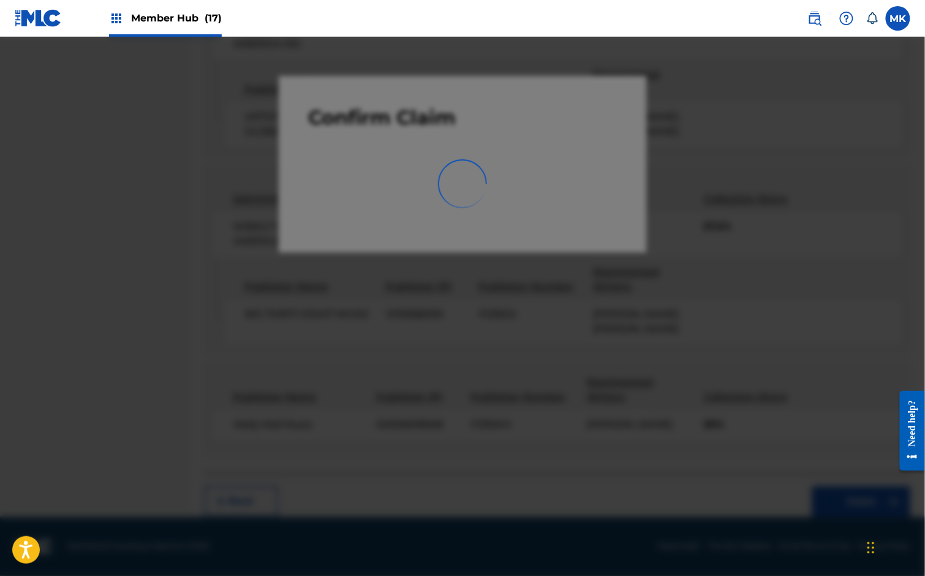
scroll to position [0, 0]
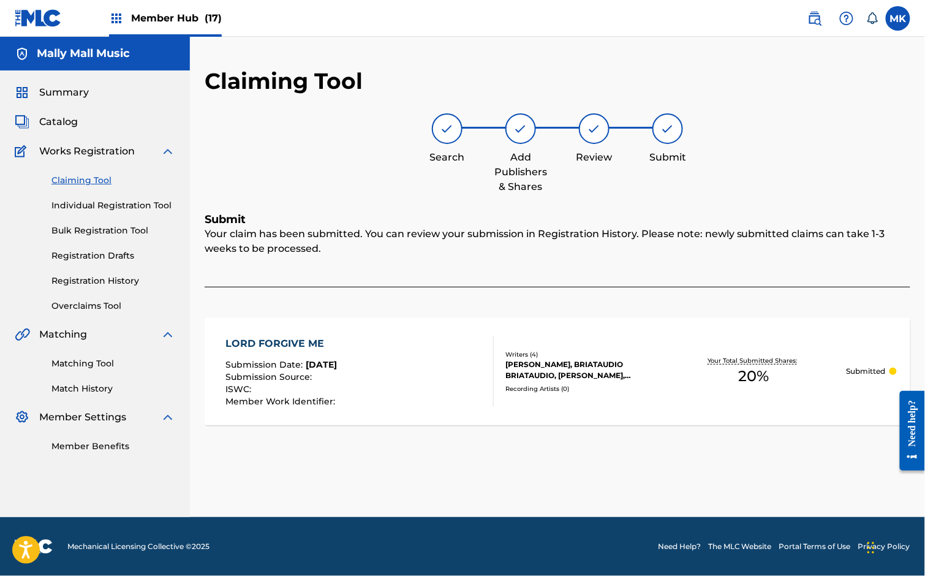
click at [81, 182] on link "Claiming Tool" at bounding box center [113, 180] width 124 height 13
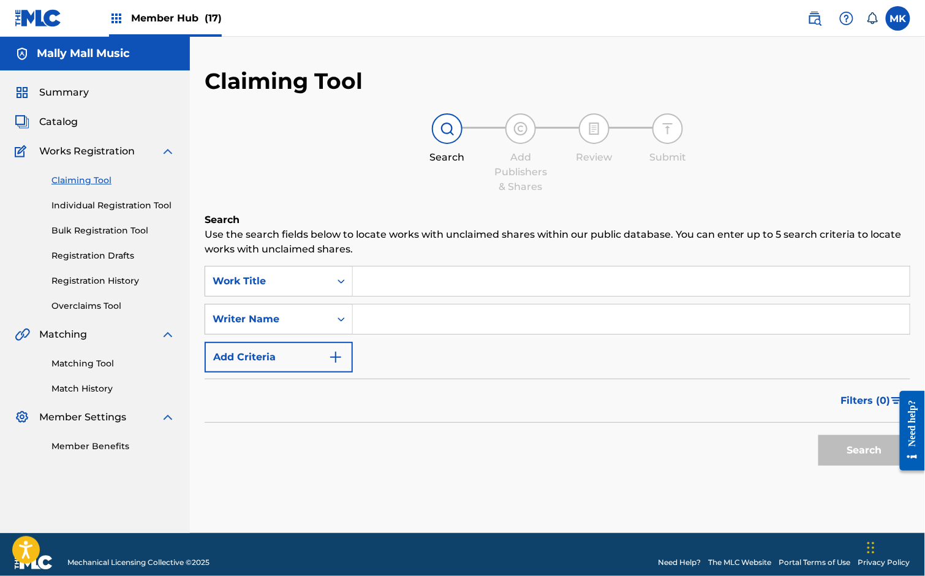
click at [396, 285] on input "Search Form" at bounding box center [631, 280] width 557 height 29
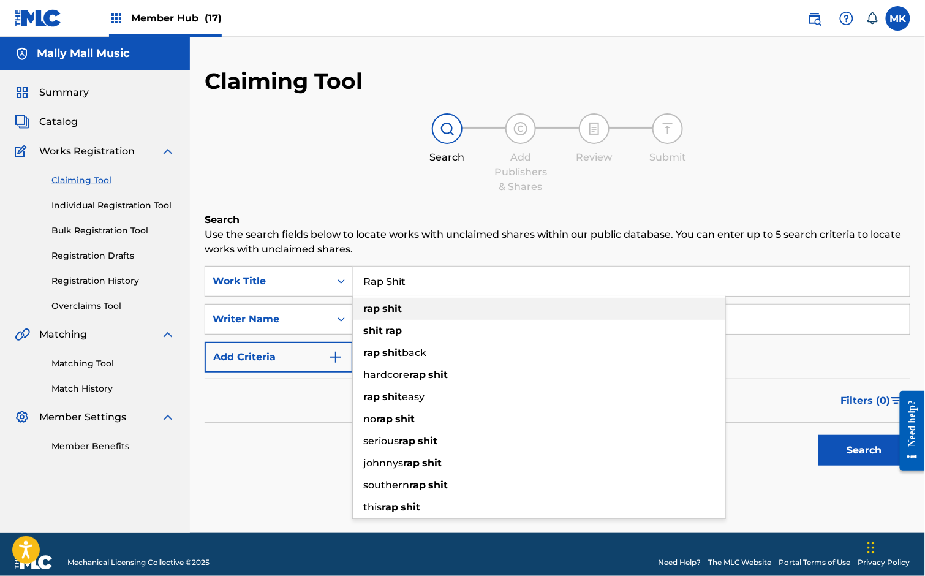
click at [393, 307] on strong "shit" at bounding box center [392, 309] width 20 height 12
type input "rap shit"
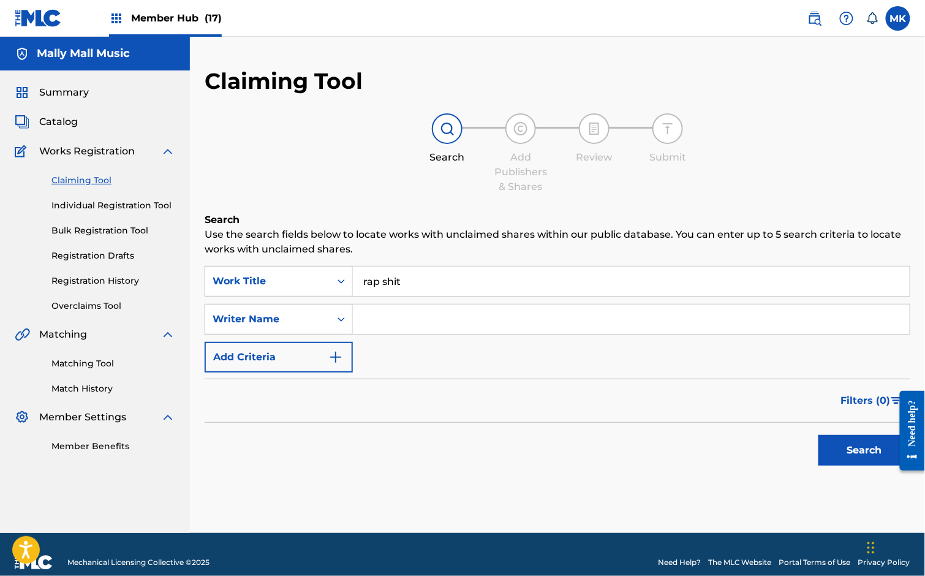
click at [389, 326] on input "Search Form" at bounding box center [631, 318] width 557 height 29
paste input "[PERSON_NAME]"
type input "[PERSON_NAME]"
click at [844, 450] on button "Search" at bounding box center [864, 450] width 92 height 31
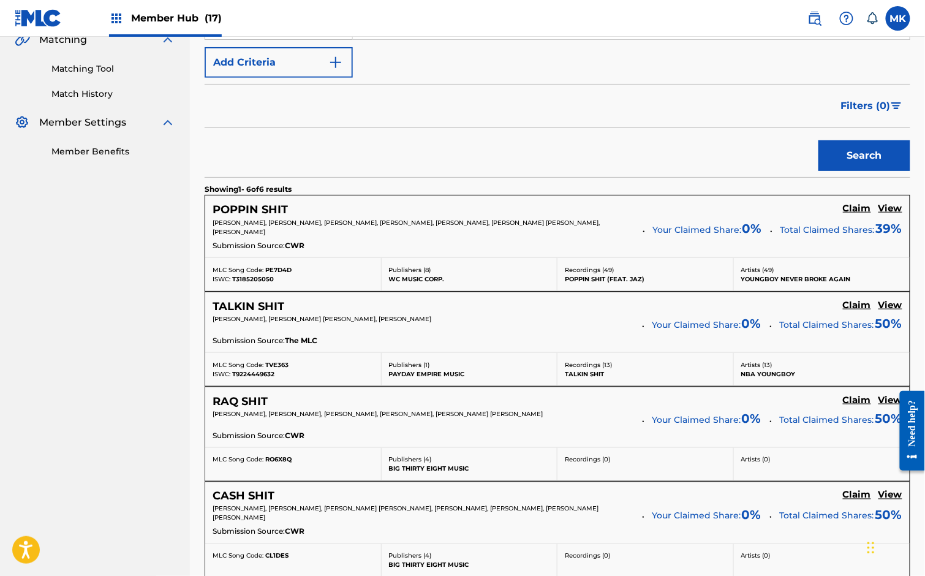
scroll to position [315, 0]
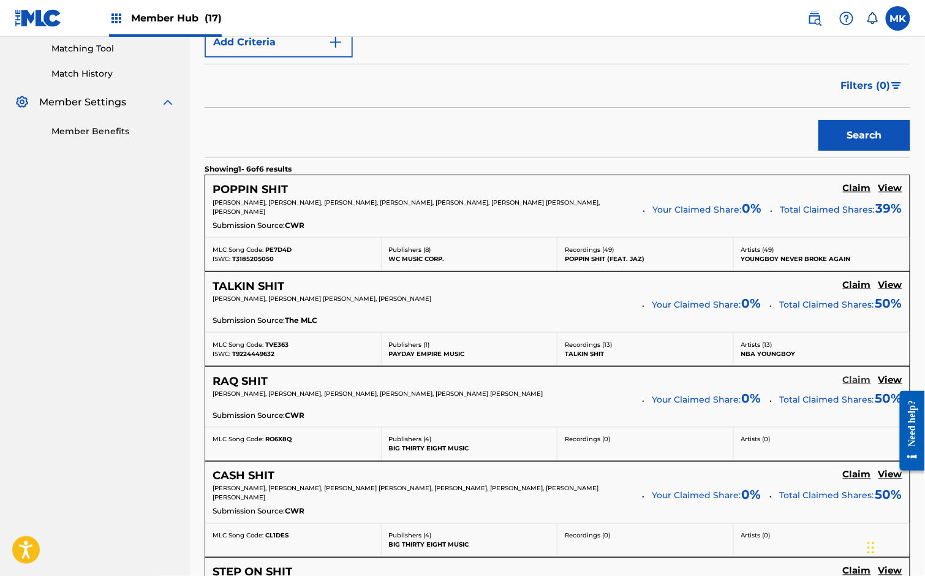
click at [861, 377] on h5 "Claim" at bounding box center [857, 380] width 28 height 12
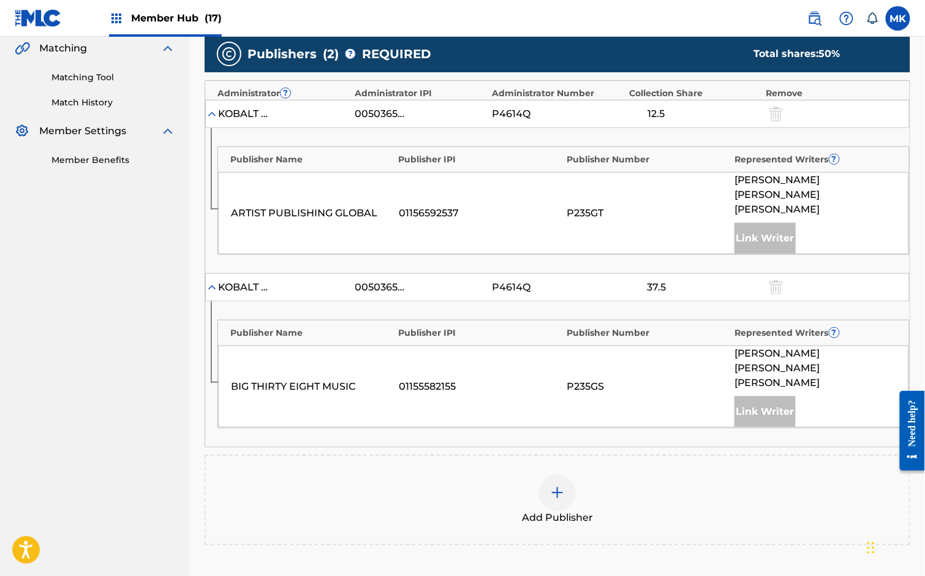
scroll to position [366, 0]
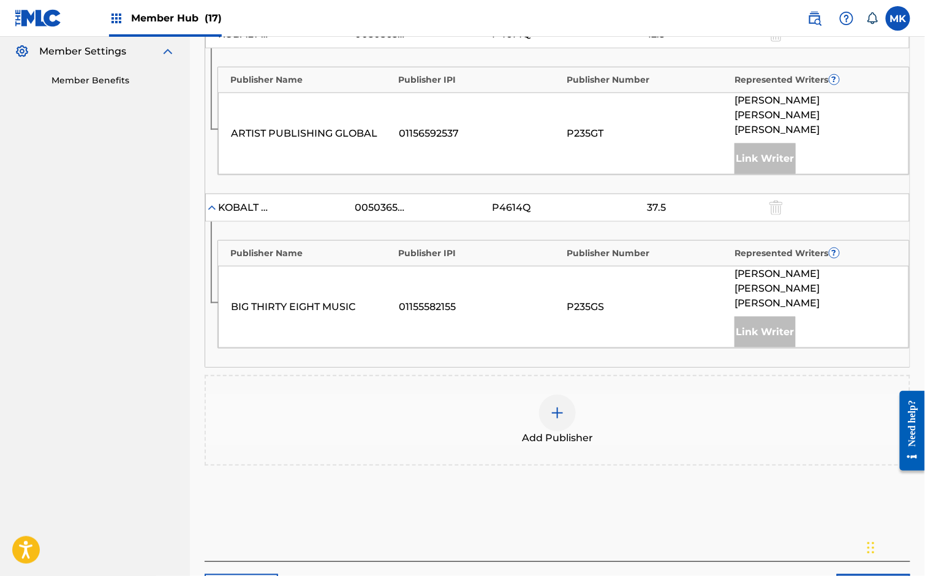
click at [556, 405] on img at bounding box center [557, 412] width 15 height 15
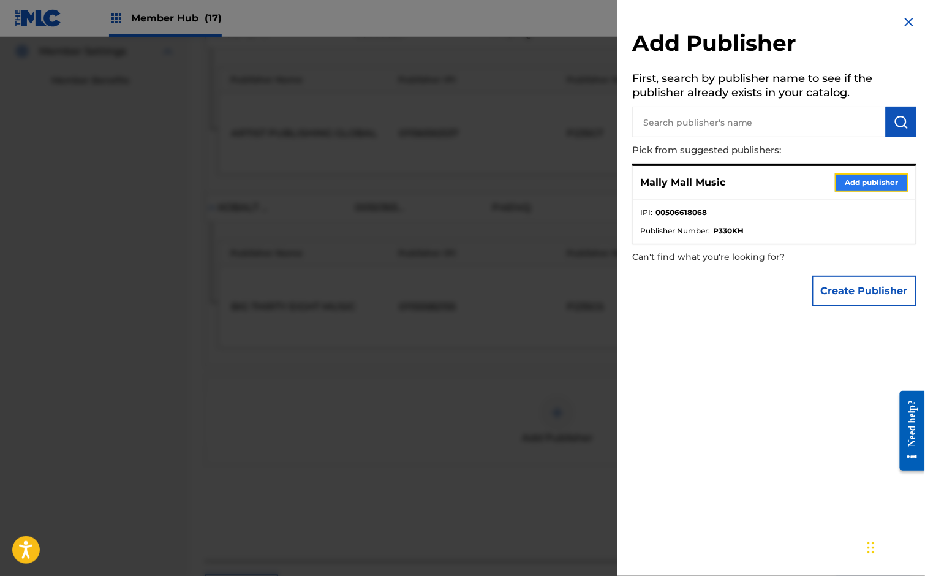
click at [842, 186] on button "Add publisher" at bounding box center [871, 182] width 73 height 18
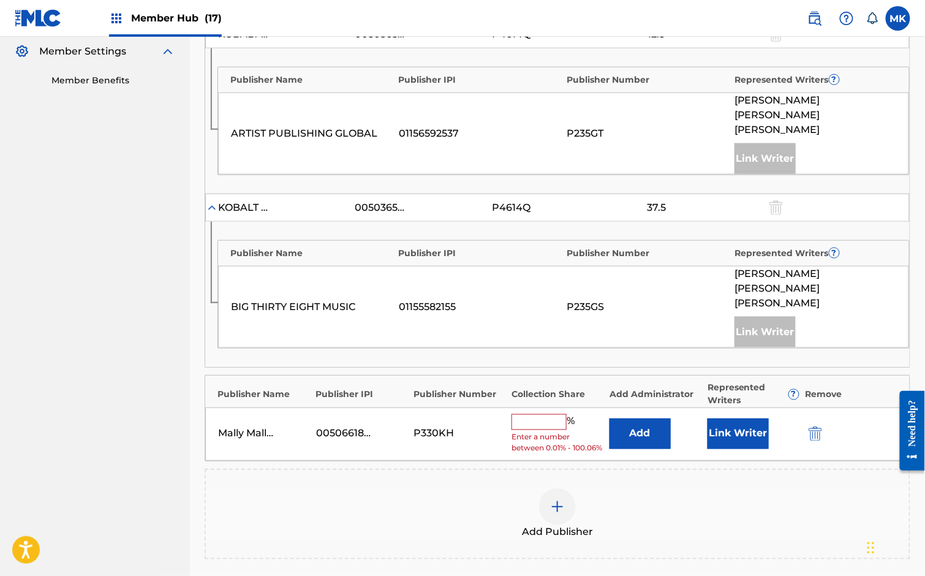
click at [519, 414] on input "text" at bounding box center [538, 422] width 55 height 16
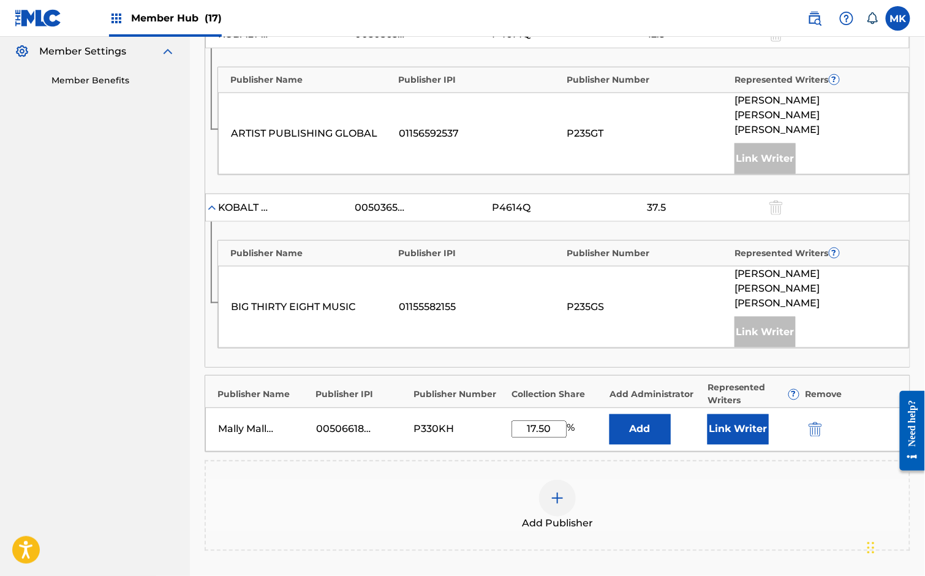
type input "17.50"
click at [733, 414] on button "Link Writer" at bounding box center [737, 429] width 61 height 31
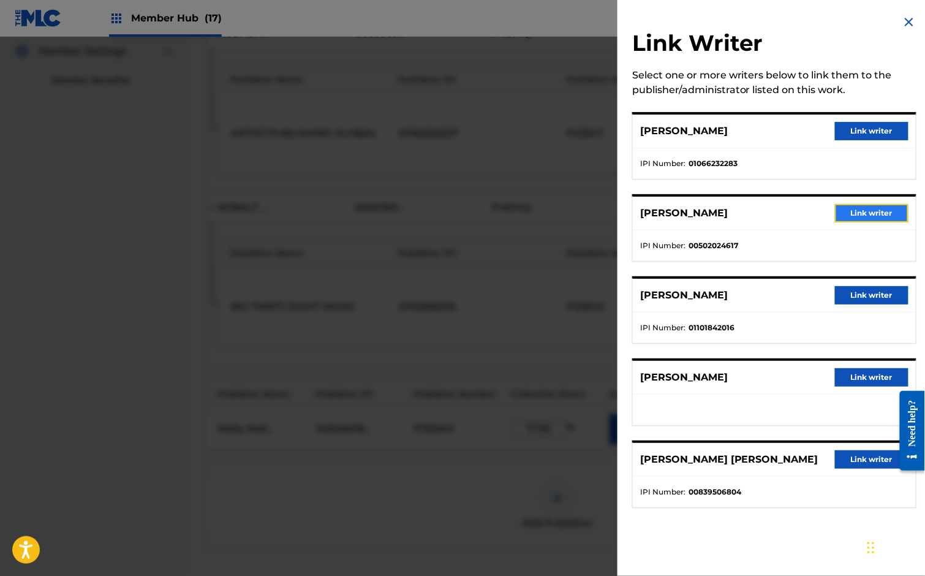
click at [862, 218] on button "Link writer" at bounding box center [871, 213] width 73 height 18
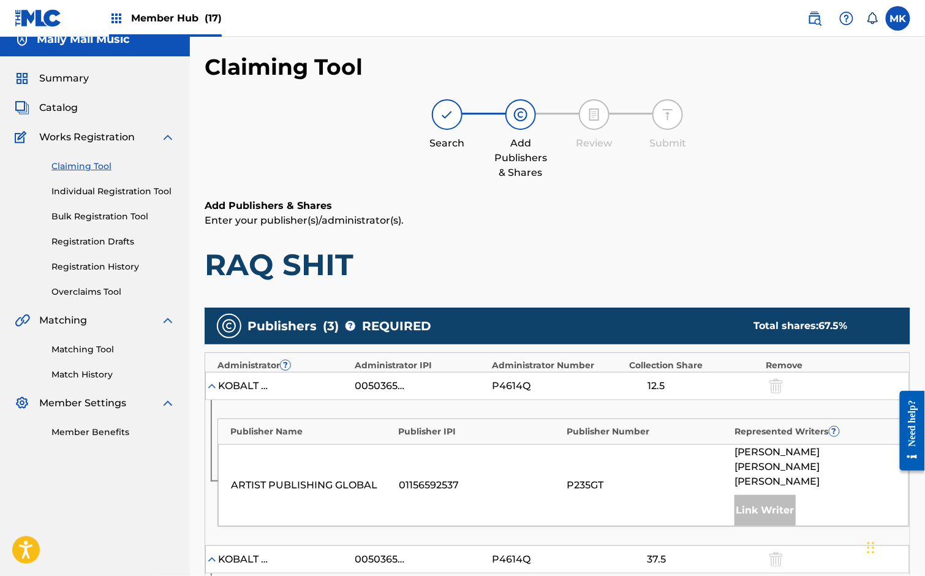
scroll to position [0, 0]
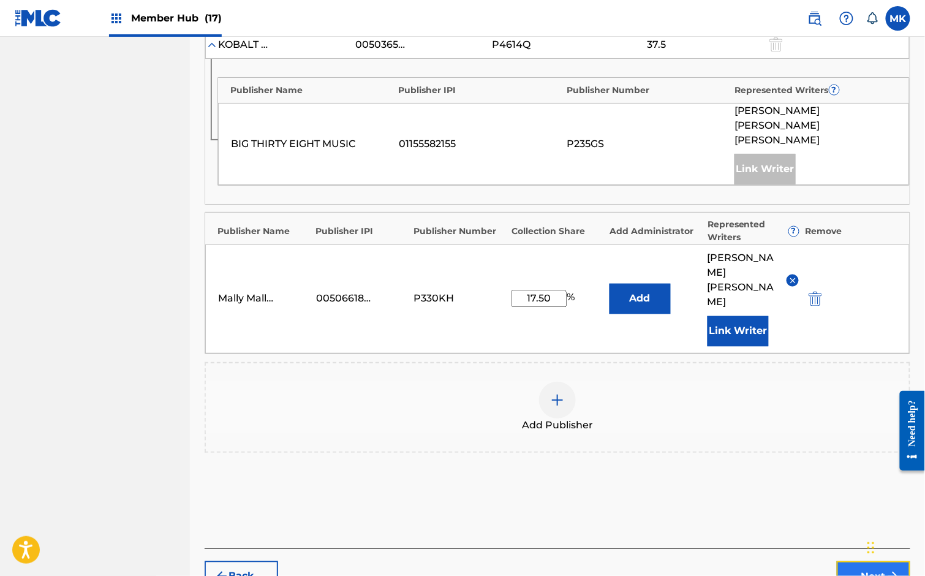
click at [861, 561] on button "Next" at bounding box center [873, 576] width 73 height 31
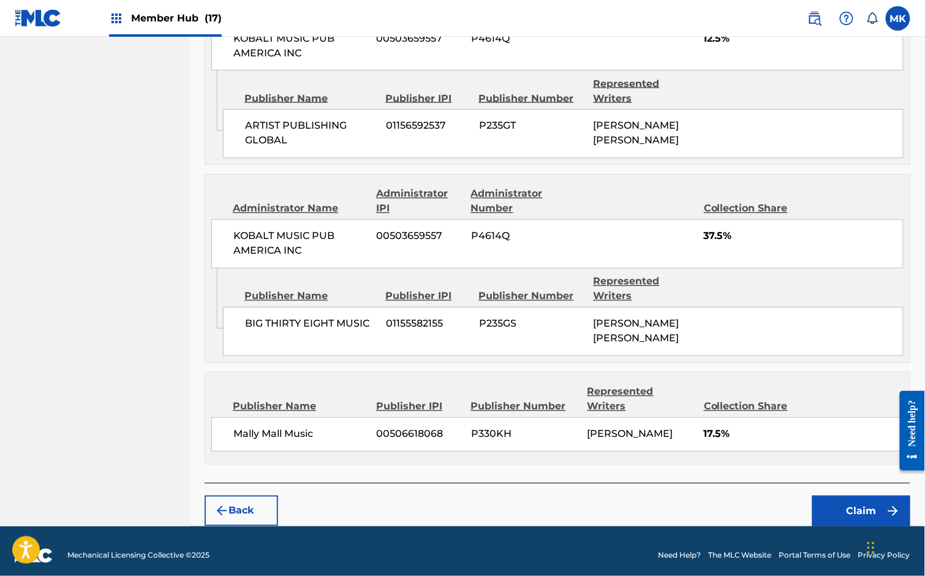
scroll to position [633, 0]
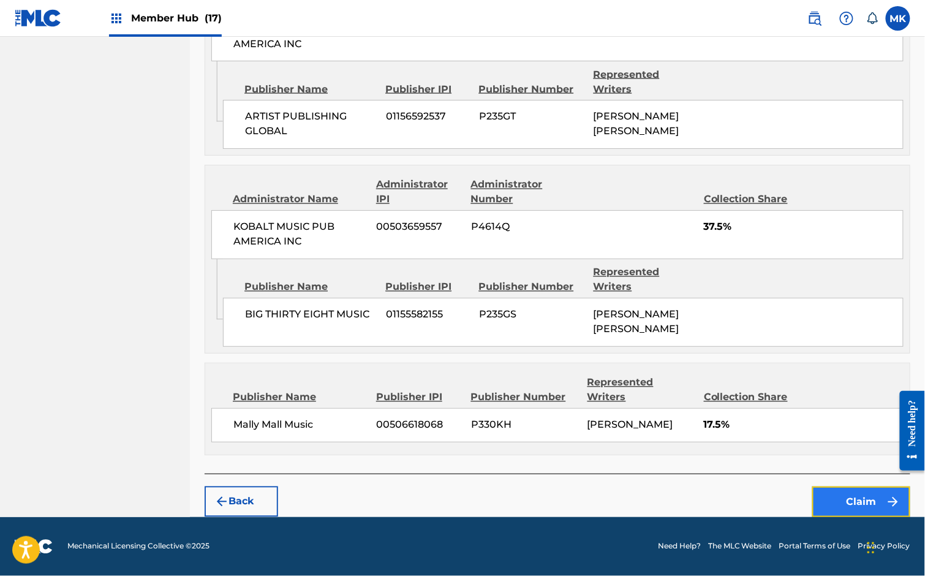
click at [865, 496] on button "Claim" at bounding box center [861, 501] width 98 height 31
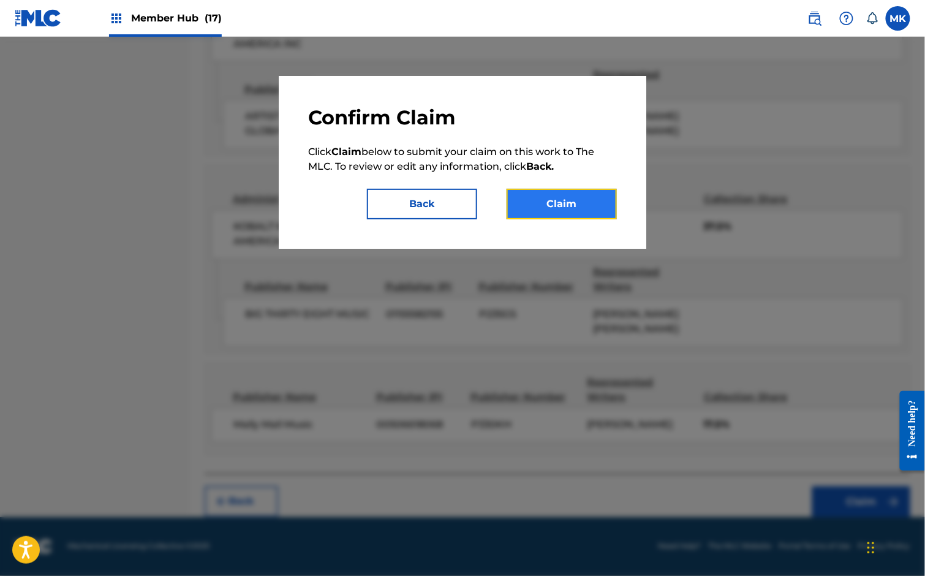
click at [566, 202] on button "Claim" at bounding box center [562, 204] width 110 height 31
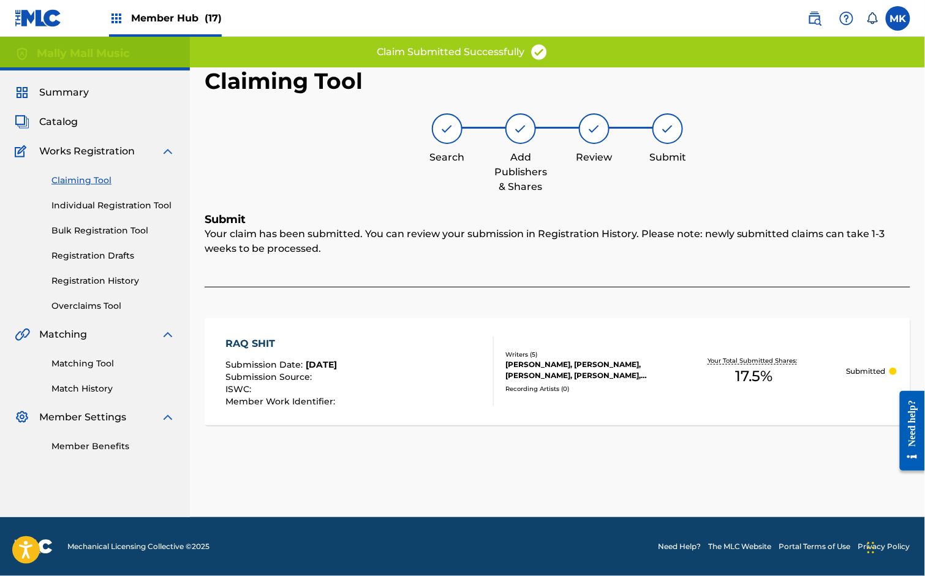
scroll to position [0, 0]
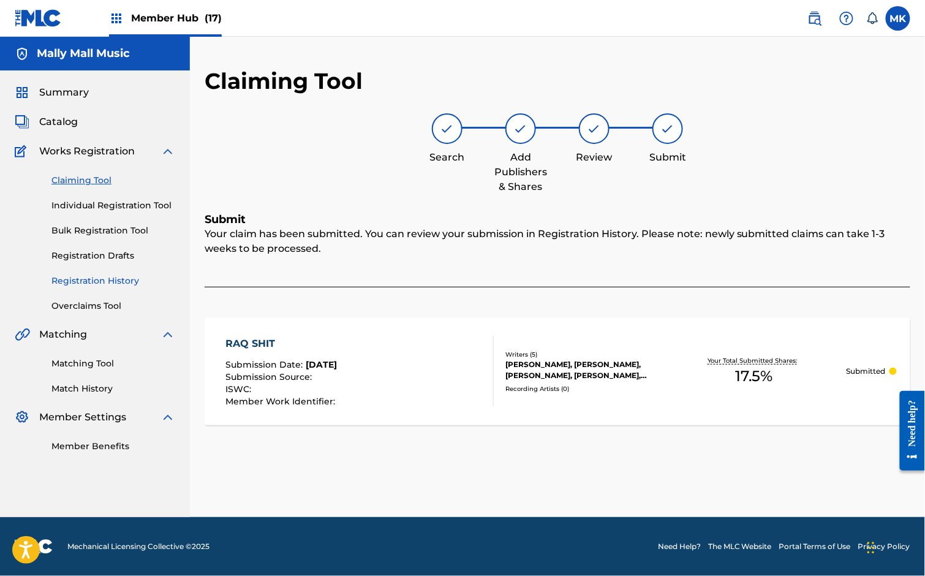
click at [109, 279] on link "Registration History" at bounding box center [113, 280] width 124 height 13
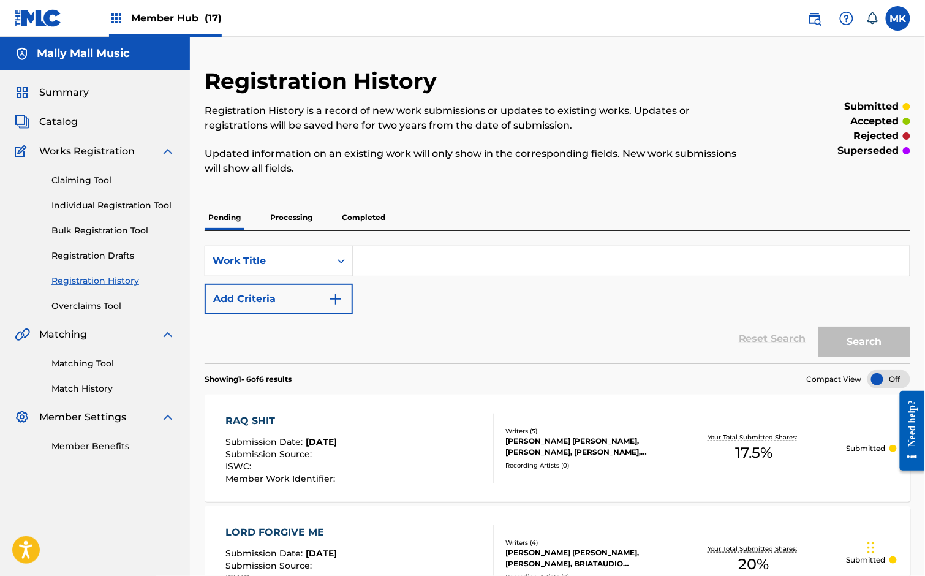
click at [302, 216] on p "Processing" at bounding box center [291, 218] width 50 height 26
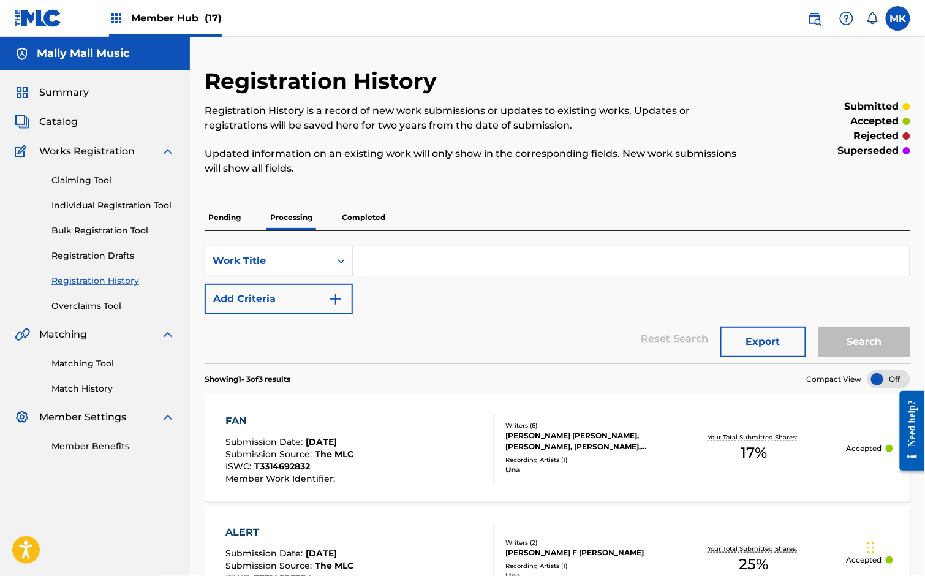
click at [374, 262] on input "Search Form" at bounding box center [631, 260] width 557 height 29
paste input "[PERSON_NAME]"
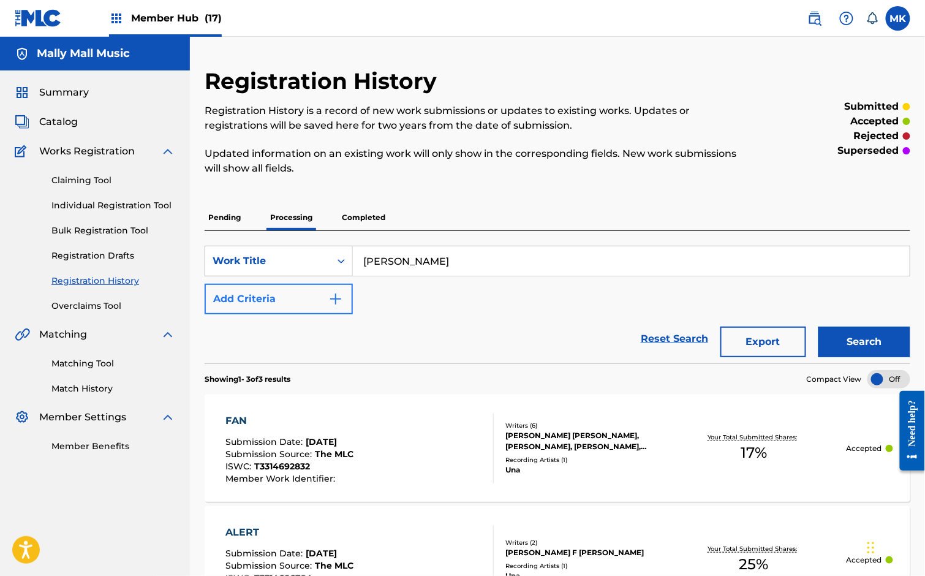
type input "[PERSON_NAME]"
click at [337, 296] on img "Search Form" at bounding box center [335, 299] width 15 height 15
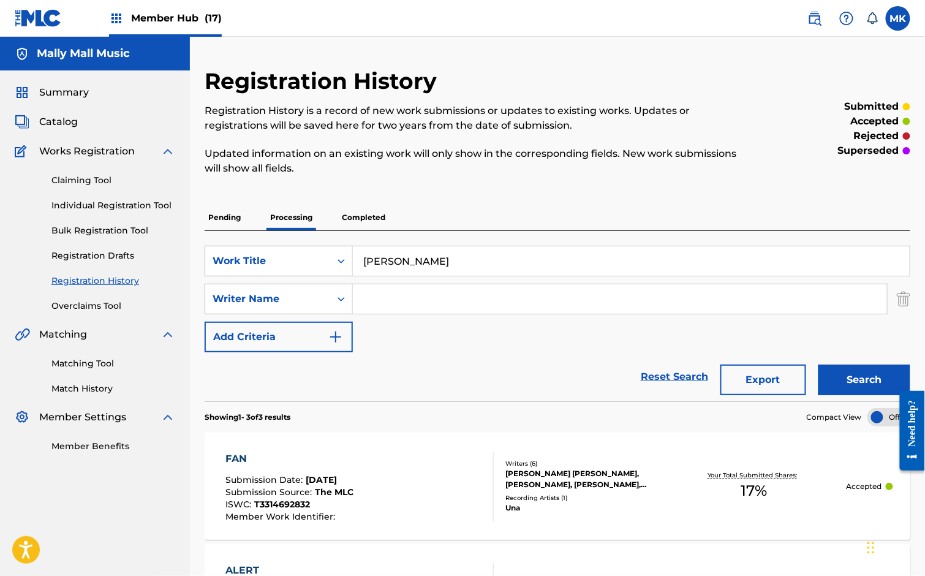
click at [381, 296] on input "Search Form" at bounding box center [620, 298] width 534 height 29
click at [383, 297] on input "Search Form" at bounding box center [620, 298] width 534 height 29
paste input "[PERSON_NAME]"
type input "[PERSON_NAME]"
click at [394, 268] on input "[PERSON_NAME]" at bounding box center [631, 260] width 557 height 29
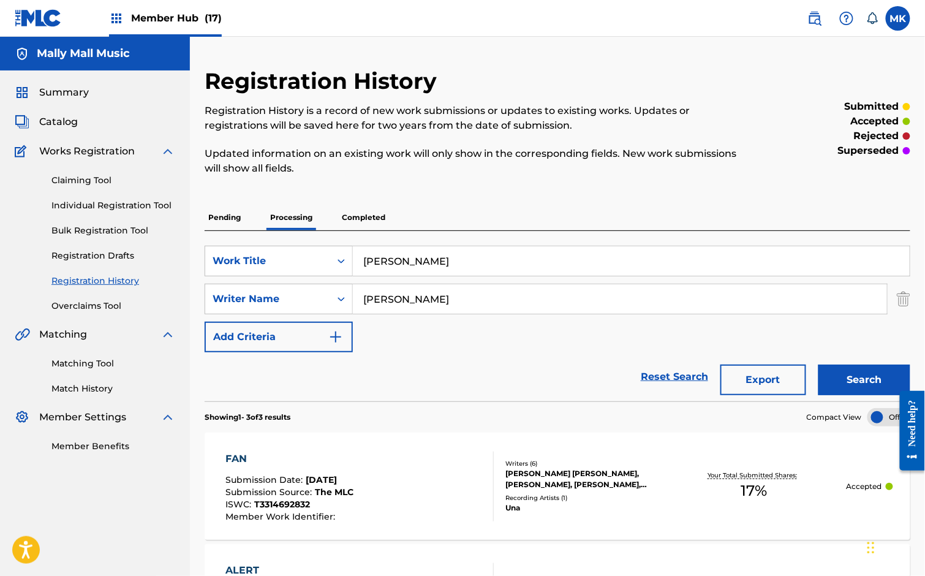
click at [394, 268] on input "[PERSON_NAME]" at bounding box center [631, 260] width 557 height 29
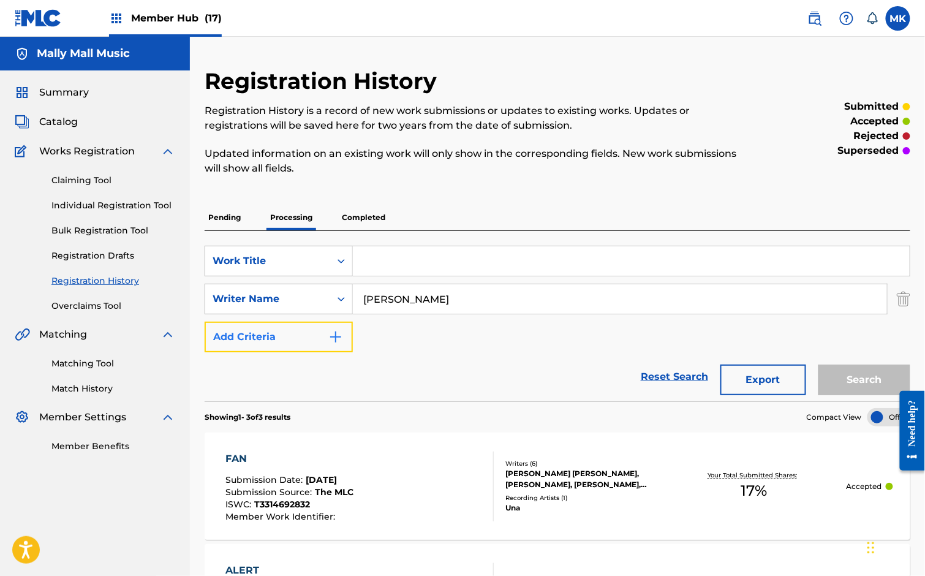
click at [337, 338] on img "Search Form" at bounding box center [335, 337] width 15 height 15
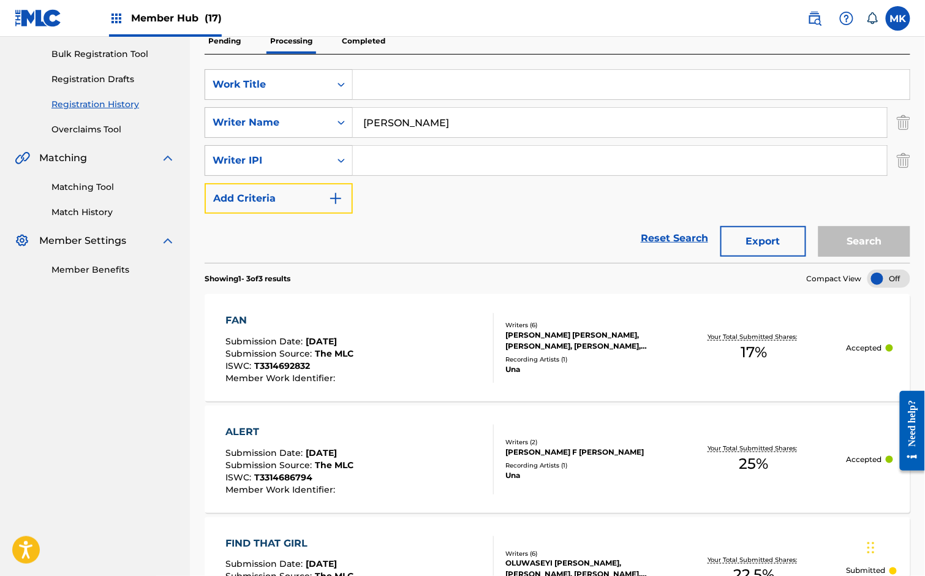
scroll to position [160, 0]
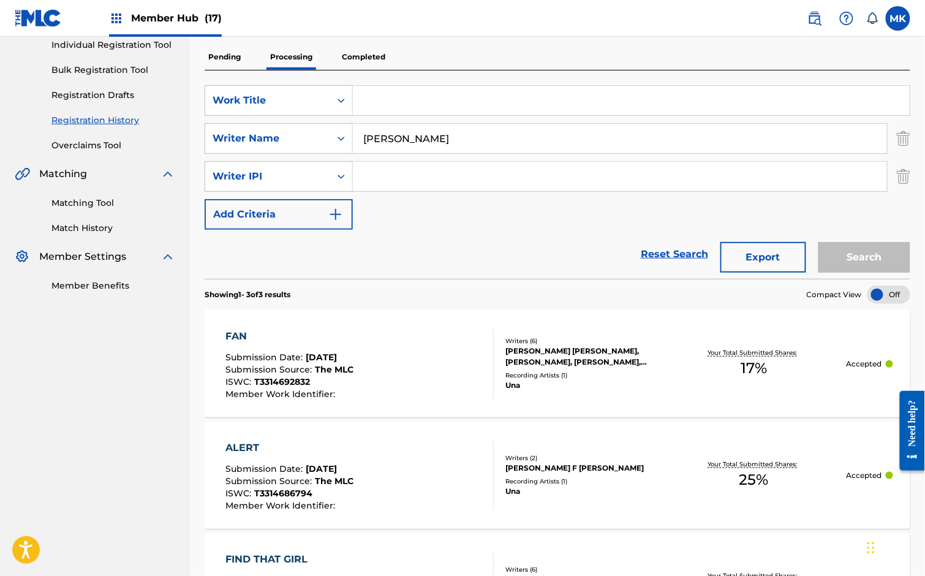
click at [606, 228] on div "SearchWithCriteria6fc85a65-1a75-4554-9e02-de4d431aba36 Work Title SearchWithCri…" at bounding box center [558, 157] width 706 height 145
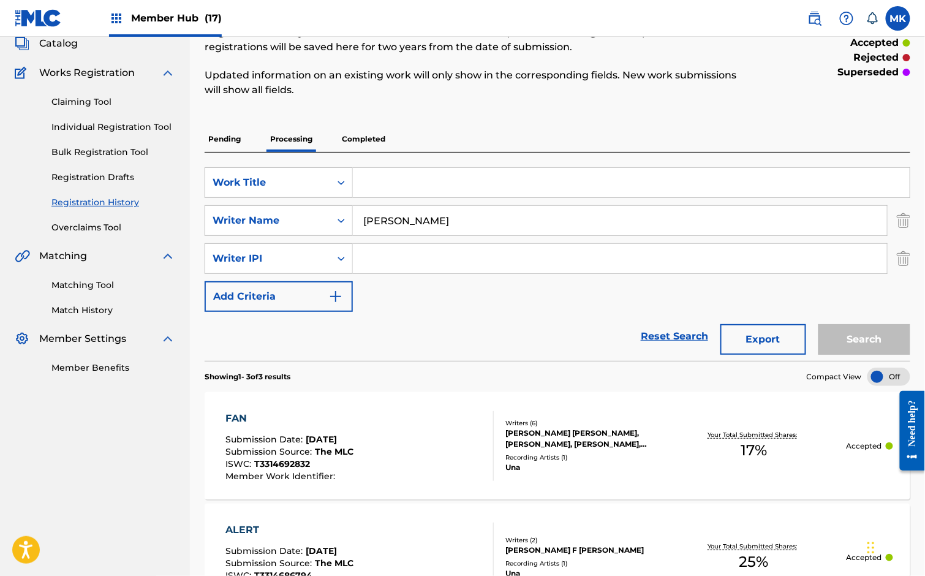
scroll to position [47, 0]
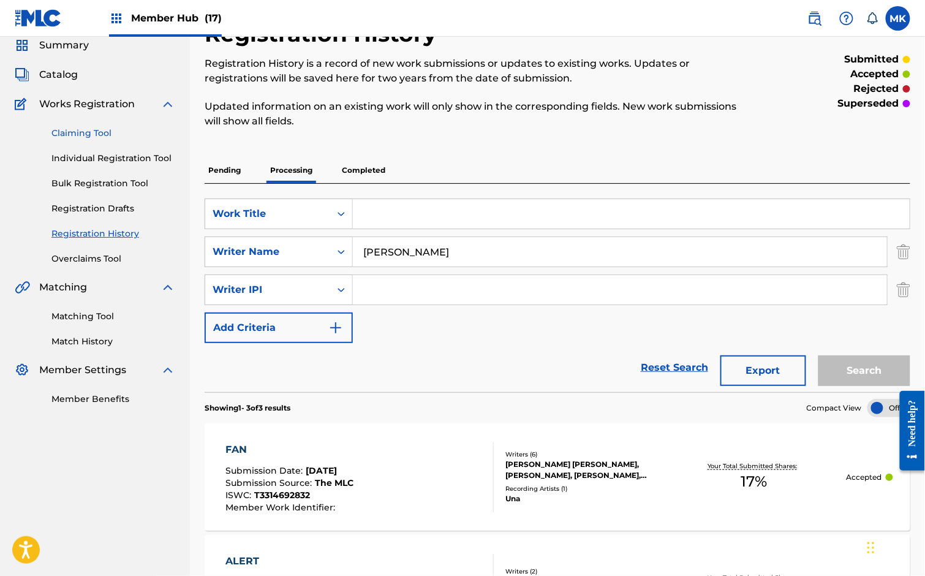
click at [89, 132] on link "Claiming Tool" at bounding box center [113, 133] width 124 height 13
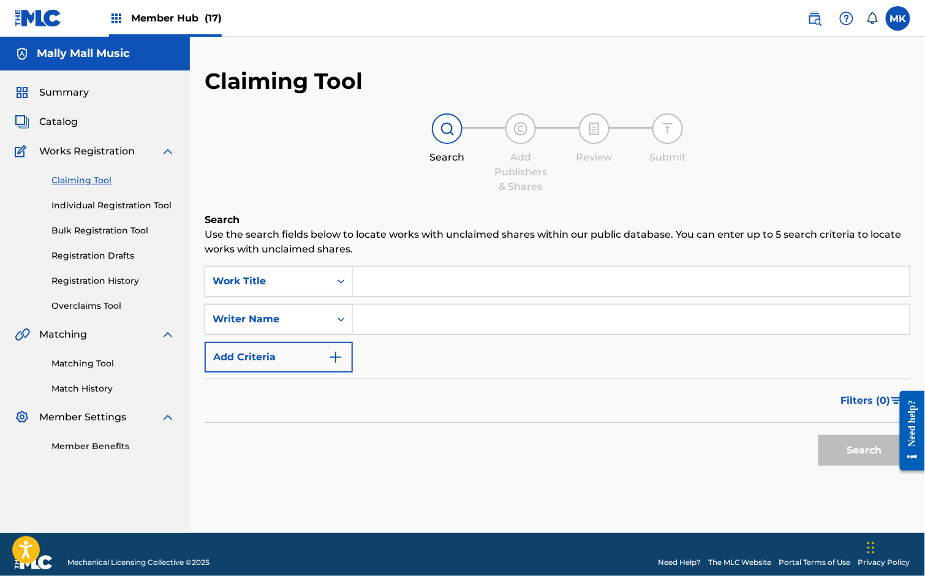
click at [381, 282] on input "Search Form" at bounding box center [631, 280] width 557 height 29
type input "b"
click at [406, 330] on input "Search Form" at bounding box center [631, 318] width 557 height 29
paste input "[PERSON_NAME]"
type input "[PERSON_NAME]"
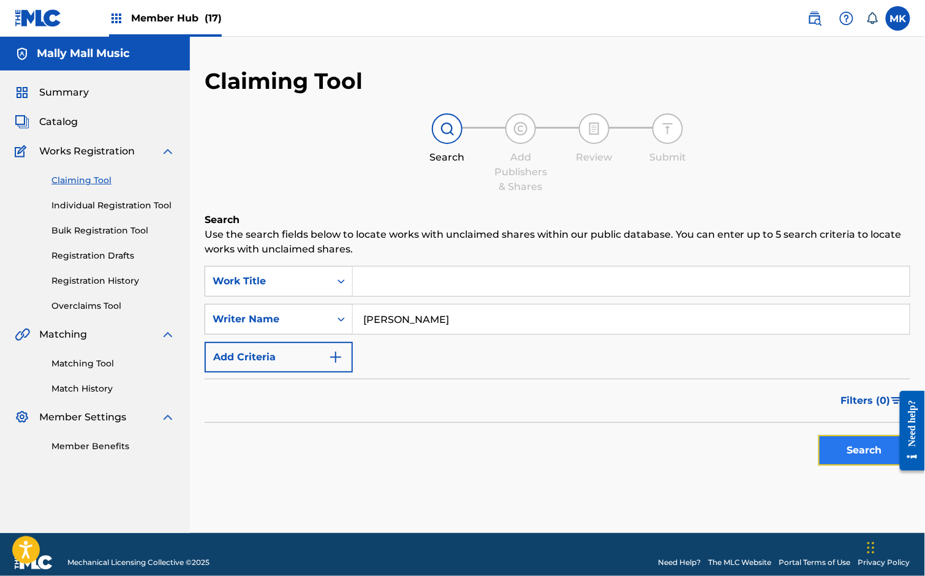
click at [847, 449] on button "Search" at bounding box center [864, 450] width 92 height 31
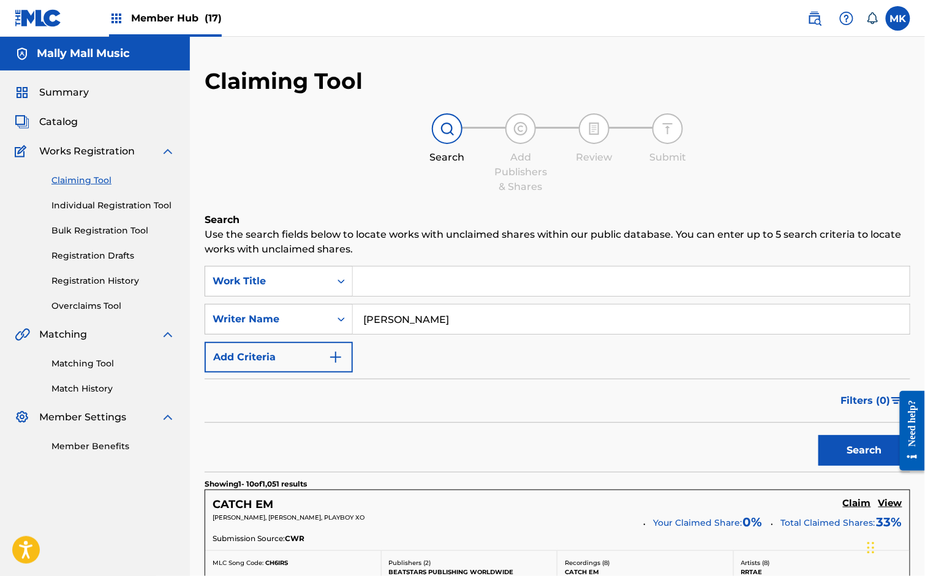
click at [419, 277] on input "Search Form" at bounding box center [631, 280] width 557 height 29
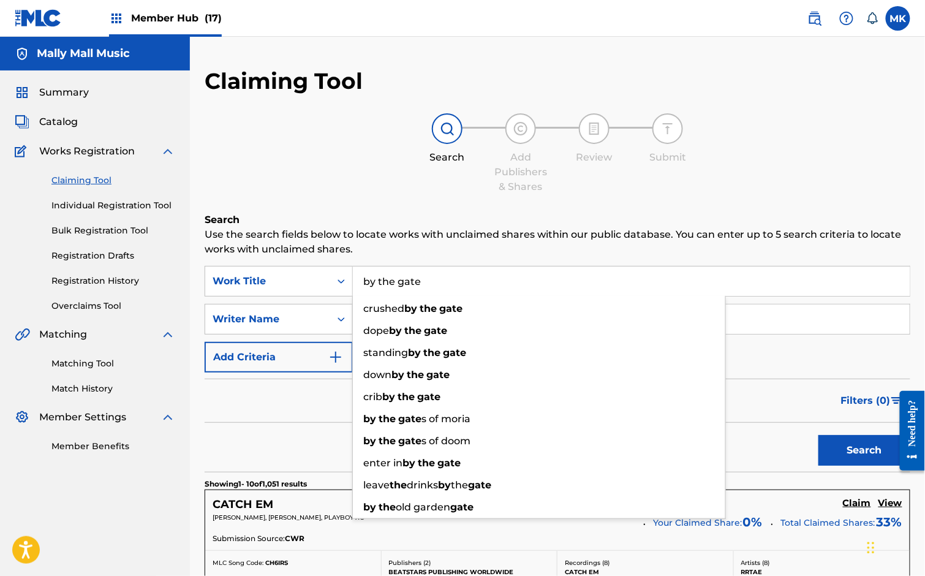
type input "by the gate"
click at [818, 435] on button "Search" at bounding box center [864, 450] width 92 height 31
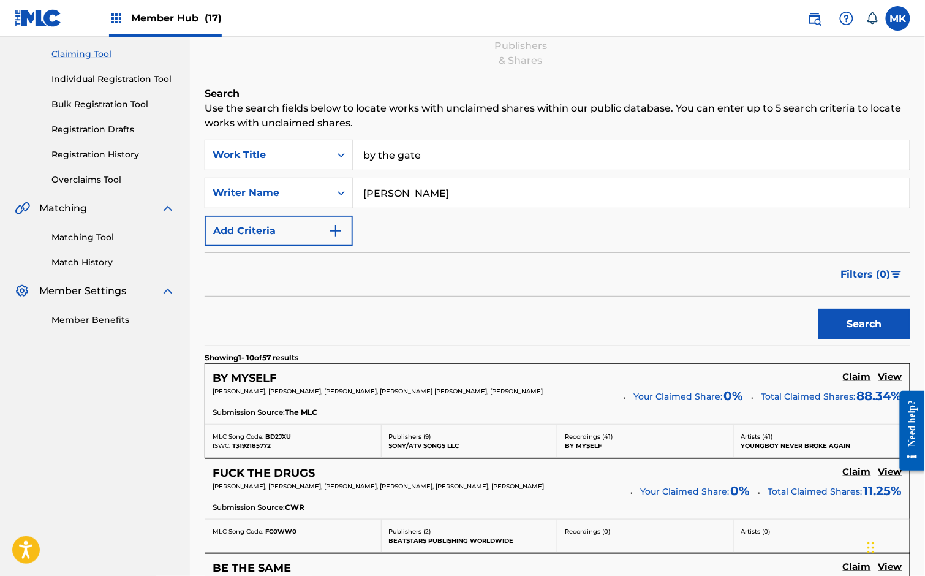
scroll to position [129, 0]
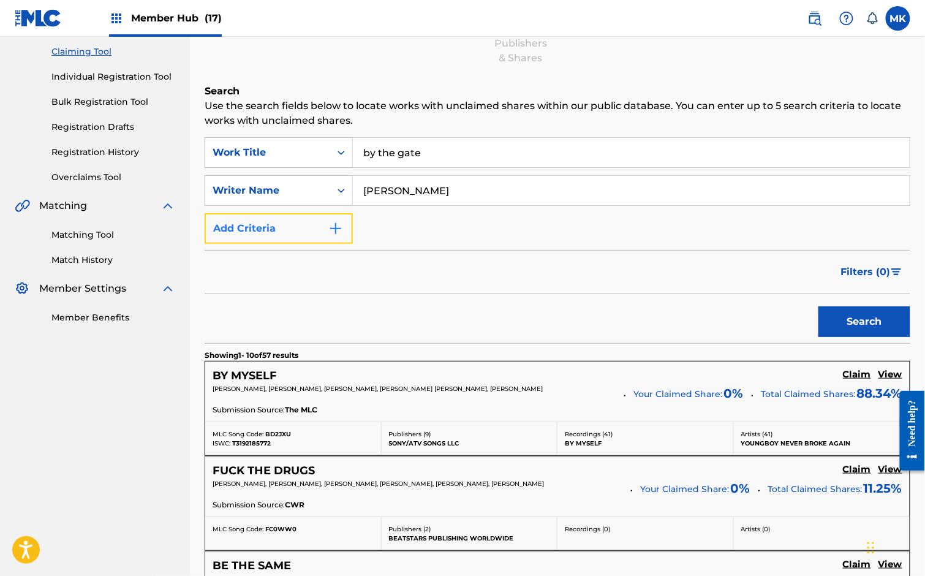
click at [341, 227] on img "Search Form" at bounding box center [335, 228] width 15 height 15
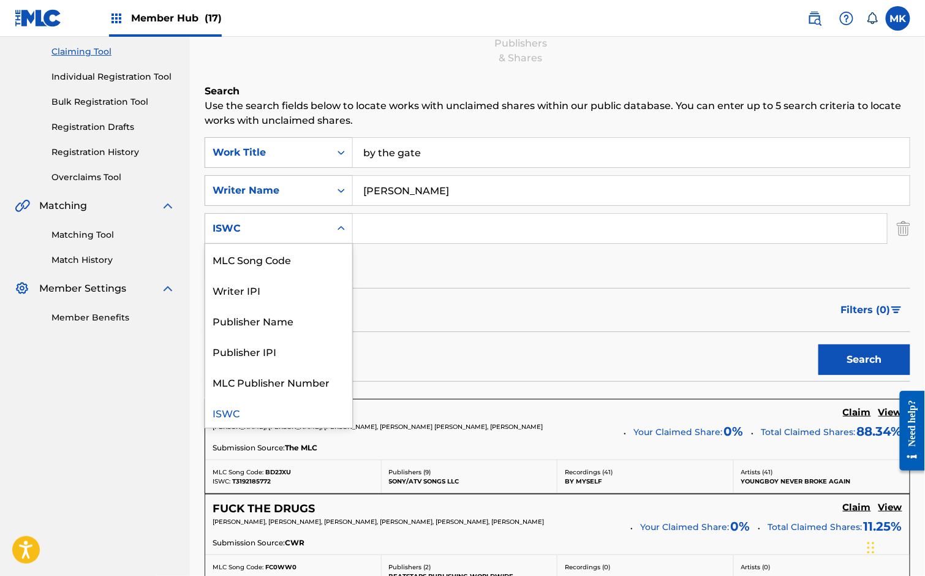
click at [325, 228] on div "ISWC" at bounding box center [267, 228] width 125 height 23
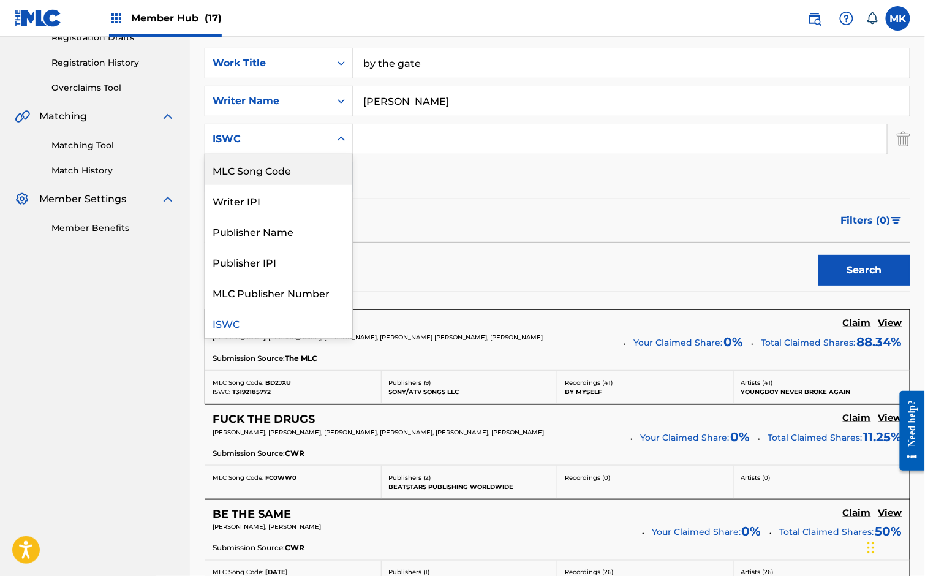
scroll to position [219, 0]
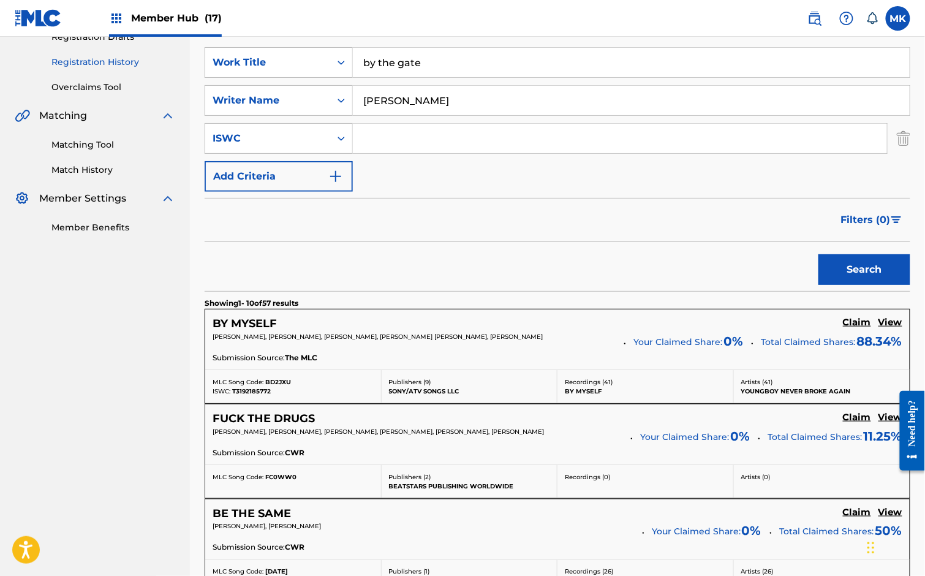
click at [93, 61] on link "Registration History" at bounding box center [113, 62] width 124 height 13
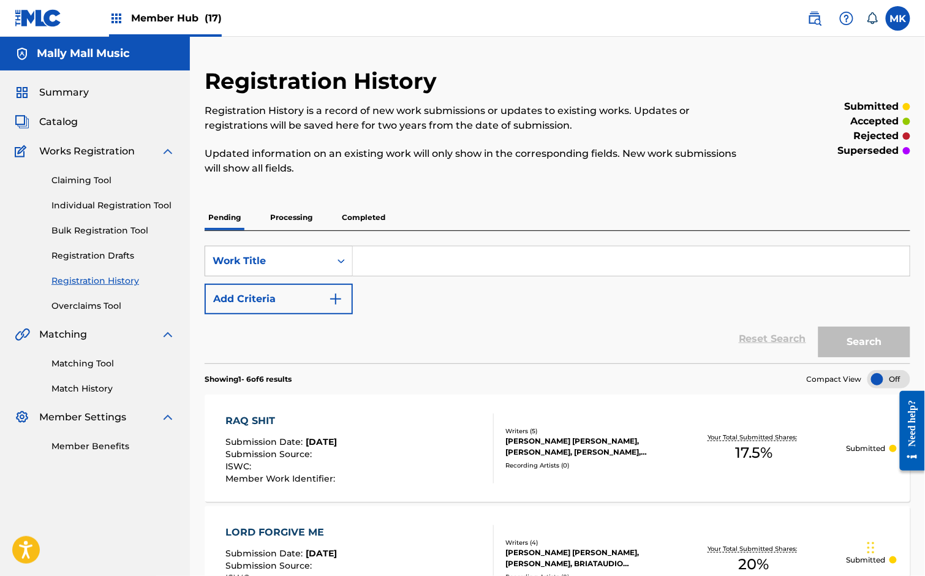
click at [537, 455] on div "[PERSON_NAME] [PERSON_NAME], [PERSON_NAME], [PERSON_NAME], [PERSON_NAME], [PERS…" at bounding box center [583, 446] width 156 height 22
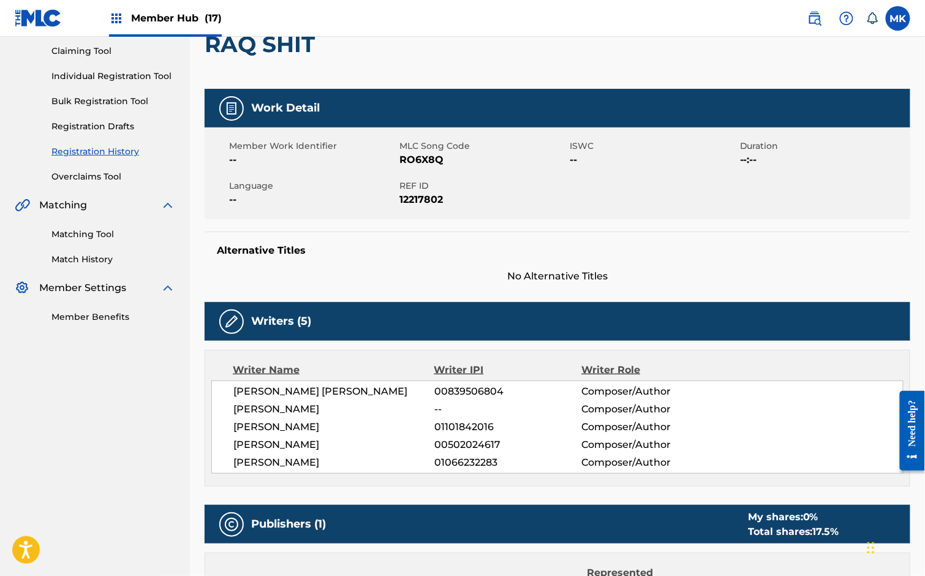
scroll to position [204, 0]
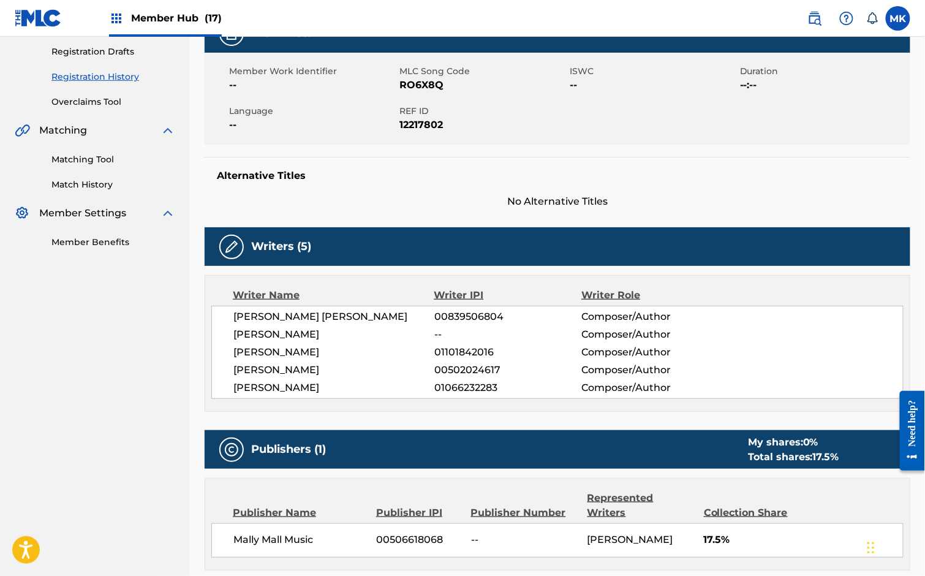
click at [459, 315] on span "00839506804" at bounding box center [507, 316] width 147 height 15
copy span "00839506804"
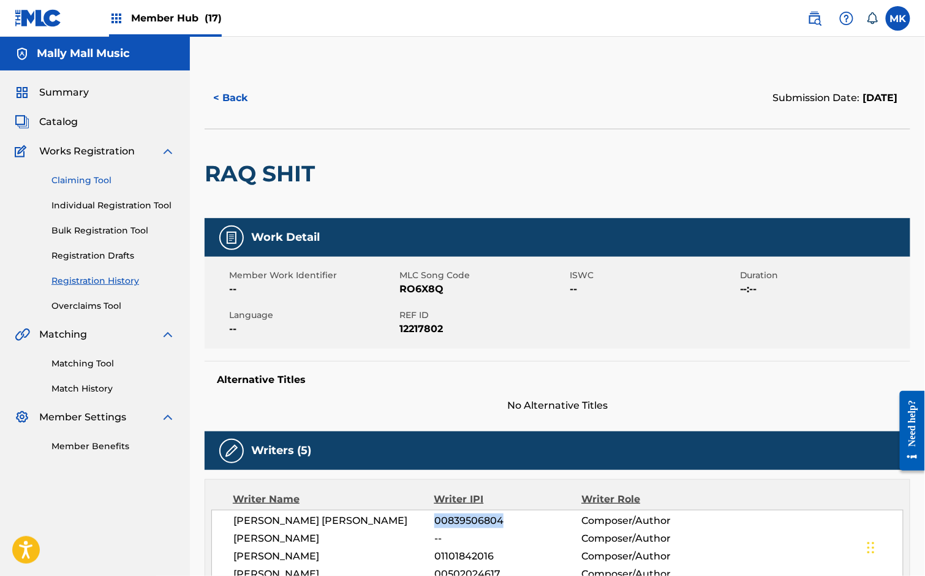
click at [78, 174] on link "Claiming Tool" at bounding box center [113, 180] width 124 height 13
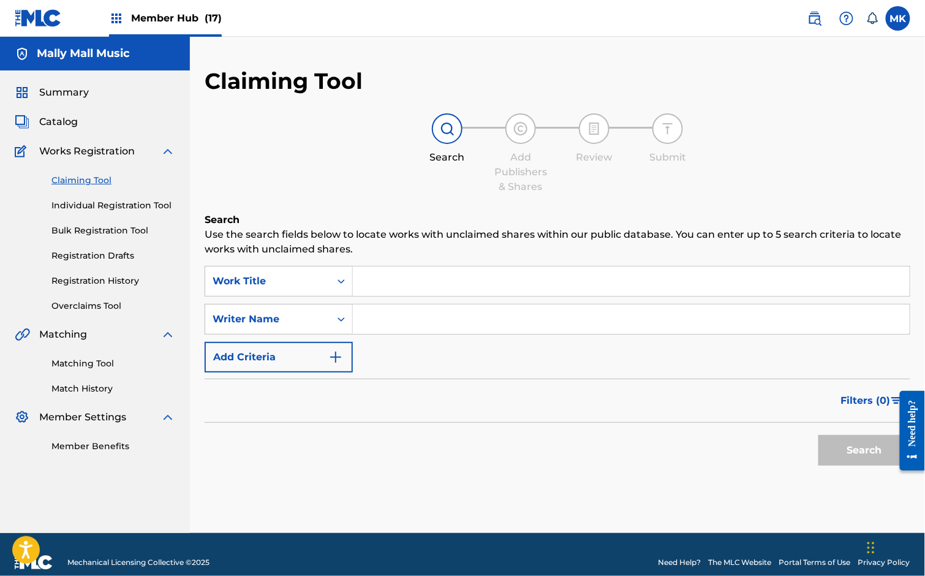
click at [378, 282] on input "Search Form" at bounding box center [631, 280] width 557 height 29
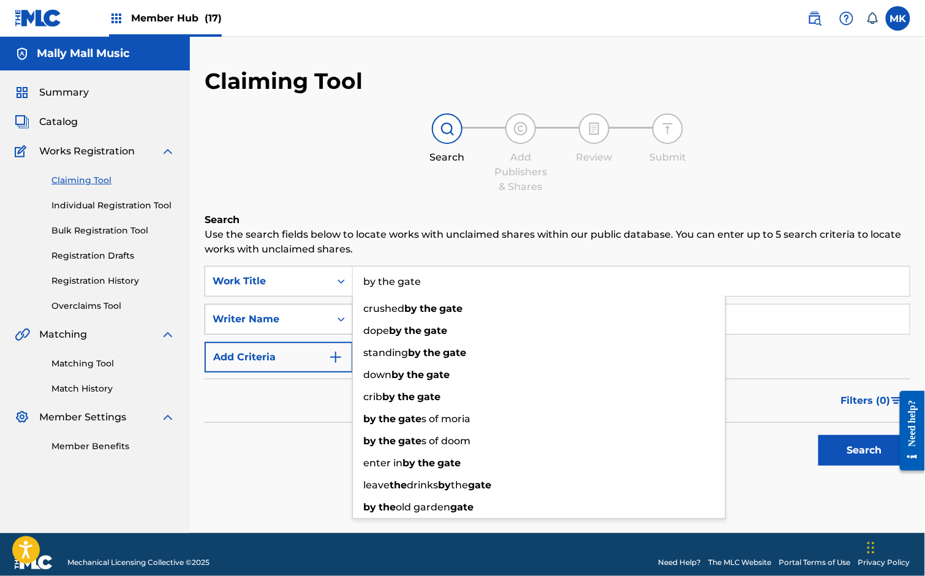
type input "by the gate"
click at [327, 318] on div "Writer Name" at bounding box center [267, 318] width 125 height 23
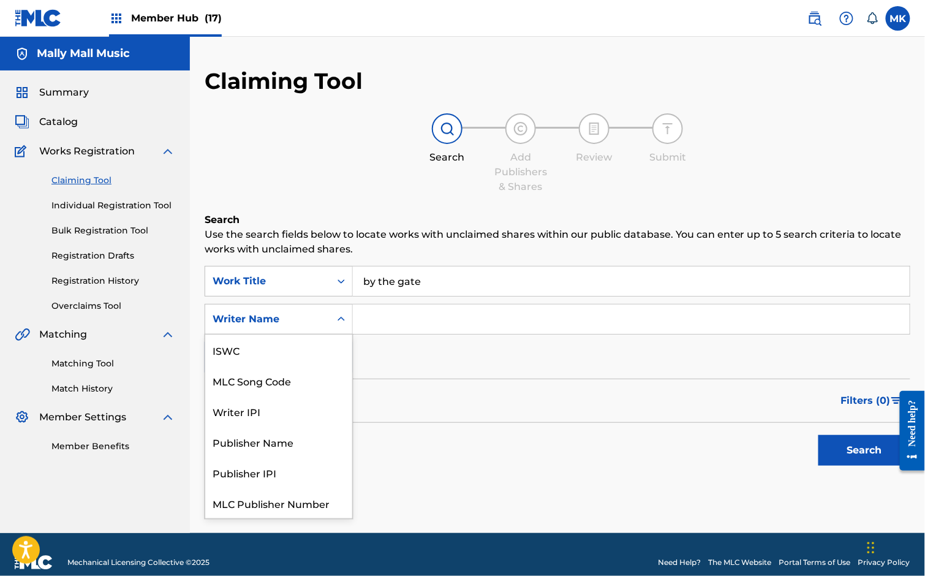
scroll to position [31, 0]
click at [273, 378] on div "Writer IPI" at bounding box center [278, 380] width 147 height 31
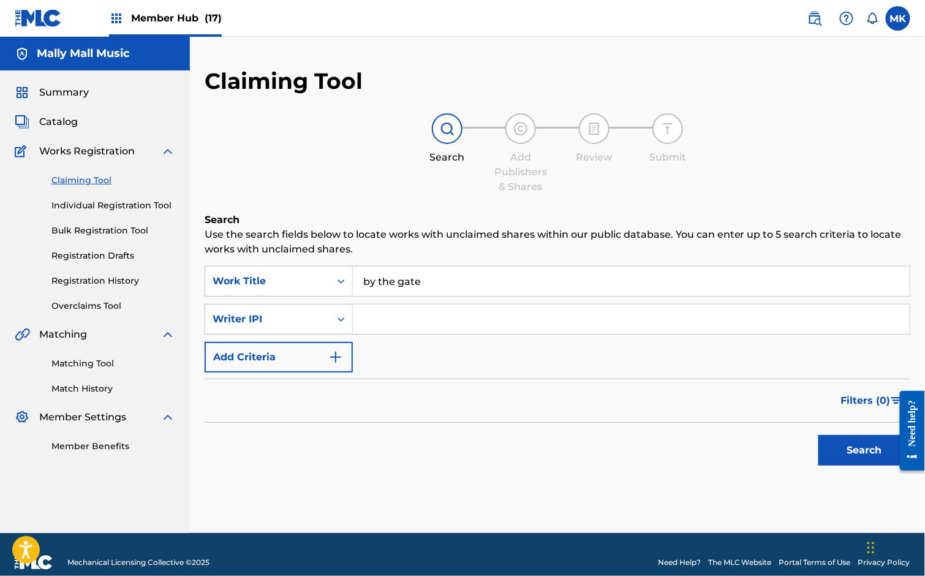
click at [421, 328] on input "Search Form" at bounding box center [631, 318] width 557 height 29
paste input "00839506804"
type input "00839506804"
click at [874, 452] on button "Search" at bounding box center [864, 450] width 92 height 31
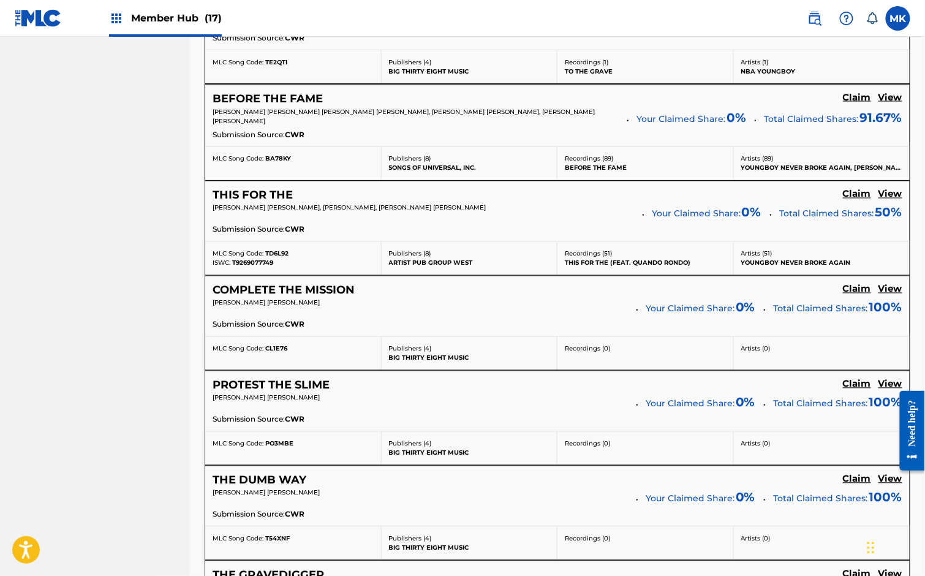
scroll to position [0, 0]
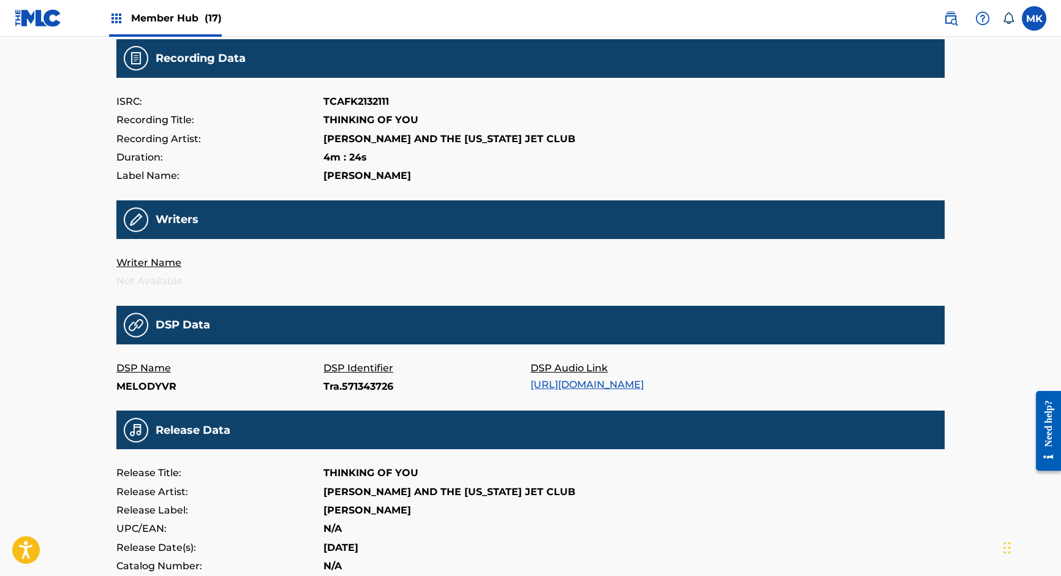
scroll to position [132, 0]
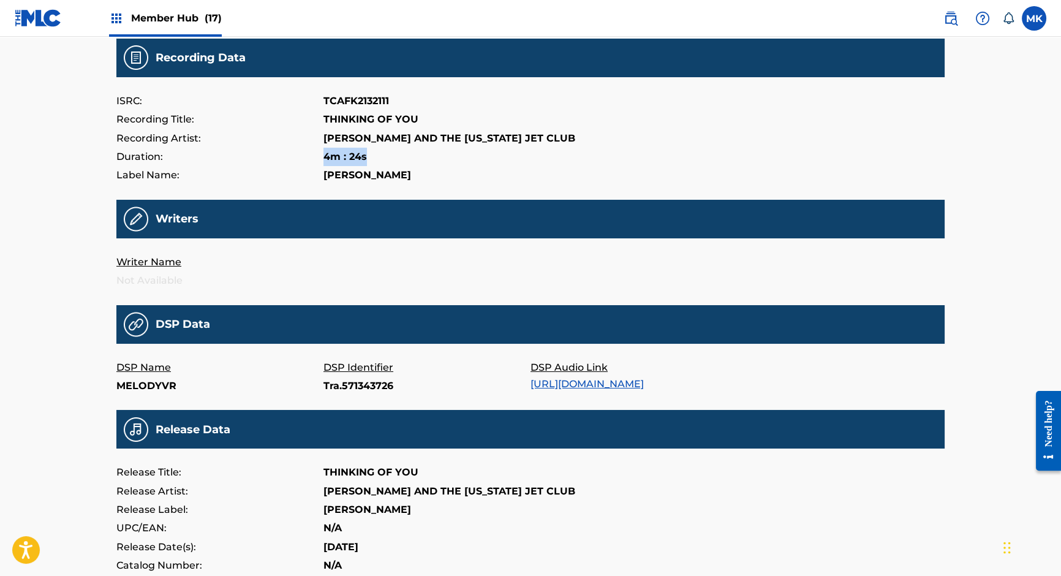
drag, startPoint x: 324, startPoint y: 155, endPoint x: 372, endPoint y: 153, distance: 48.4
click at [372, 153] on div "Duration: 4m : 24s" at bounding box center [530, 157] width 828 height 18
copy p "4m : 24s"
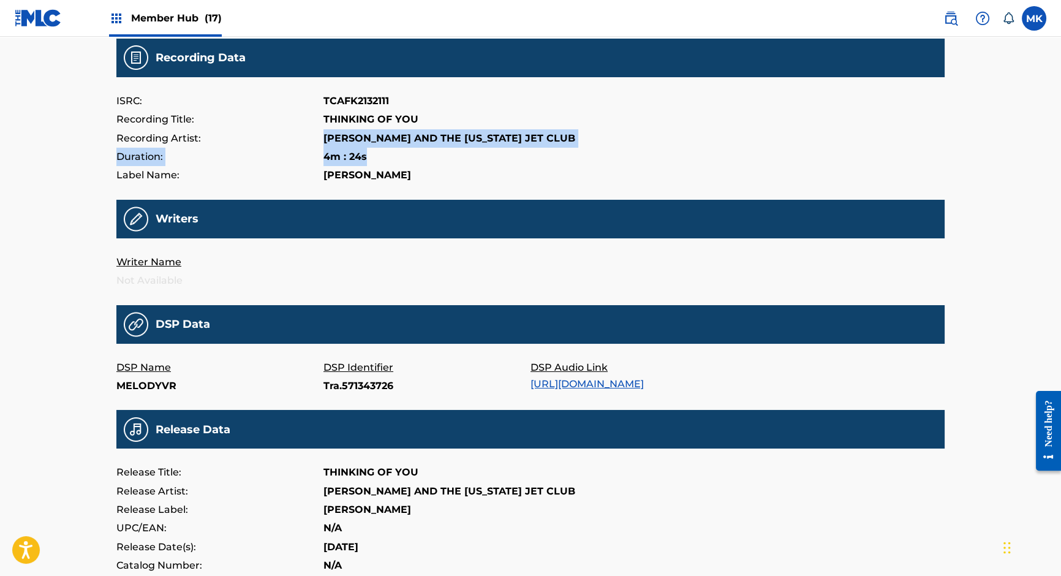
drag, startPoint x: 328, startPoint y: 137, endPoint x: 573, endPoint y: 146, distance: 245.1
click at [573, 146] on div "Recording Artist: [PERSON_NAME] AND THE [US_STATE] JET CLUB" at bounding box center [530, 138] width 828 height 18
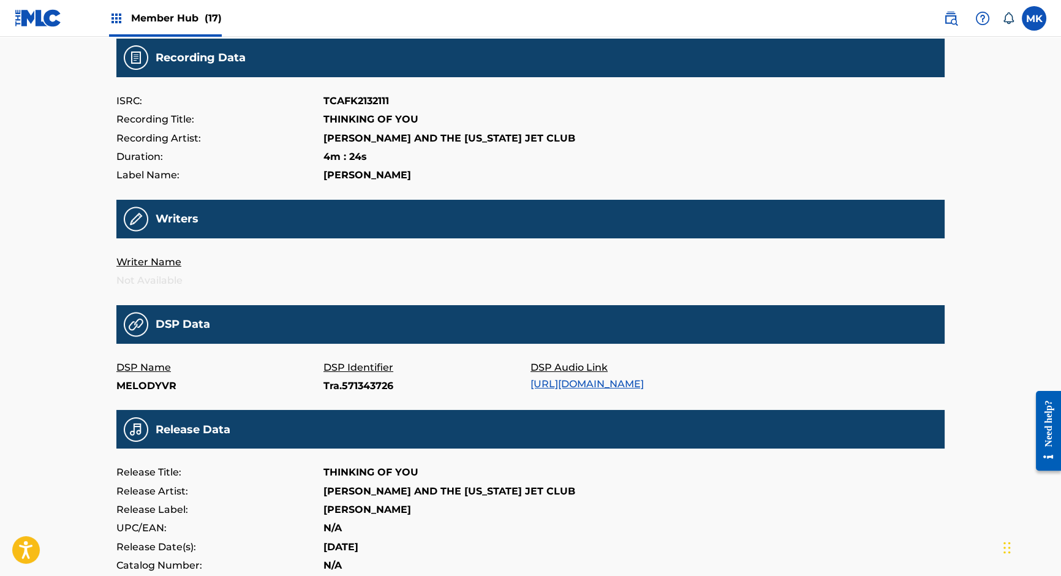
click at [546, 130] on p "[PERSON_NAME] AND THE [US_STATE] JET CLUB" at bounding box center [449, 138] width 252 height 18
drag, startPoint x: 552, startPoint y: 134, endPoint x: 325, endPoint y: 135, distance: 227.2
click at [325, 135] on p "[PERSON_NAME] AND THE [US_STATE] JET CLUB" at bounding box center [449, 138] width 252 height 18
copy p "[PERSON_NAME] AND THE [US_STATE] JET CLUB"
click at [336, 95] on p "TCAFK2132111" at bounding box center [356, 101] width 66 height 18
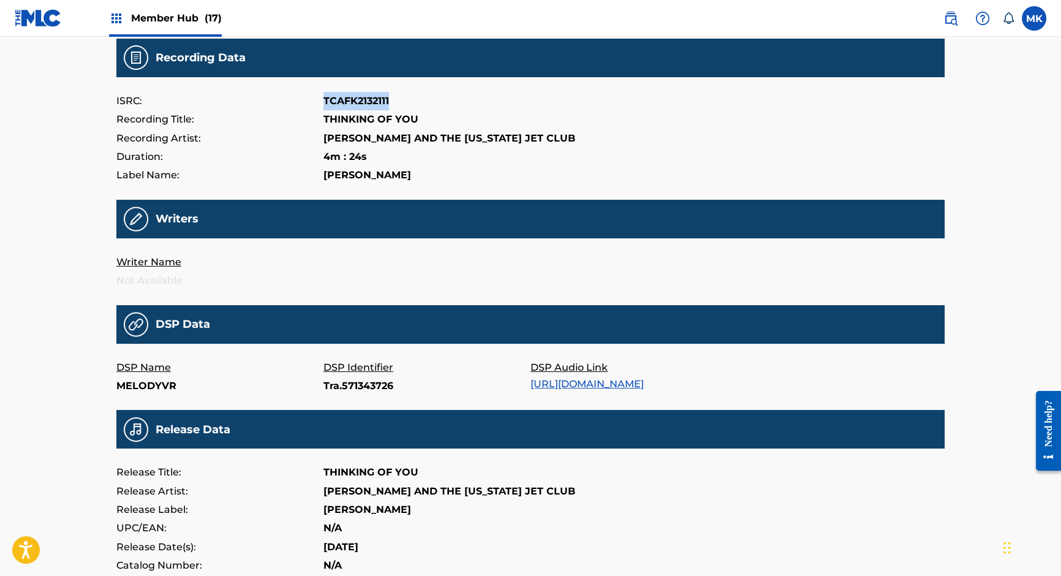
click at [336, 95] on p "TCAFK2132111" at bounding box center [356, 101] width 66 height 18
copy p "TCAFK2132111"
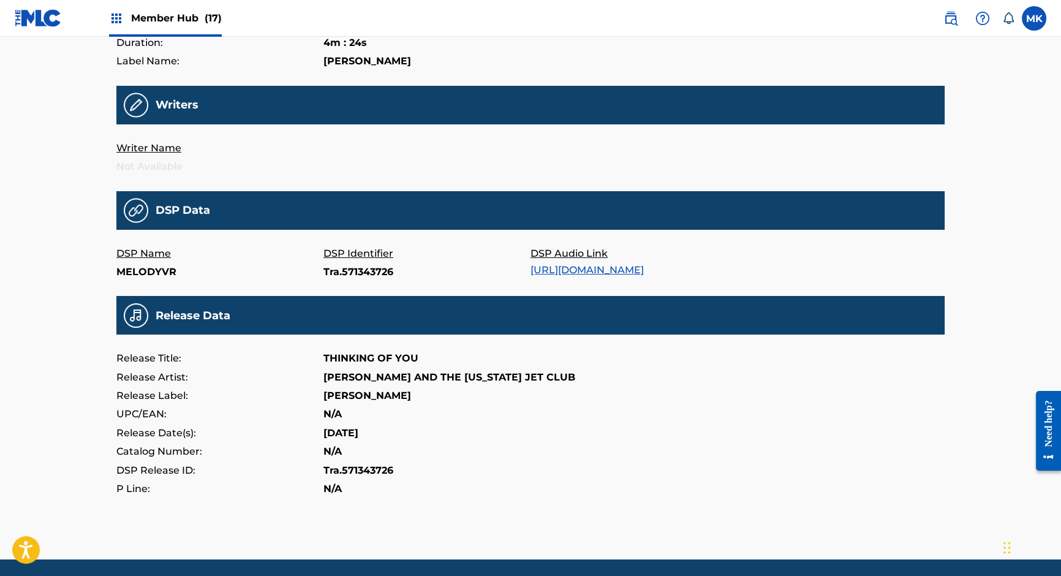
scroll to position [288, 0]
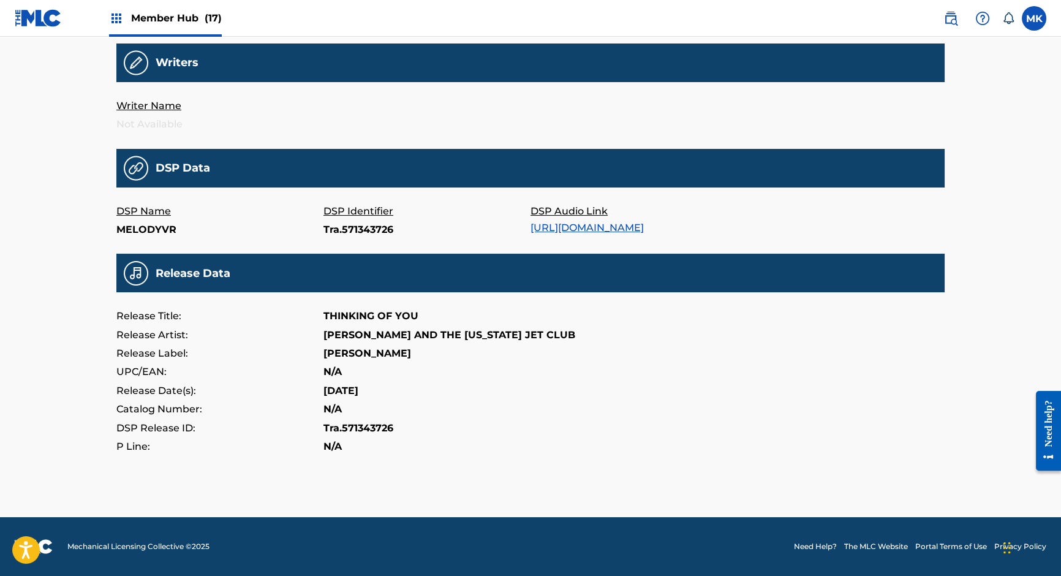
drag, startPoint x: 323, startPoint y: 390, endPoint x: 388, endPoint y: 387, distance: 65.0
click at [388, 387] on div "Release Date(s): [DATE]" at bounding box center [530, 391] width 828 height 18
copy p "[DATE]"
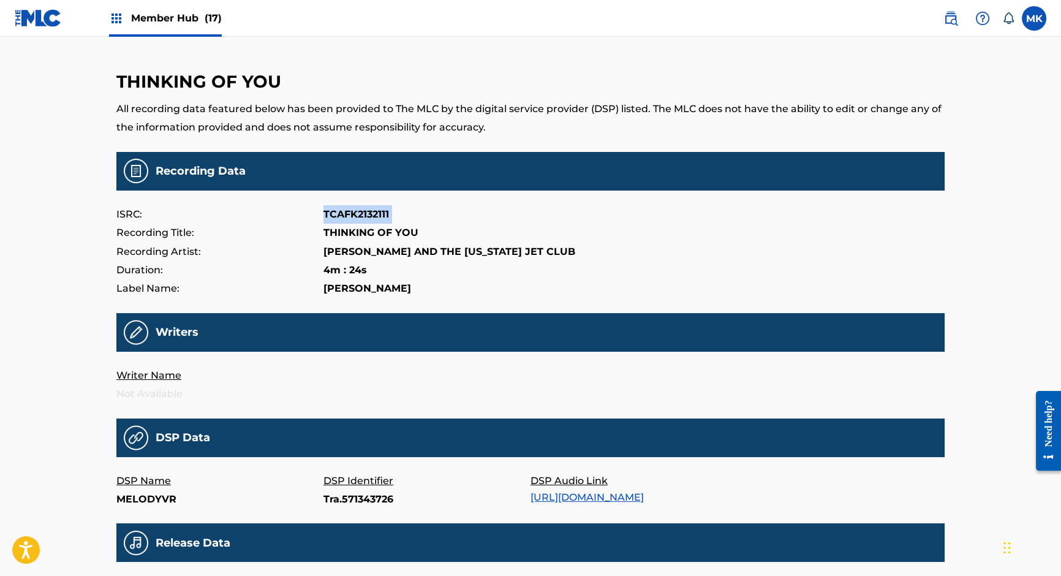
scroll to position [18, 0]
